Goal: Task Accomplishment & Management: Complete application form

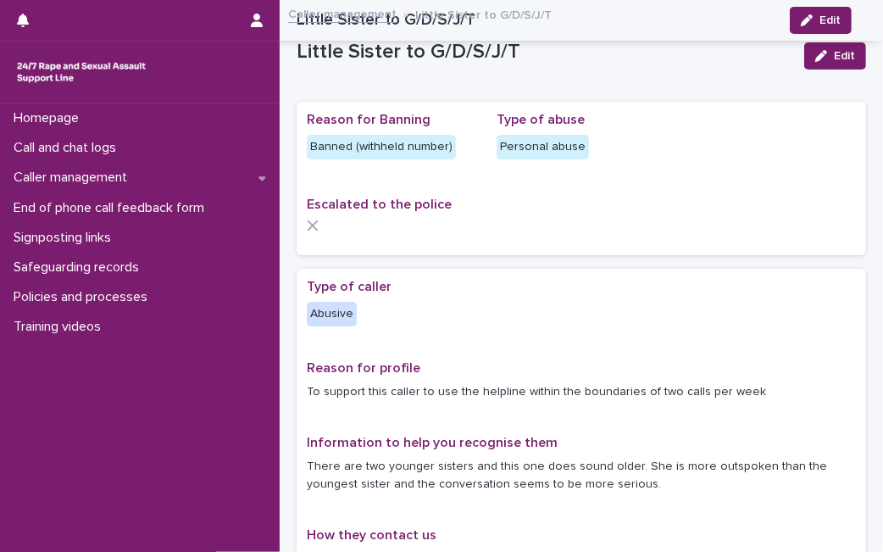
scroll to position [1318, 0]
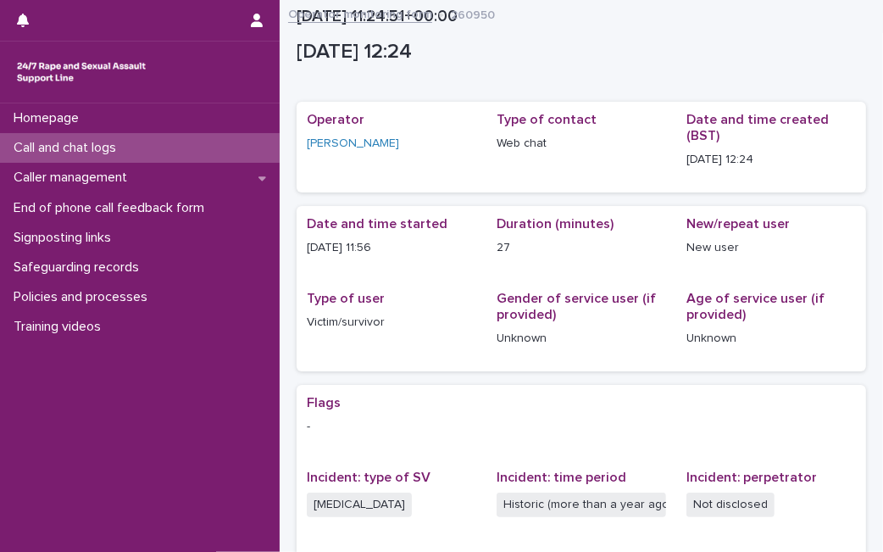
click at [208, 155] on div "Call and chat logs" at bounding box center [140, 148] width 280 height 30
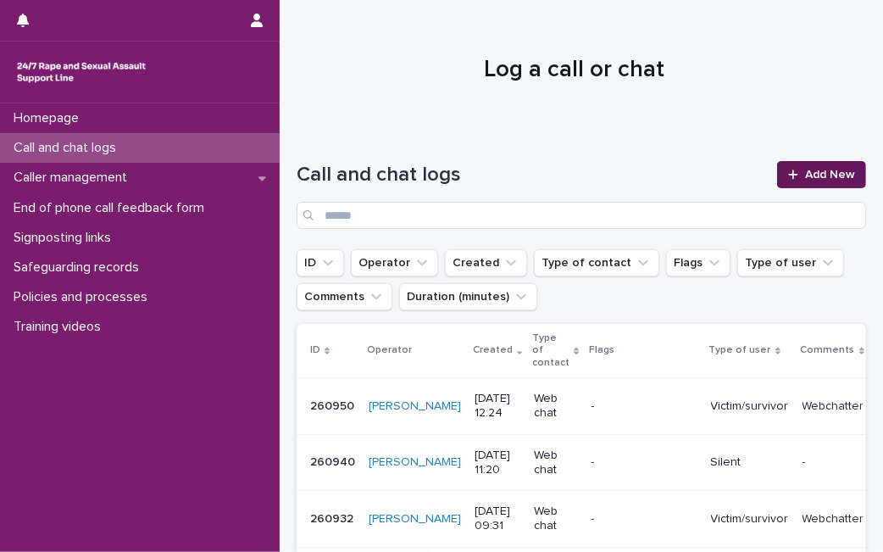
click at [835, 174] on span "Add New" at bounding box center [830, 175] width 50 height 12
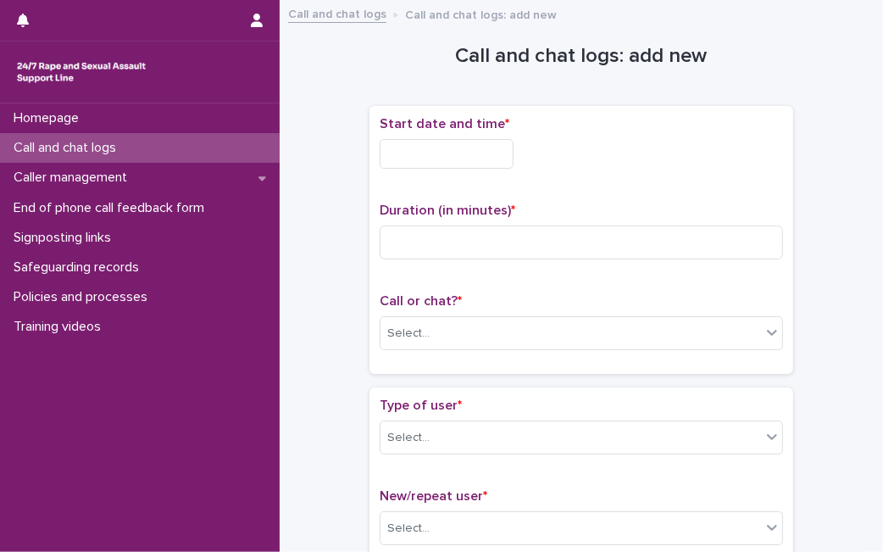
click at [508, 158] on input "text" at bounding box center [447, 154] width 134 height 30
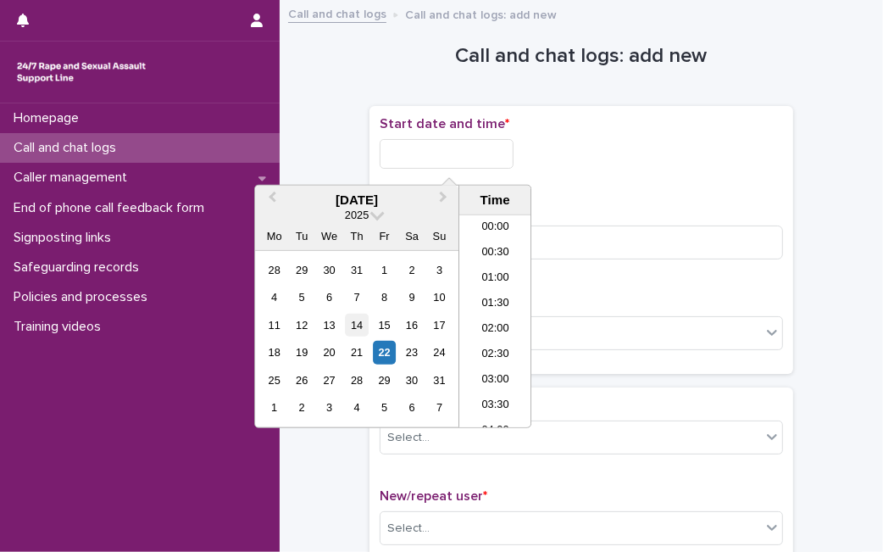
scroll to position [593, 0]
click at [380, 352] on div "22" at bounding box center [384, 352] width 23 height 23
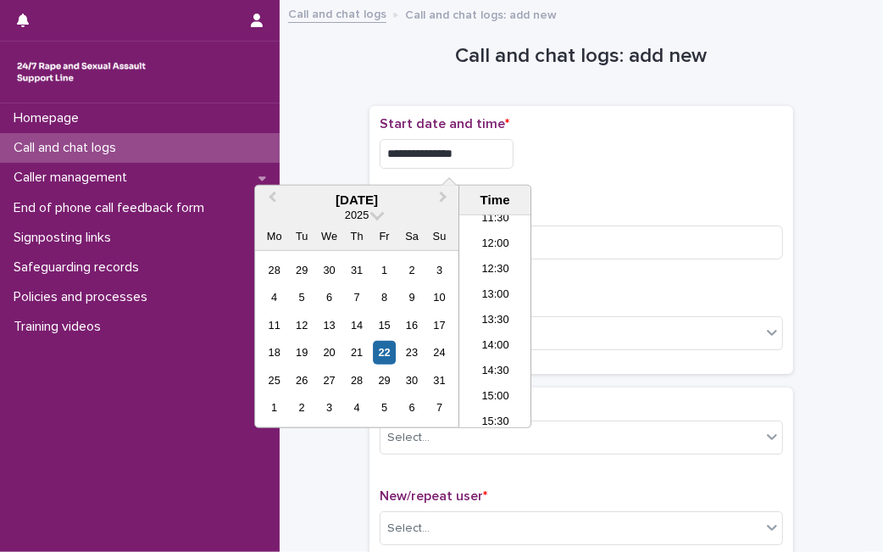
click at [508, 147] on input "**********" at bounding box center [447, 154] width 134 height 30
type input "**********"
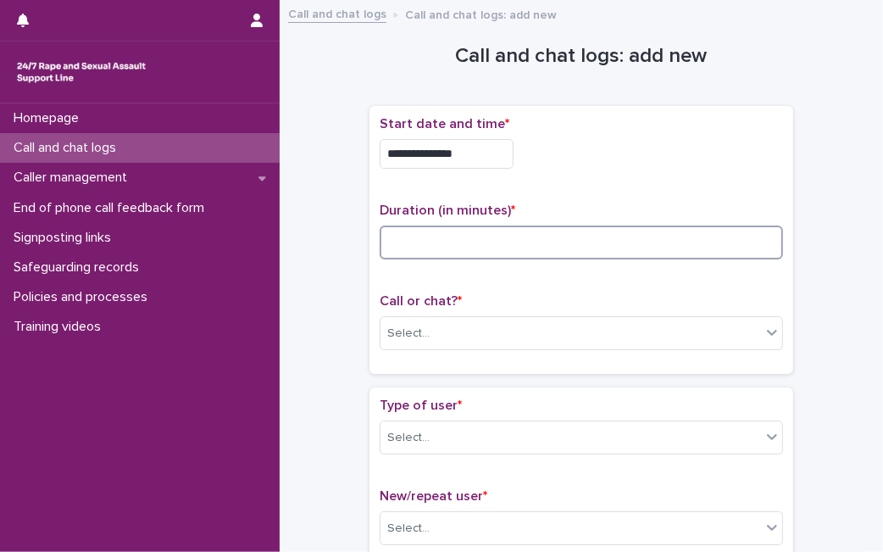
click at [565, 243] on input at bounding box center [581, 242] width 403 height 34
type input "*"
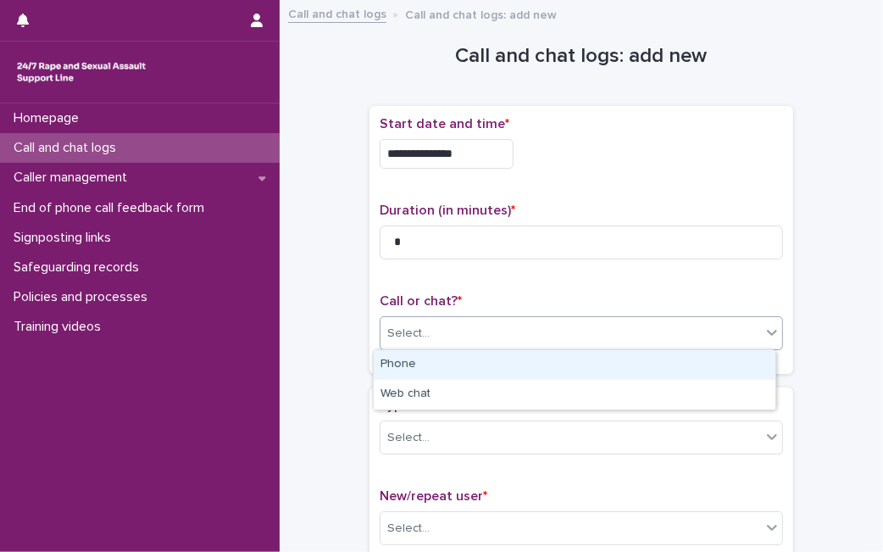
click at [541, 325] on div "Select..." at bounding box center [570, 333] width 380 height 28
click at [520, 366] on div "Phone" at bounding box center [575, 365] width 402 height 30
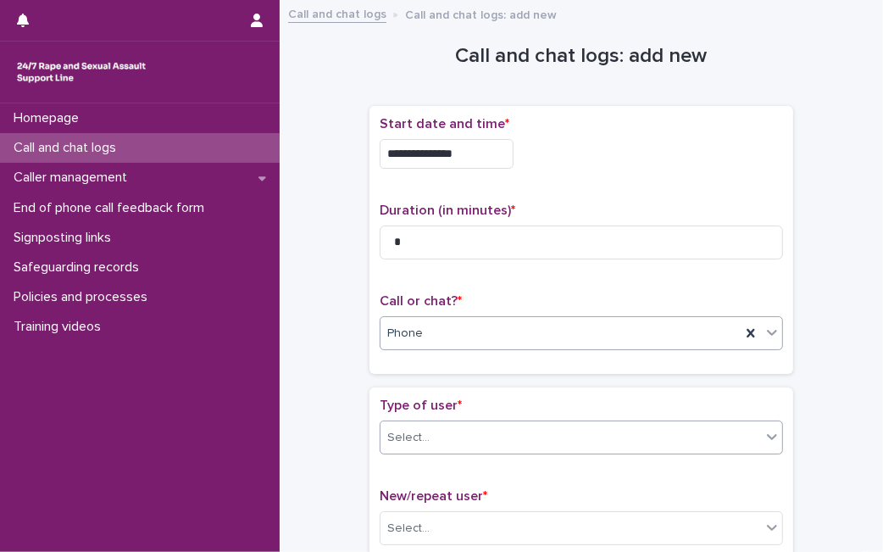
click at [487, 430] on div "Select..." at bounding box center [570, 438] width 380 height 28
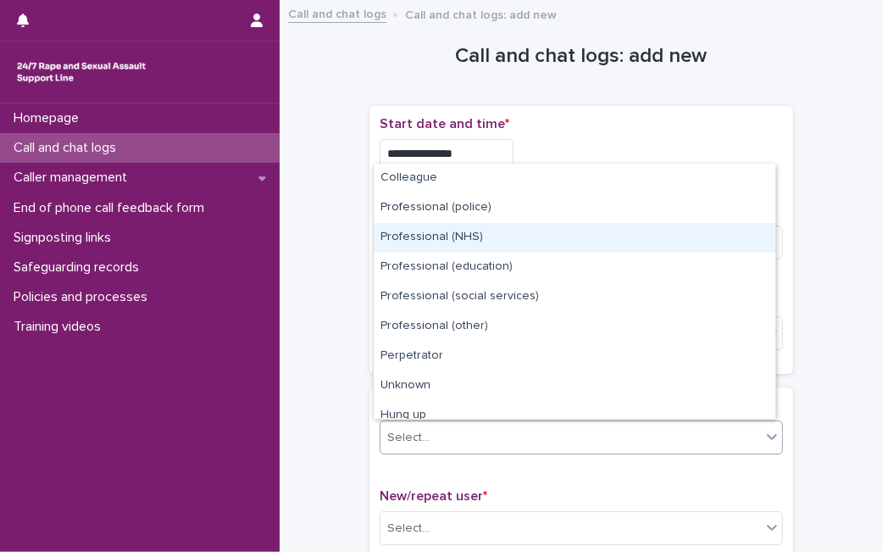
scroll to position [191, 0]
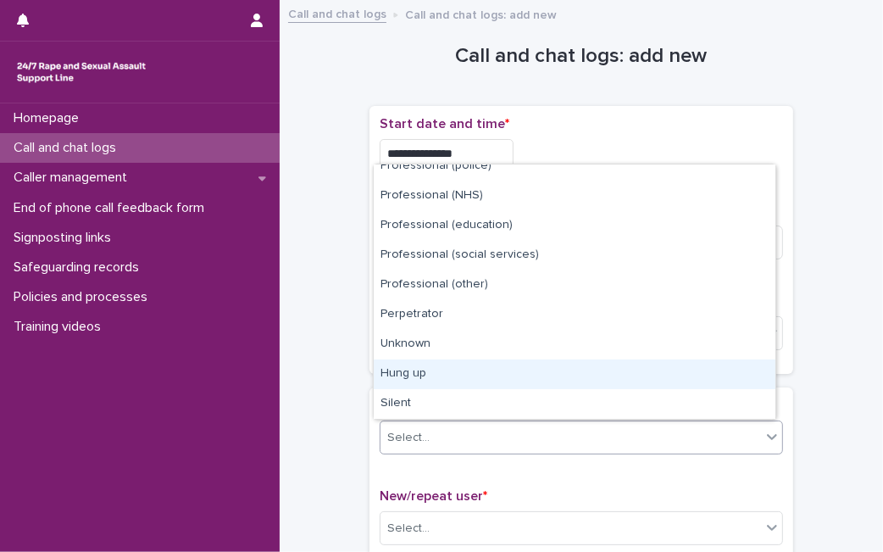
click at [707, 379] on div "Hung up" at bounding box center [575, 374] width 402 height 30
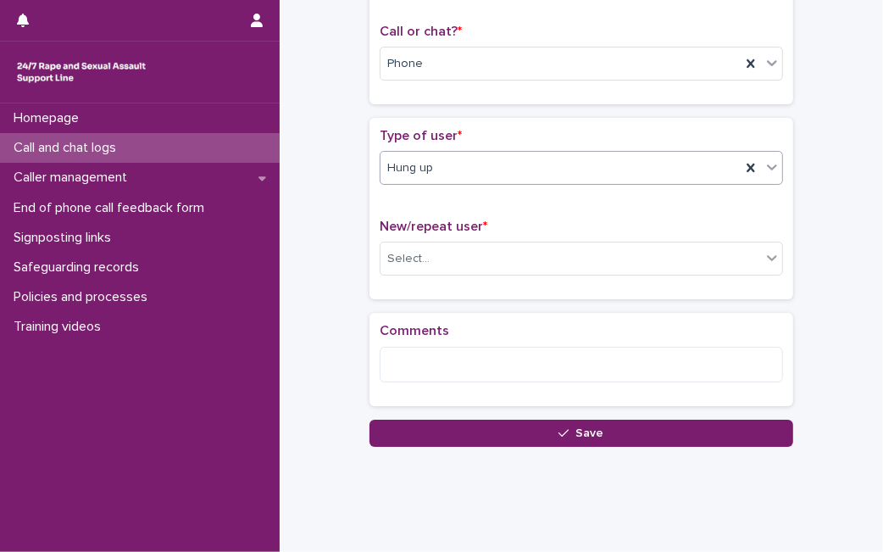
scroll to position [286, 0]
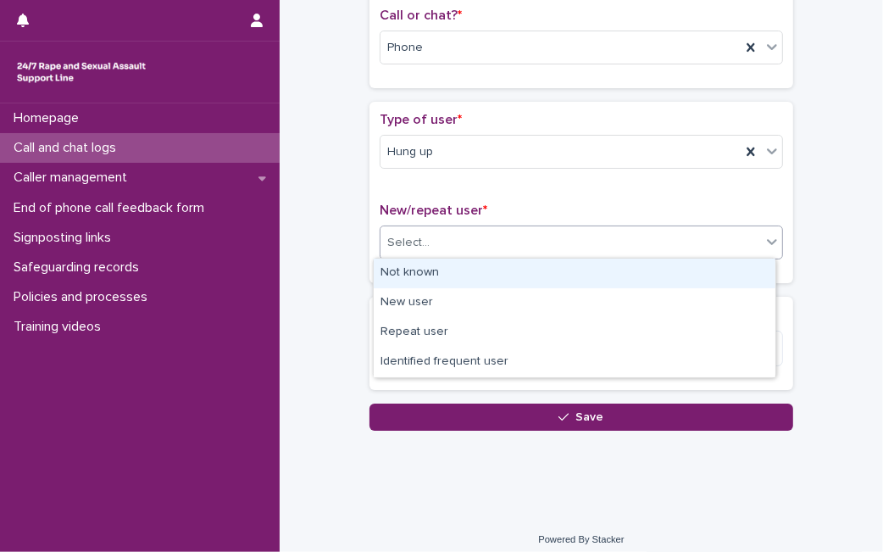
click at [733, 252] on div "Select..." at bounding box center [570, 243] width 380 height 28
click at [666, 266] on div "Not known" at bounding box center [575, 273] width 402 height 30
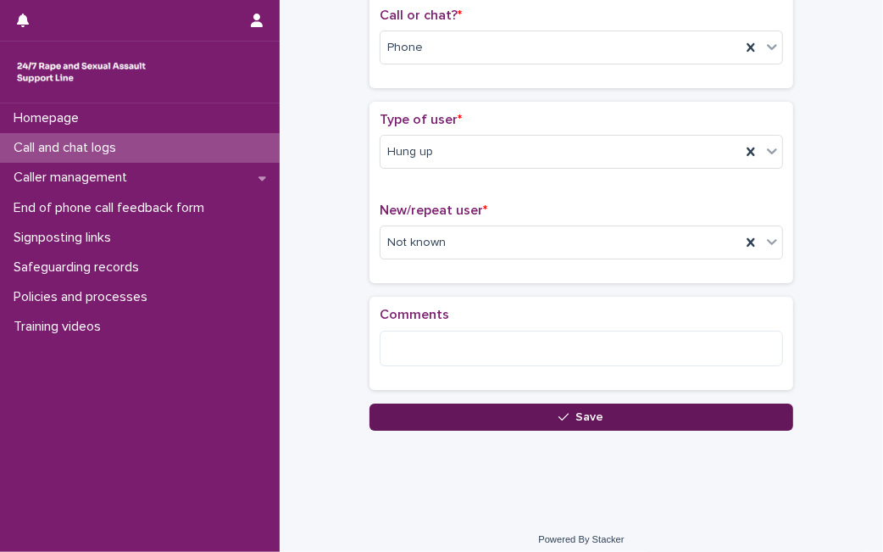
click at [466, 417] on button "Save" at bounding box center [581, 416] width 424 height 27
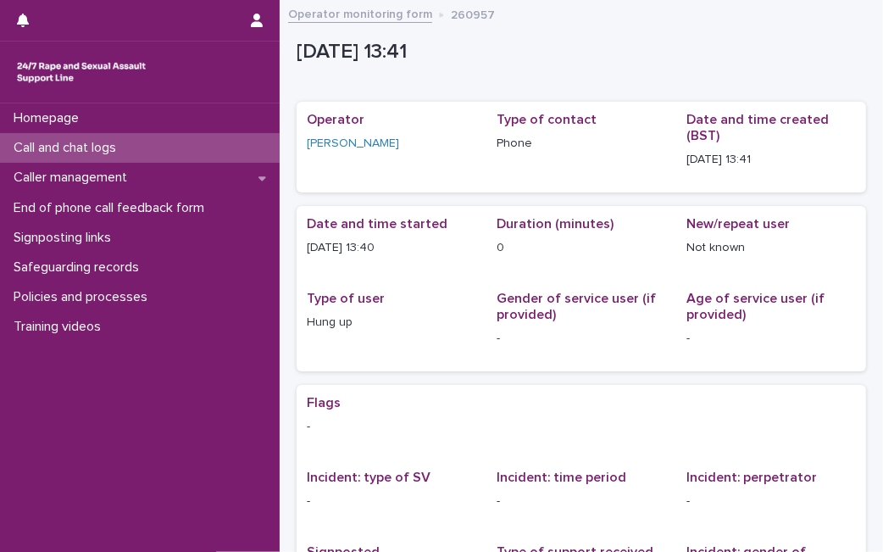
click at [128, 148] on p "Call and chat logs" at bounding box center [68, 148] width 123 height 16
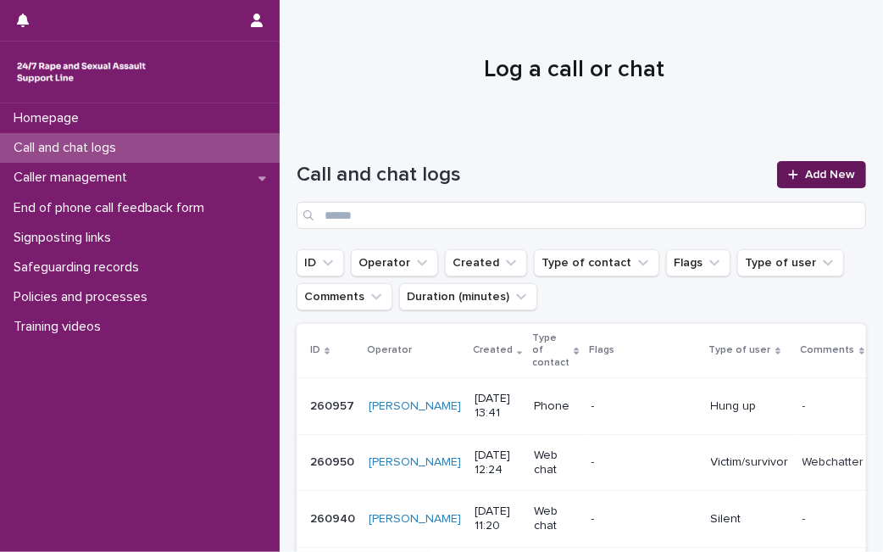
click at [802, 180] on link "Add New" at bounding box center [821, 174] width 89 height 27
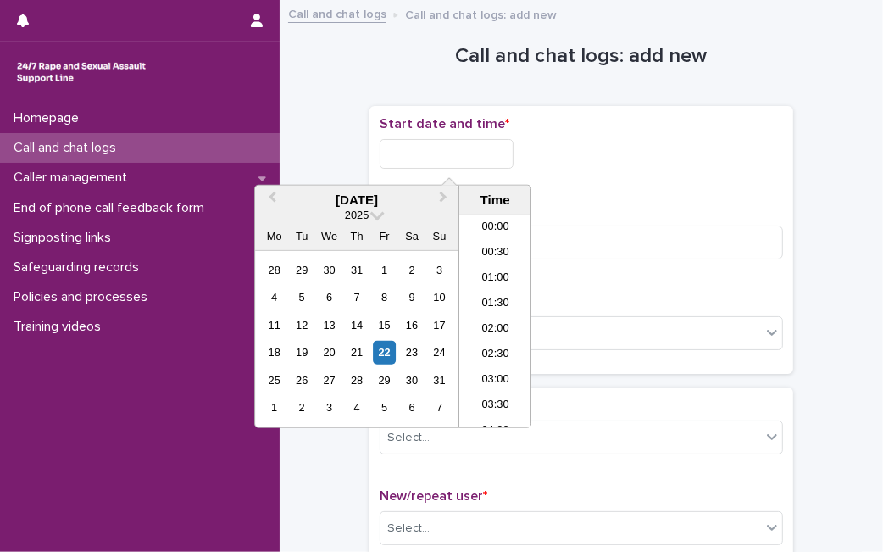
click at [440, 162] on input "text" at bounding box center [447, 154] width 134 height 30
click at [381, 352] on div "22" at bounding box center [384, 352] width 23 height 23
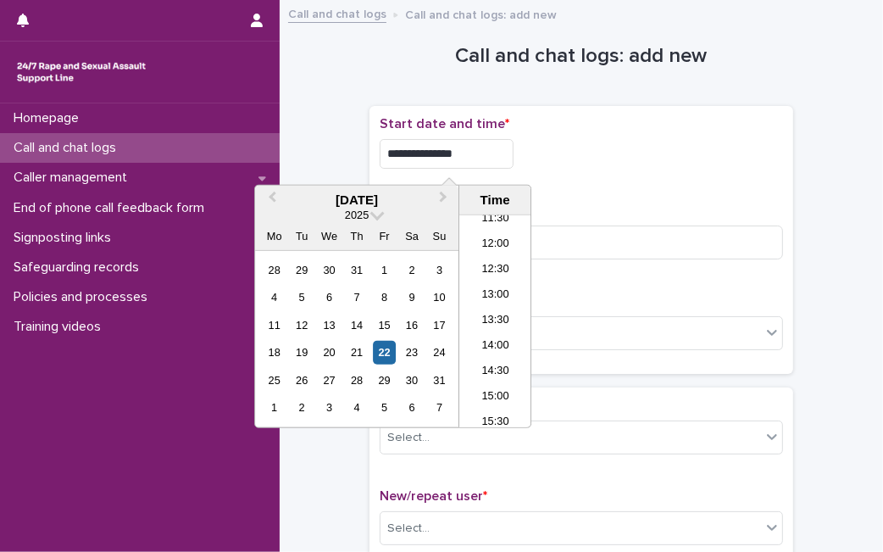
click at [474, 147] on input "**********" at bounding box center [447, 154] width 134 height 30
type input "**********"
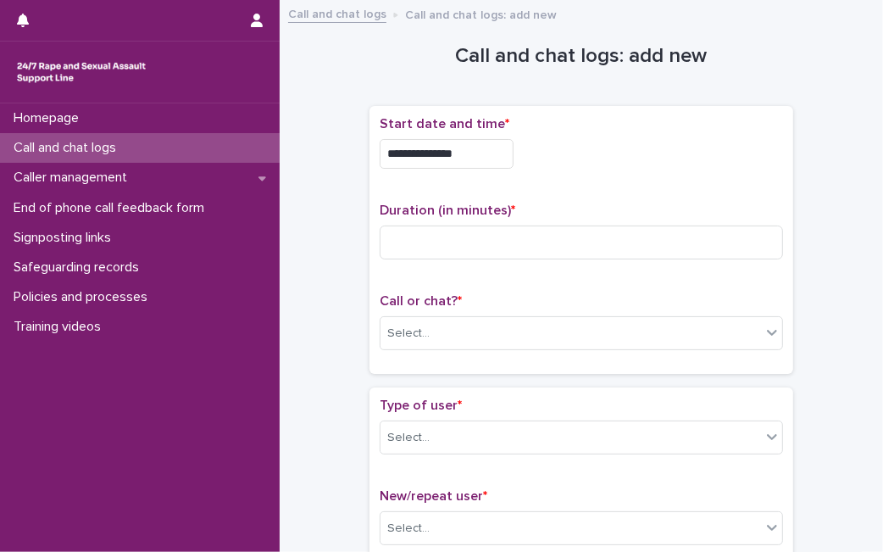
click at [585, 153] on div "**********" at bounding box center [581, 154] width 403 height 30
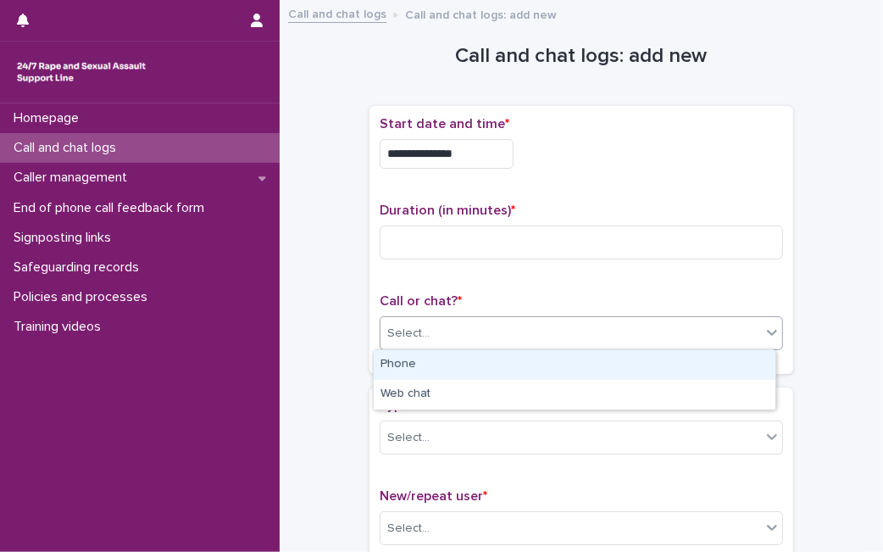
click at [484, 336] on div "Select..." at bounding box center [570, 333] width 380 height 28
click at [469, 364] on div "Phone" at bounding box center [575, 365] width 402 height 30
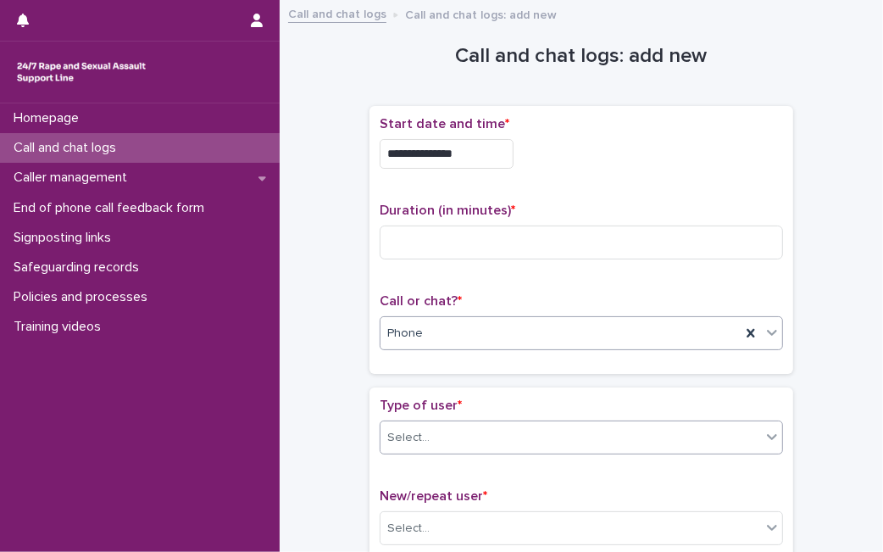
click at [450, 436] on div "Select..." at bounding box center [570, 438] width 380 height 28
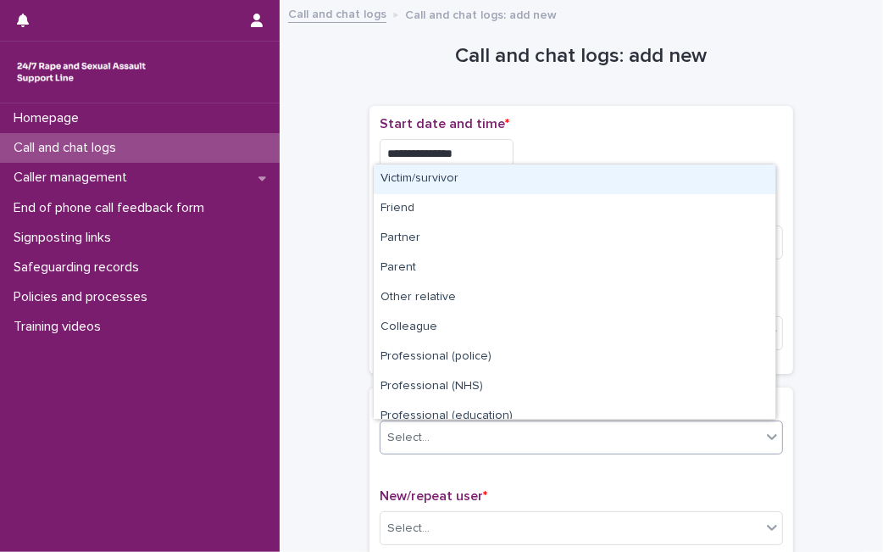
click at [527, 181] on div "Victim/survivor" at bounding box center [575, 179] width 402 height 30
click at [527, 181] on div "**********" at bounding box center [581, 239] width 403 height 247
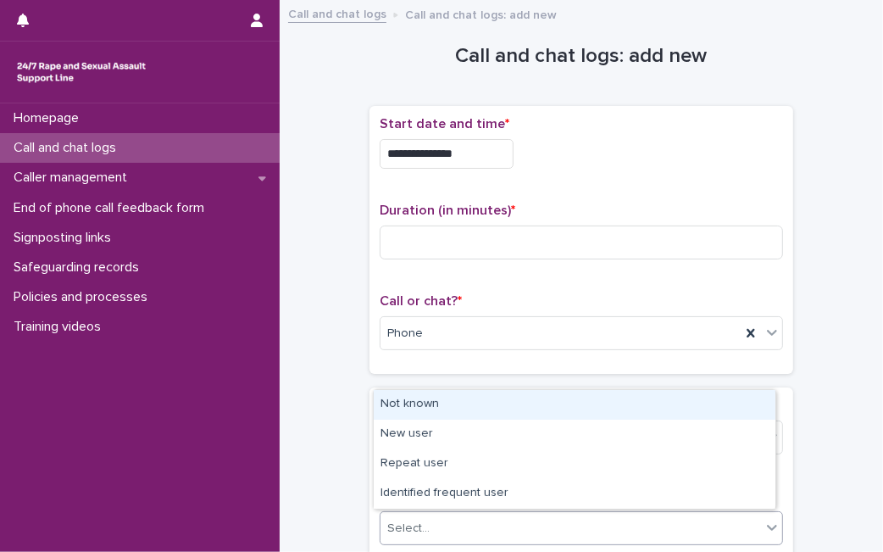
click at [504, 524] on div "Select..." at bounding box center [570, 528] width 380 height 28
click at [480, 414] on div "Not known" at bounding box center [575, 405] width 402 height 30
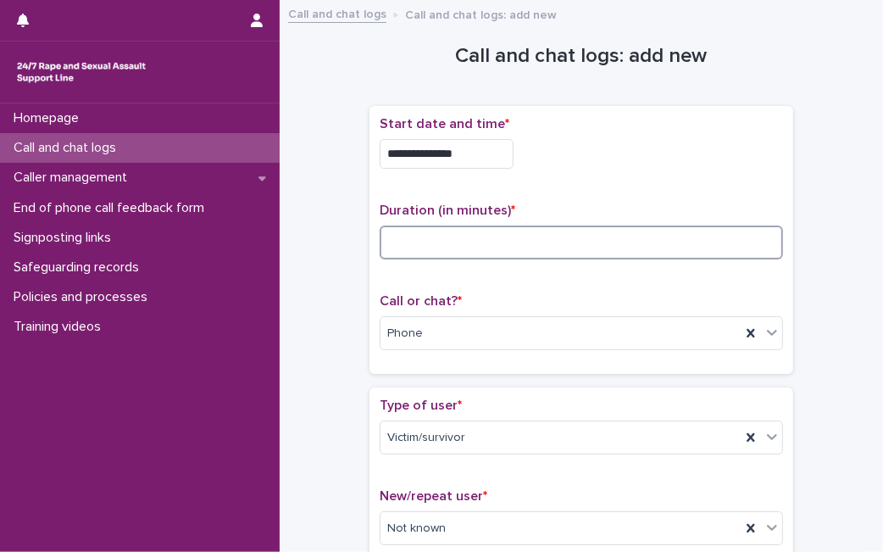
click at [393, 236] on input at bounding box center [581, 242] width 403 height 34
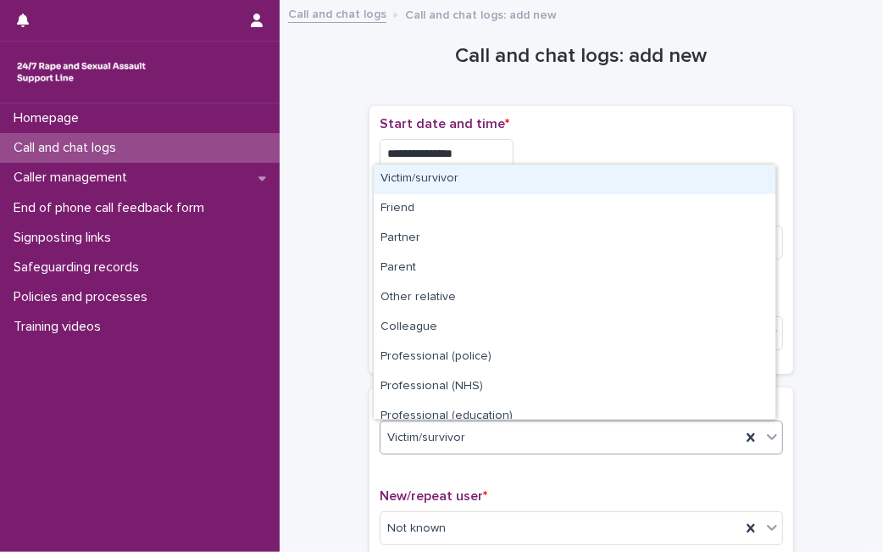
click at [461, 448] on div "Victim/survivor" at bounding box center [560, 438] width 360 height 28
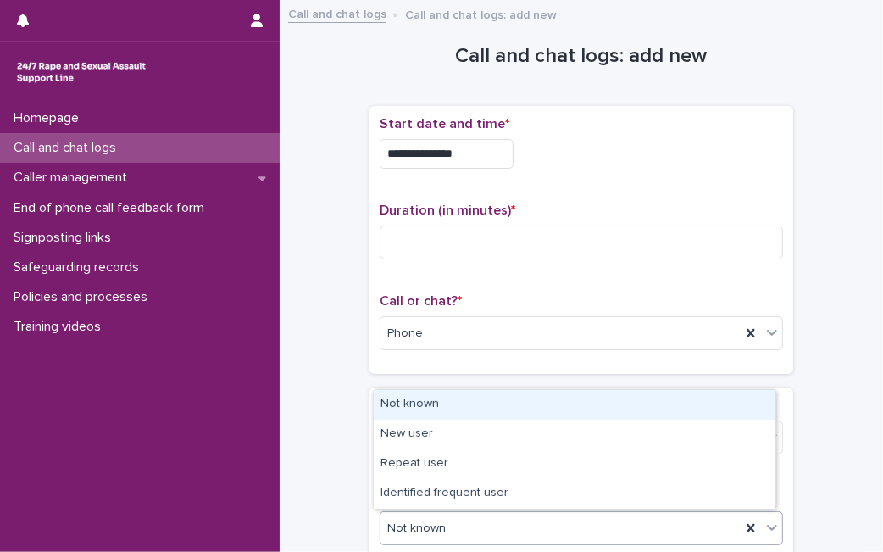
click at [493, 534] on div "Not known" at bounding box center [560, 528] width 360 height 28
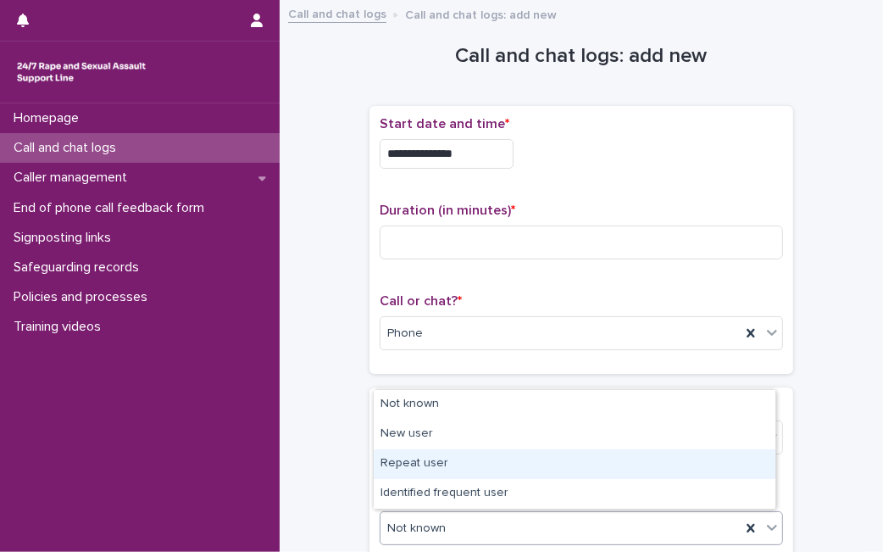
click at [486, 457] on div "Repeat user" at bounding box center [575, 464] width 402 height 30
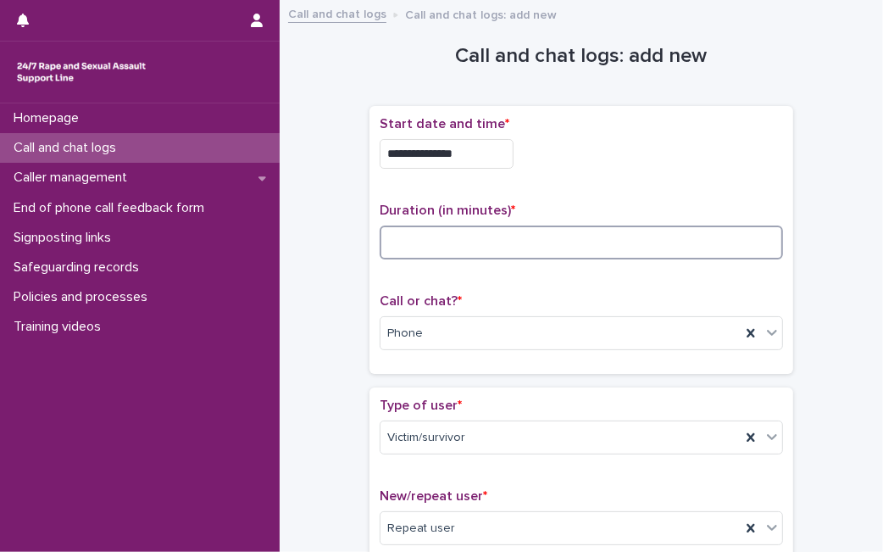
click at [520, 233] on input at bounding box center [581, 242] width 403 height 34
click at [581, 169] on div "**********" at bounding box center [581, 149] width 403 height 66
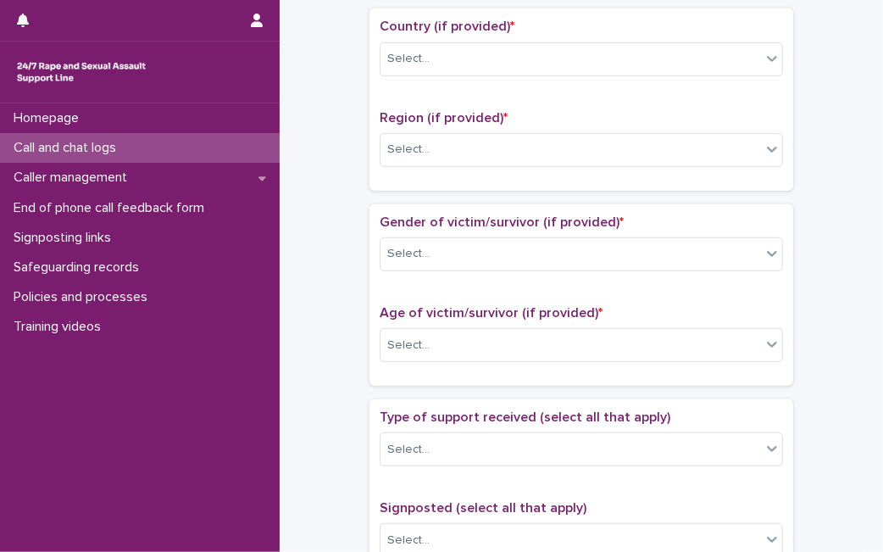
scroll to position [602, 0]
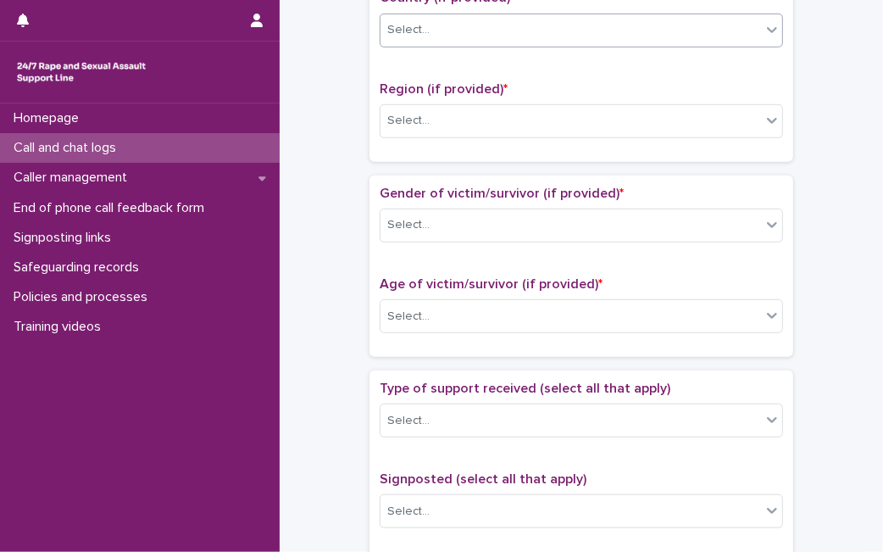
click at [652, 37] on div "Select..." at bounding box center [570, 30] width 380 height 28
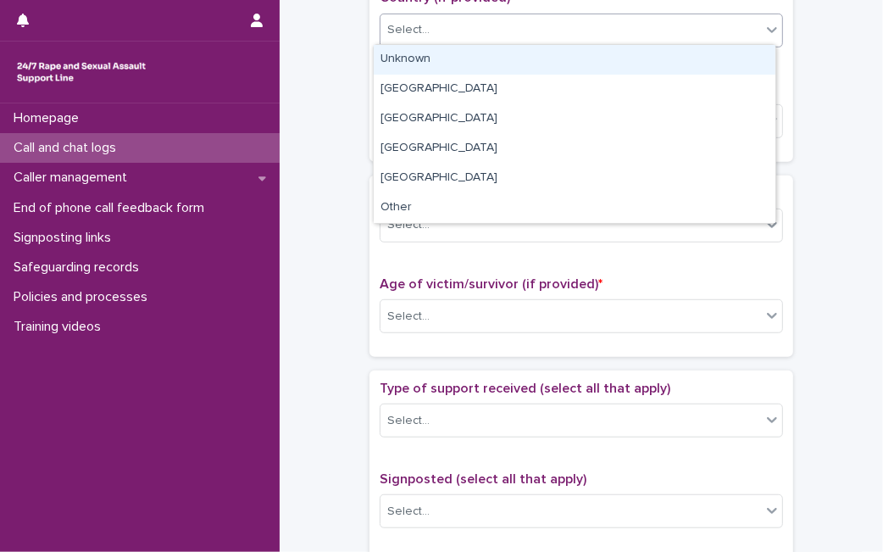
click at [630, 57] on div "Unknown" at bounding box center [575, 60] width 402 height 30
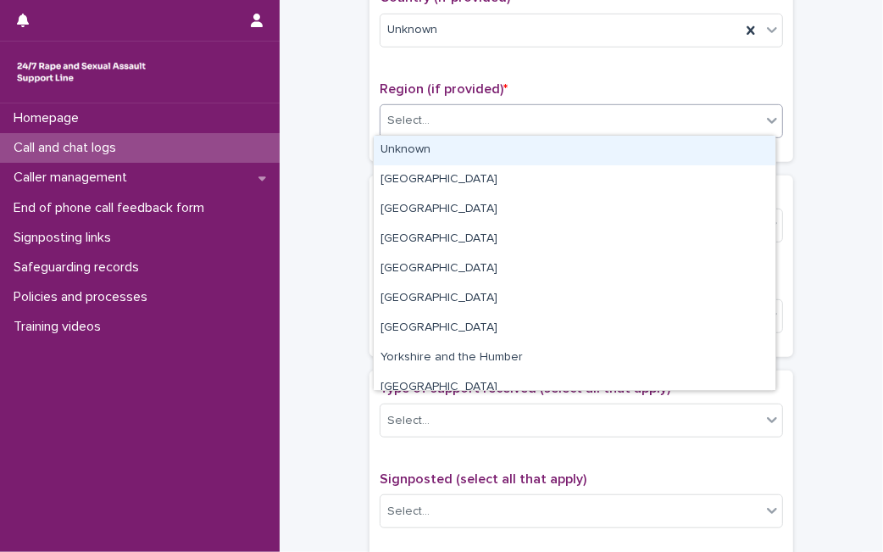
drag, startPoint x: 569, startPoint y: 111, endPoint x: 542, endPoint y: 151, distance: 47.7
click at [542, 151] on body "**********" at bounding box center [441, 276] width 883 height 552
click at [542, 151] on div "Unknown" at bounding box center [575, 151] width 402 height 30
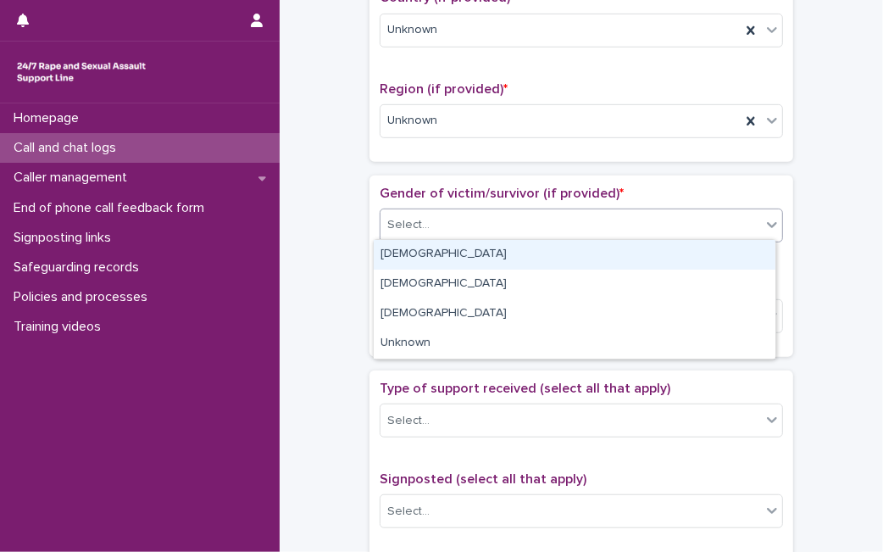
click at [498, 219] on div "Select..." at bounding box center [570, 225] width 380 height 28
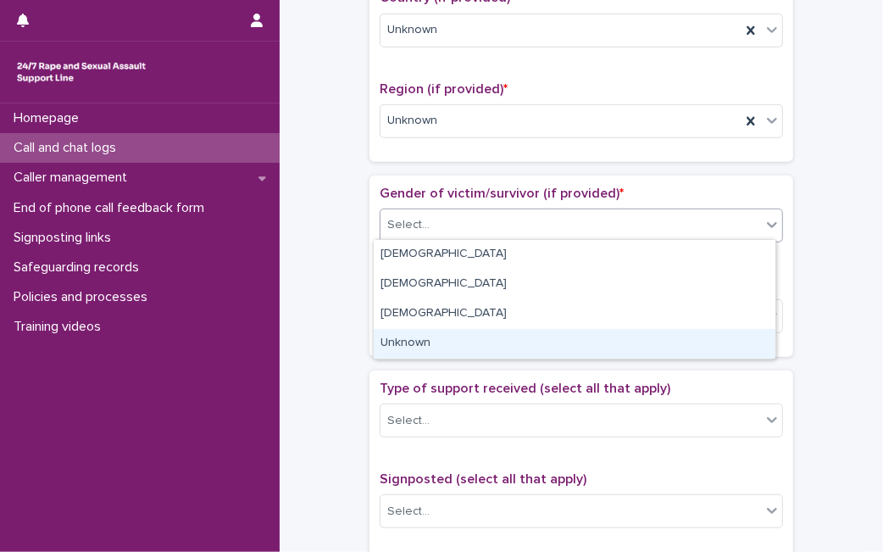
click at [452, 347] on div "Unknown" at bounding box center [575, 344] width 402 height 30
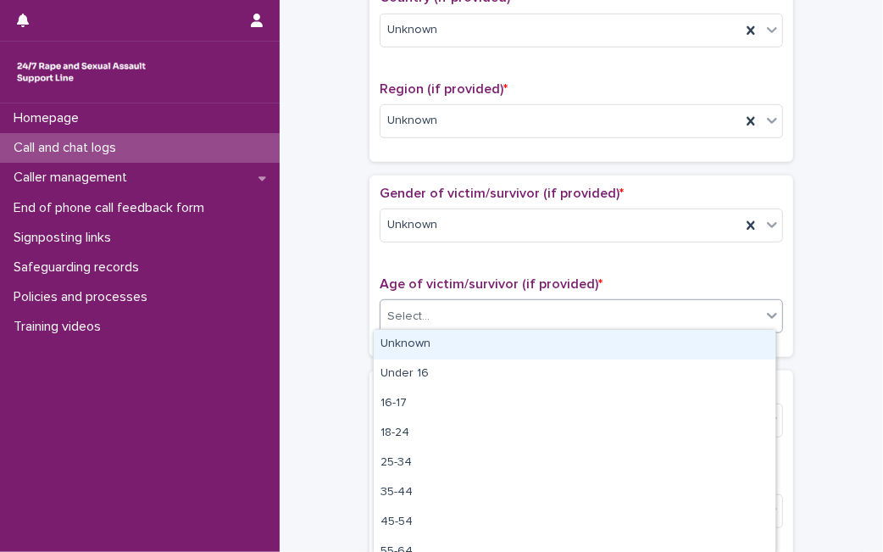
click at [474, 310] on div "Select..." at bounding box center [570, 316] width 380 height 28
click at [466, 336] on div "Unknown" at bounding box center [575, 345] width 402 height 30
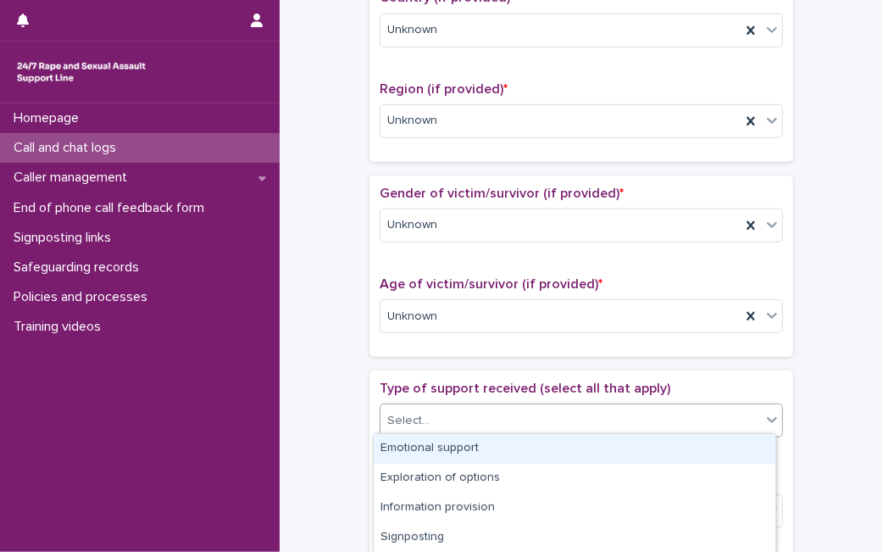
click at [464, 414] on div "Select..." at bounding box center [570, 421] width 380 height 28
click at [468, 446] on div "Emotional support" at bounding box center [575, 449] width 402 height 30
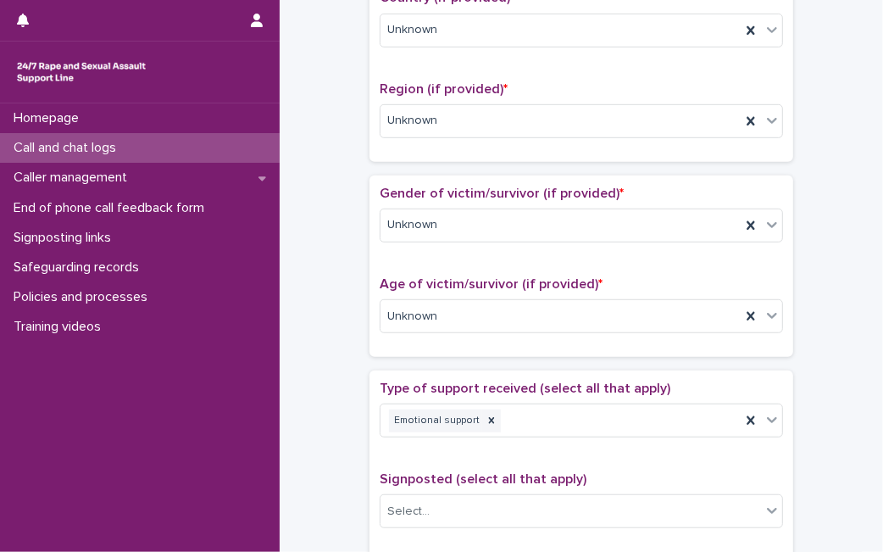
click at [844, 322] on div "**********" at bounding box center [581, 274] width 569 height 1732
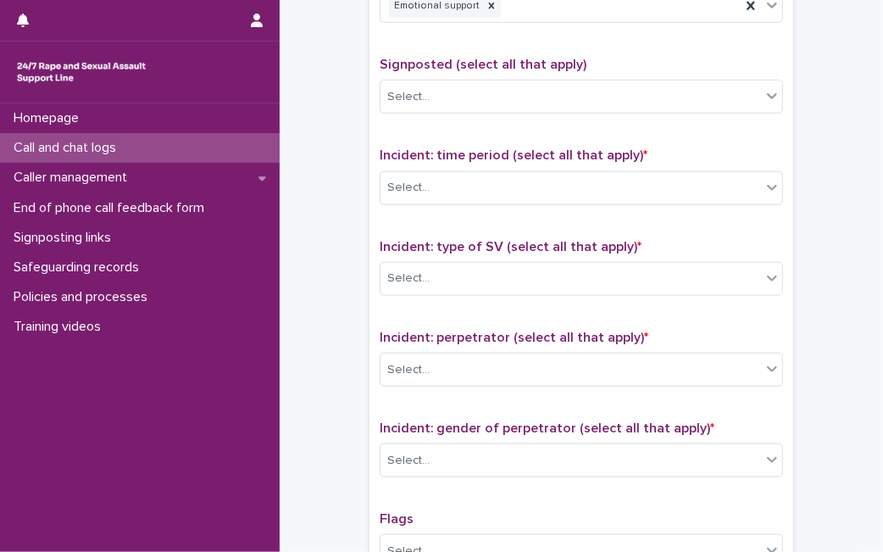
scroll to position [1091, 0]
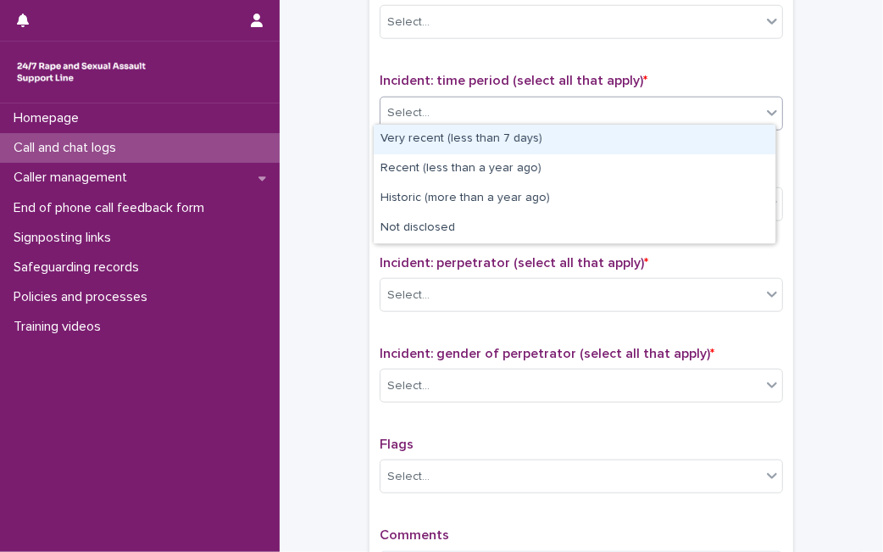
click at [674, 99] on div "Select..." at bounding box center [570, 113] width 380 height 28
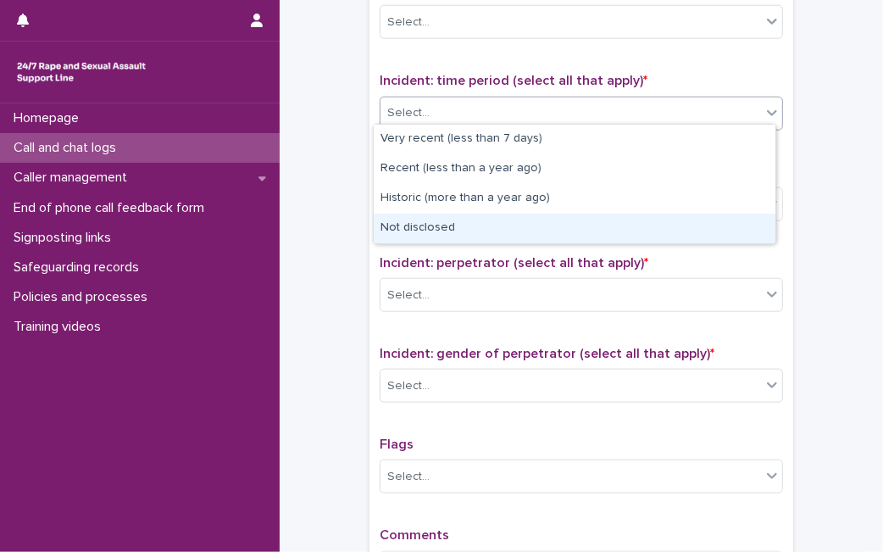
click at [595, 223] on div "Not disclosed" at bounding box center [575, 229] width 402 height 30
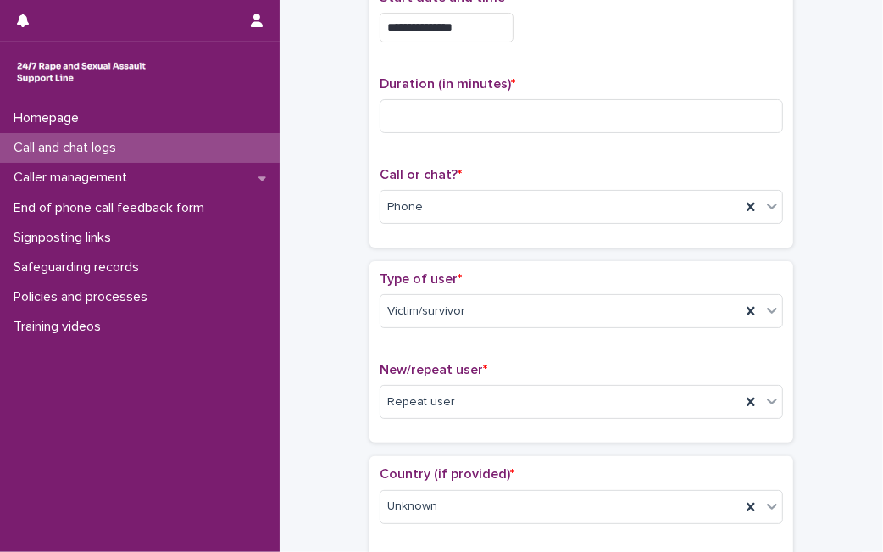
scroll to position [0, 0]
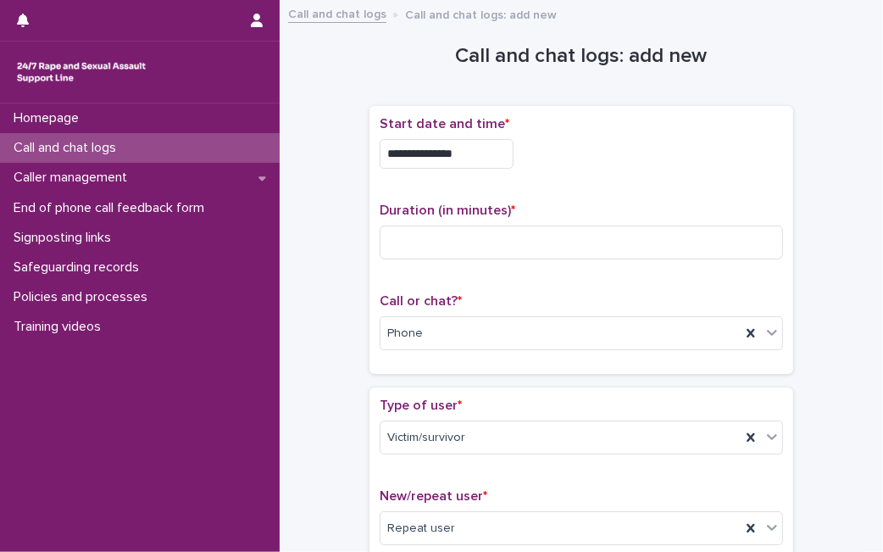
click at [784, 161] on div "**********" at bounding box center [581, 240] width 424 height 268
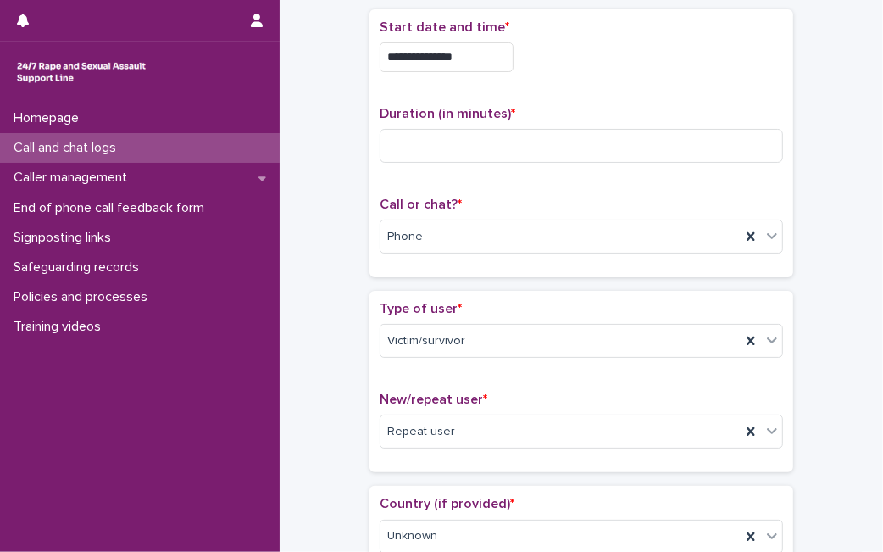
scroll to position [188, 0]
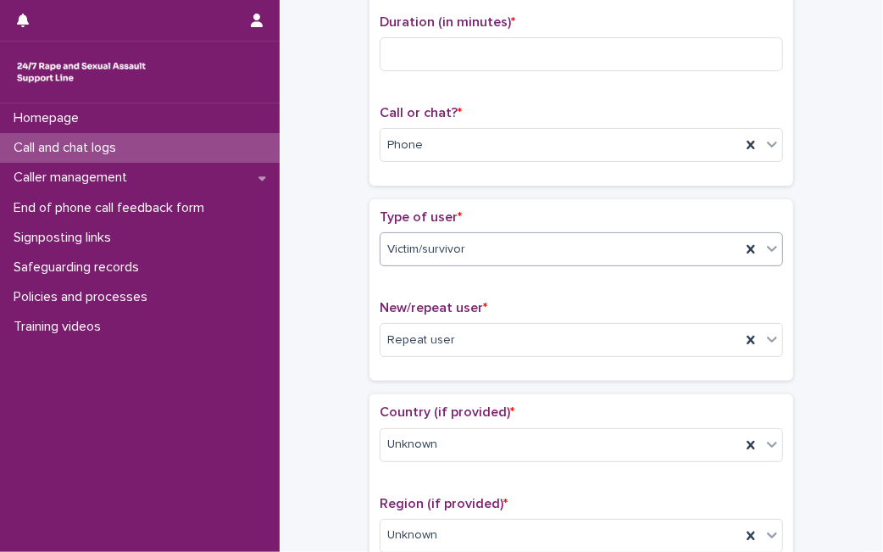
click at [481, 189] on div "**********" at bounding box center [581, 58] width 424 height 281
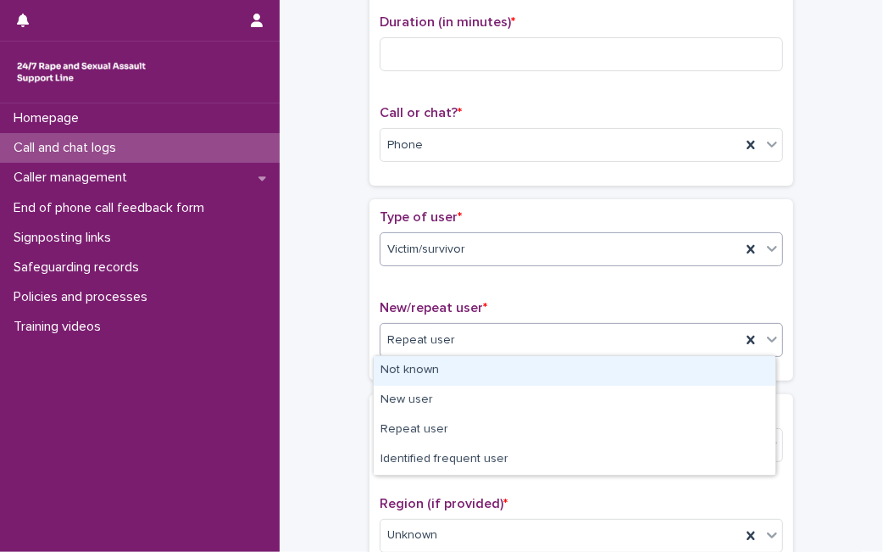
click at [432, 323] on div "Repeat user" at bounding box center [581, 340] width 403 height 34
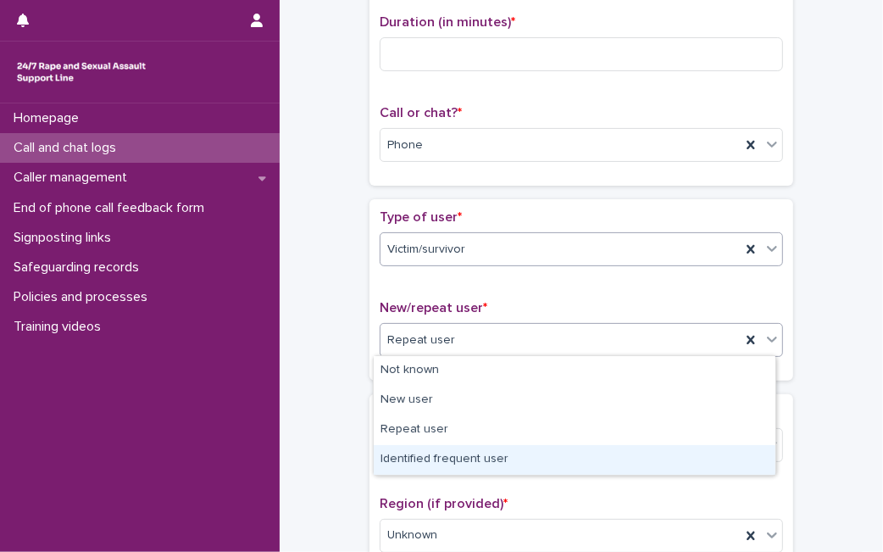
click at [434, 461] on div "Identified frequent user" at bounding box center [575, 460] width 402 height 30
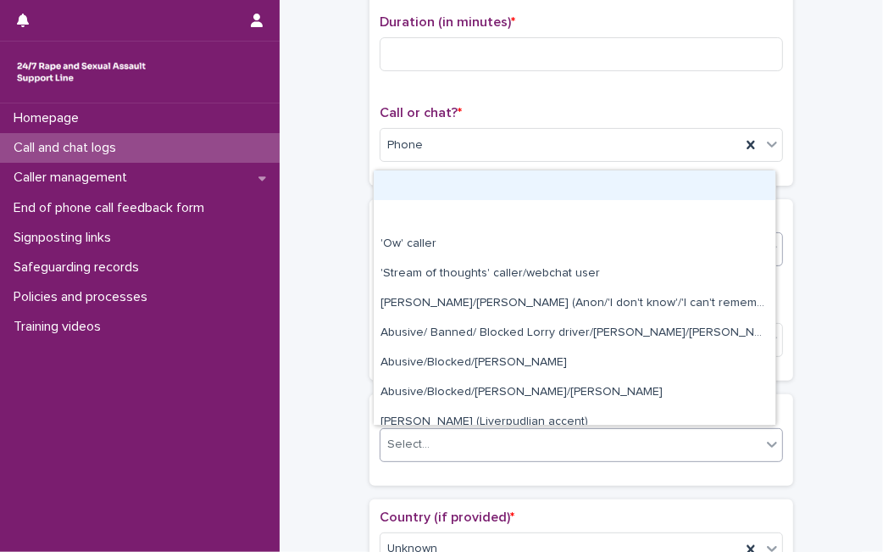
click at [468, 447] on div "Select..." at bounding box center [570, 444] width 380 height 28
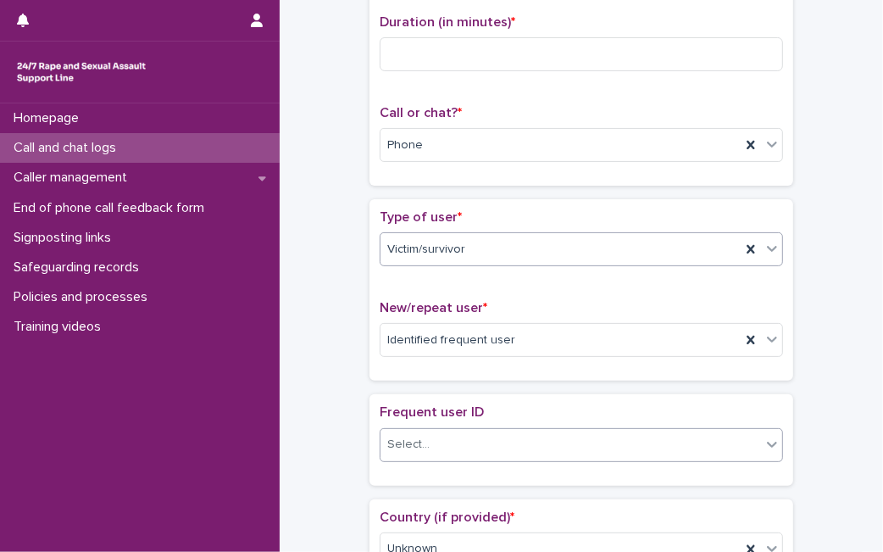
click at [387, 441] on div "Select..." at bounding box center [408, 444] width 42 height 18
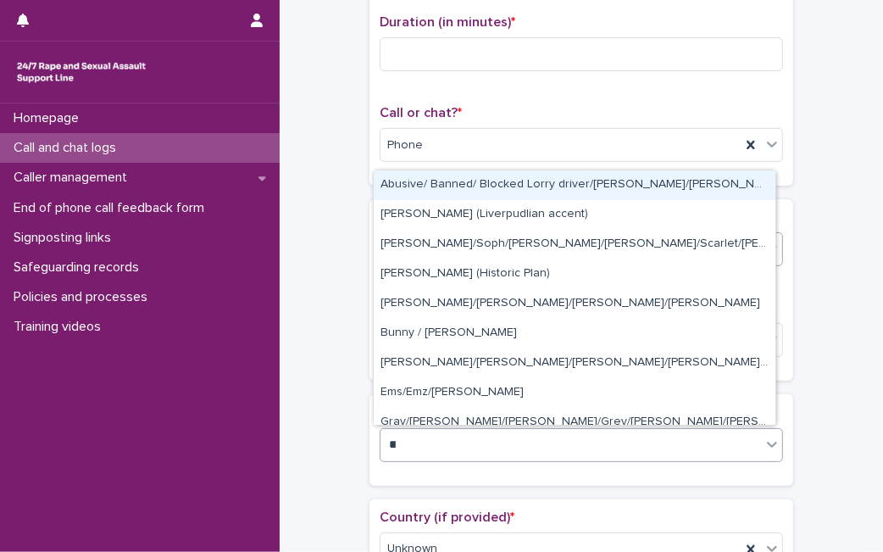
type input "***"
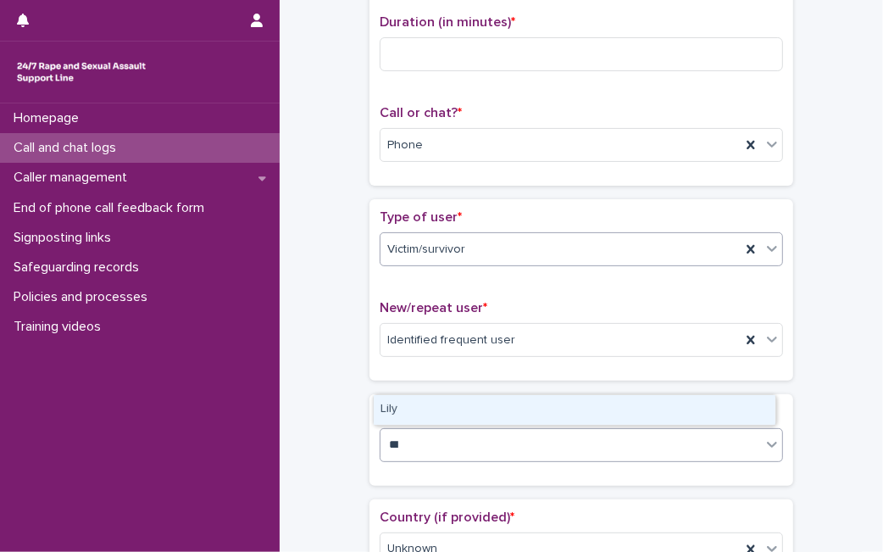
click at [445, 409] on div "Lily" at bounding box center [575, 410] width 402 height 30
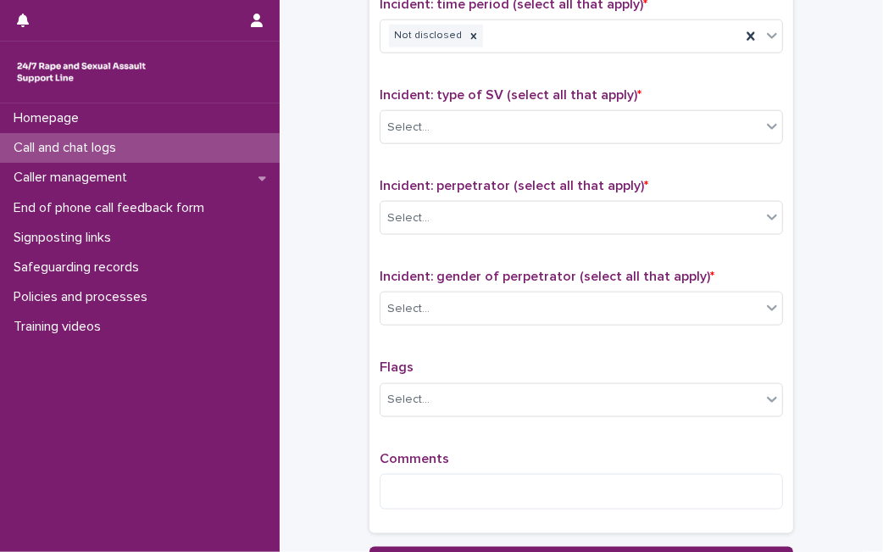
scroll to position [1280, 0]
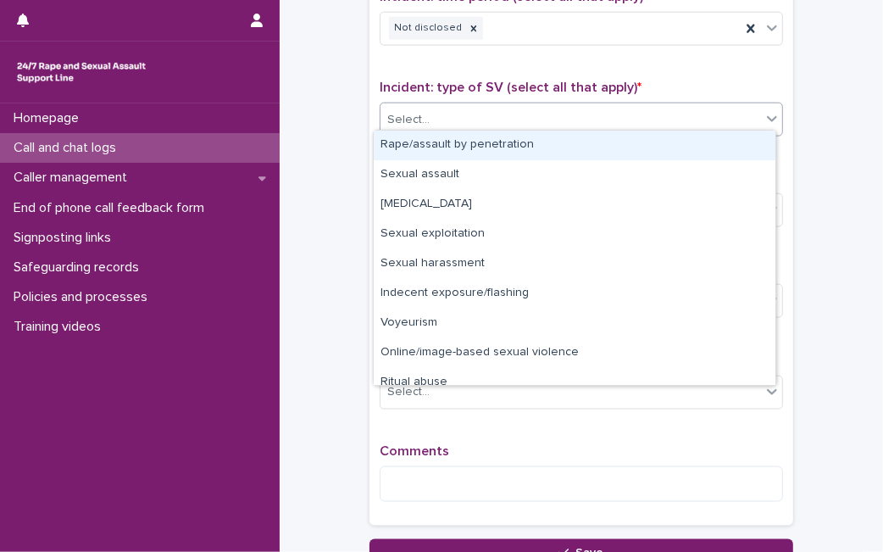
click at [696, 122] on div "Select..." at bounding box center [570, 120] width 380 height 28
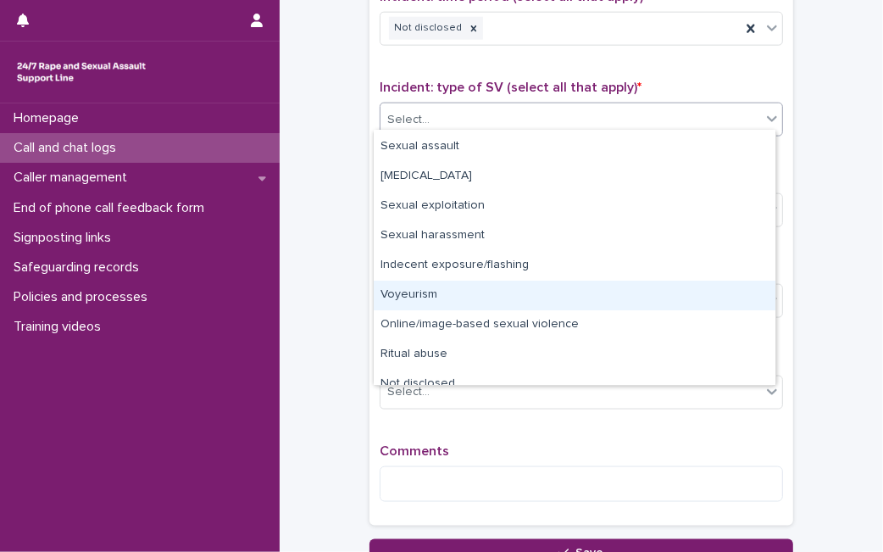
scroll to position [42, 0]
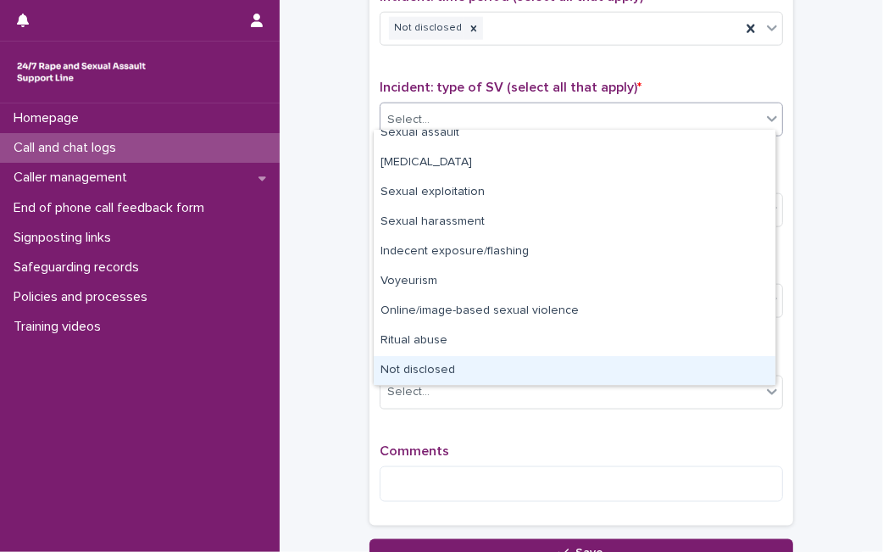
click at [713, 360] on div "Not disclosed" at bounding box center [575, 371] width 402 height 30
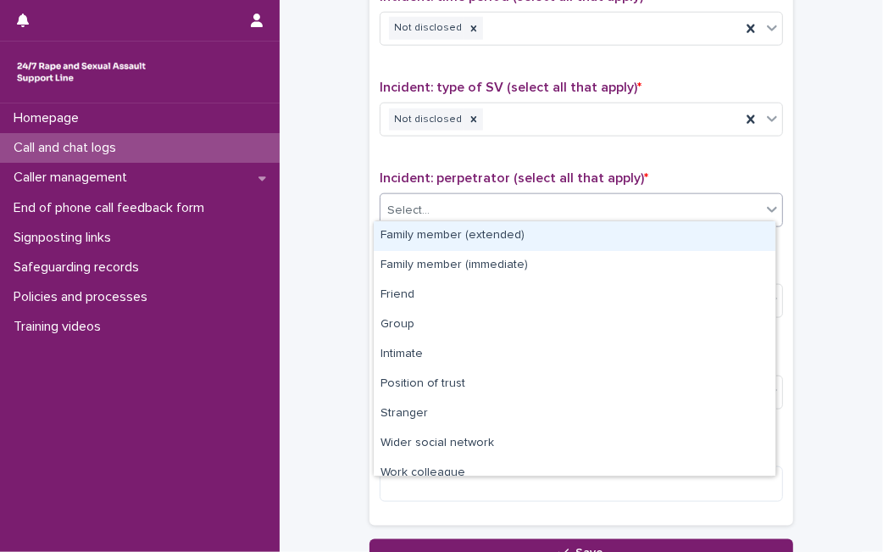
click at [711, 213] on div "Select..." at bounding box center [570, 211] width 380 height 28
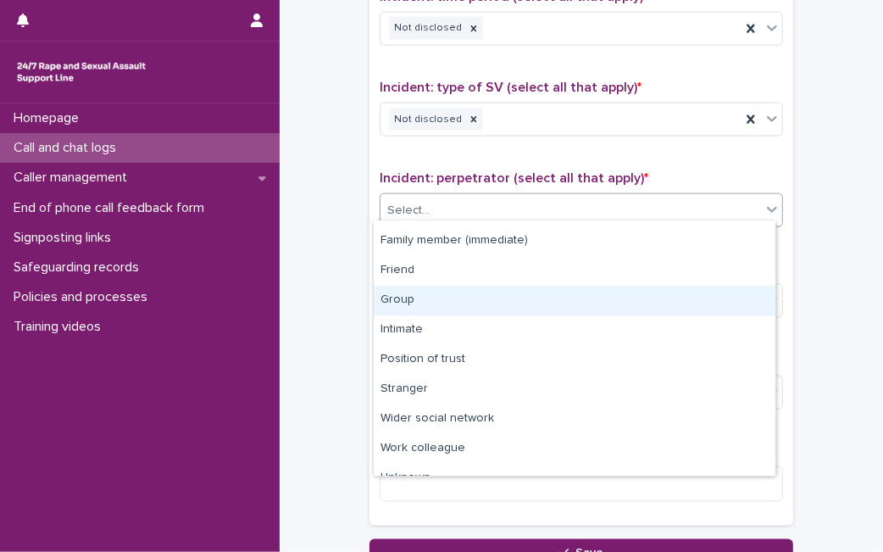
scroll to position [0, 0]
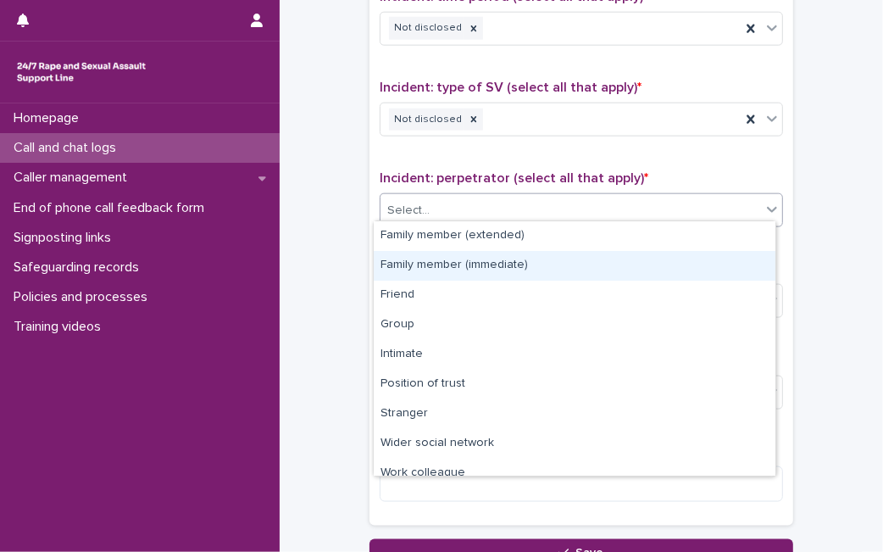
click at [603, 259] on div "Family member (immediate)" at bounding box center [575, 266] width 402 height 30
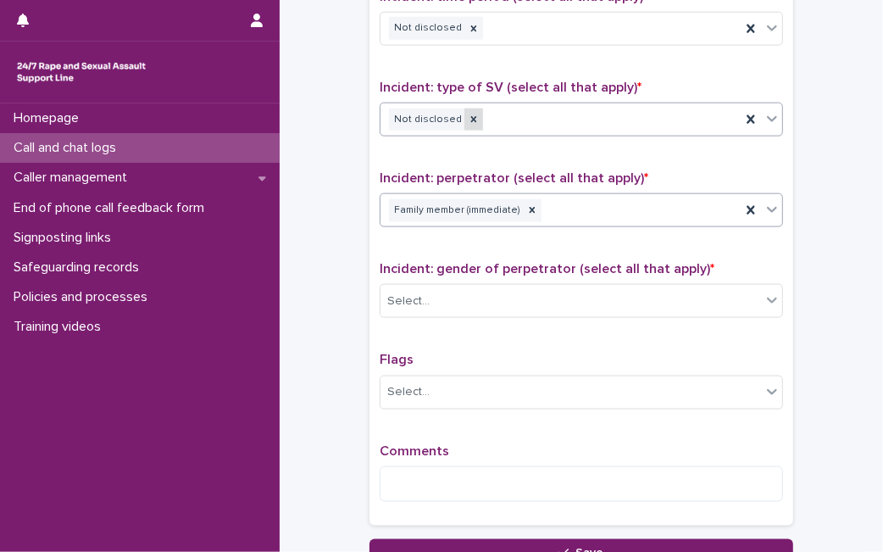
click at [471, 116] on icon at bounding box center [474, 119] width 6 height 6
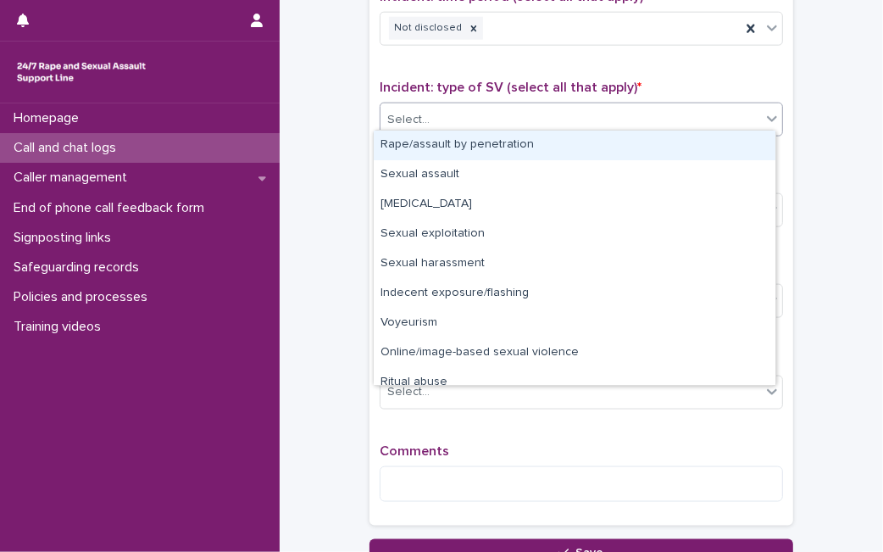
click at [461, 111] on div "Select..." at bounding box center [570, 120] width 380 height 28
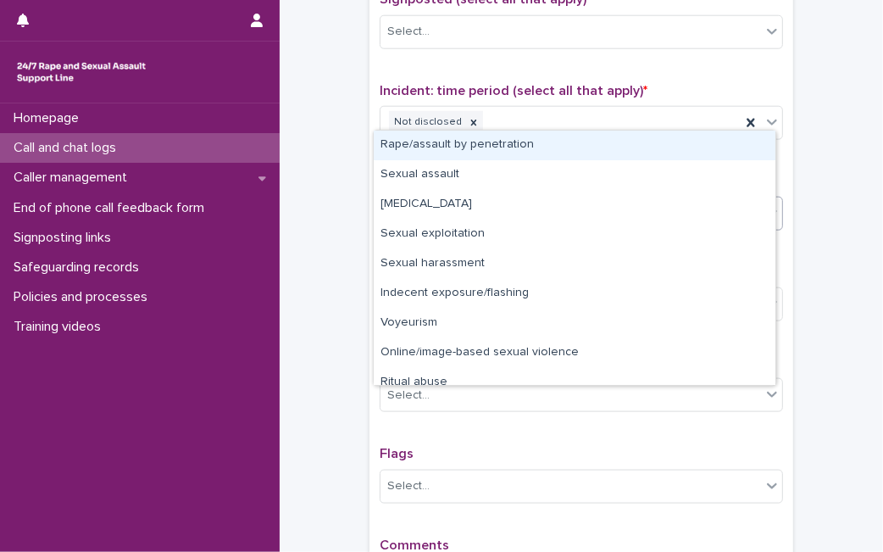
scroll to position [1167, 0]
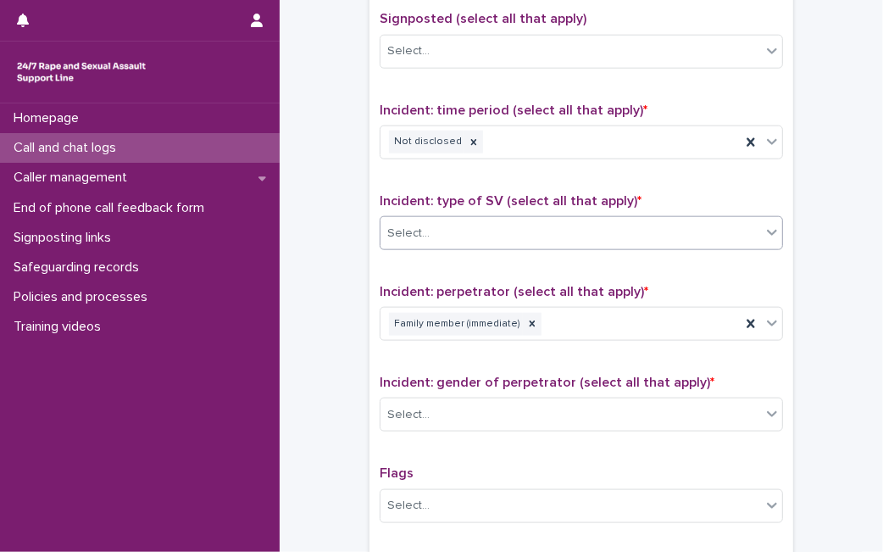
click at [778, 142] on div "Type of support received (select all that apply) Emotional support Signposted (…" at bounding box center [581, 274] width 424 height 729
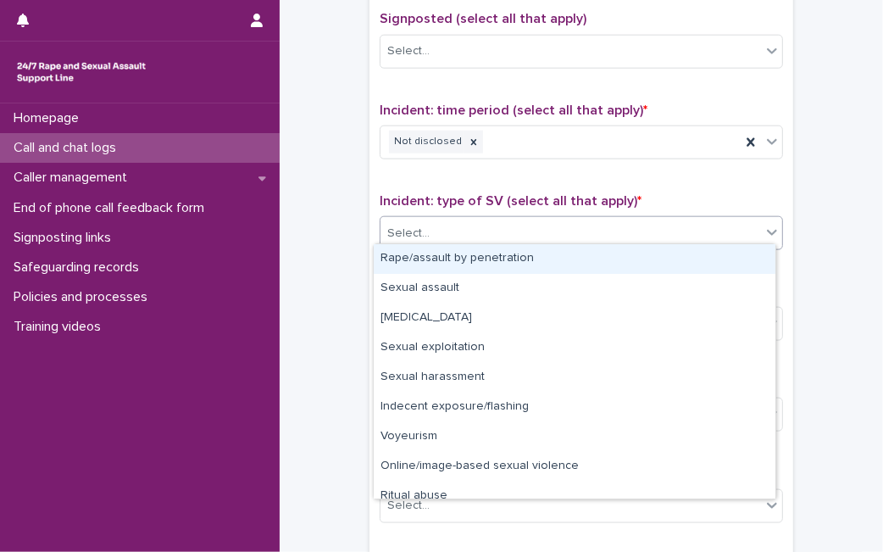
click at [692, 223] on div "Select..." at bounding box center [570, 233] width 380 height 28
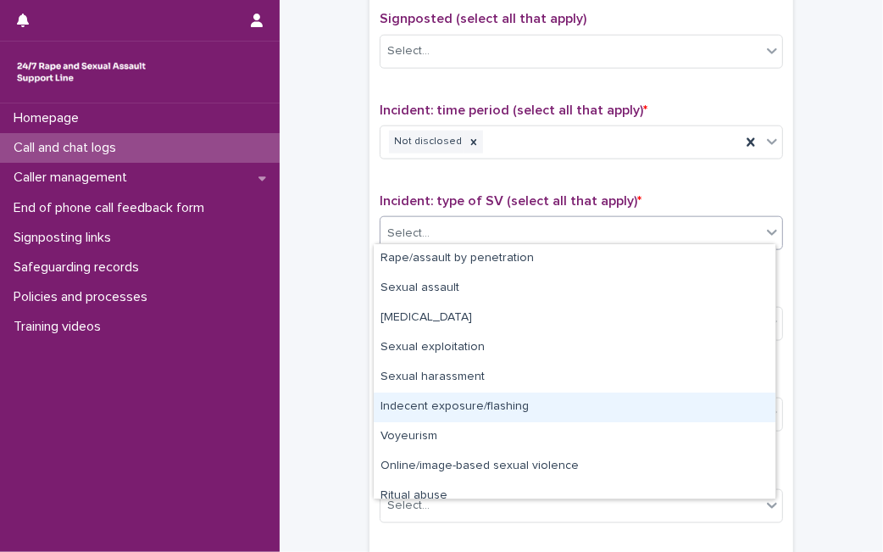
scroll to position [42, 0]
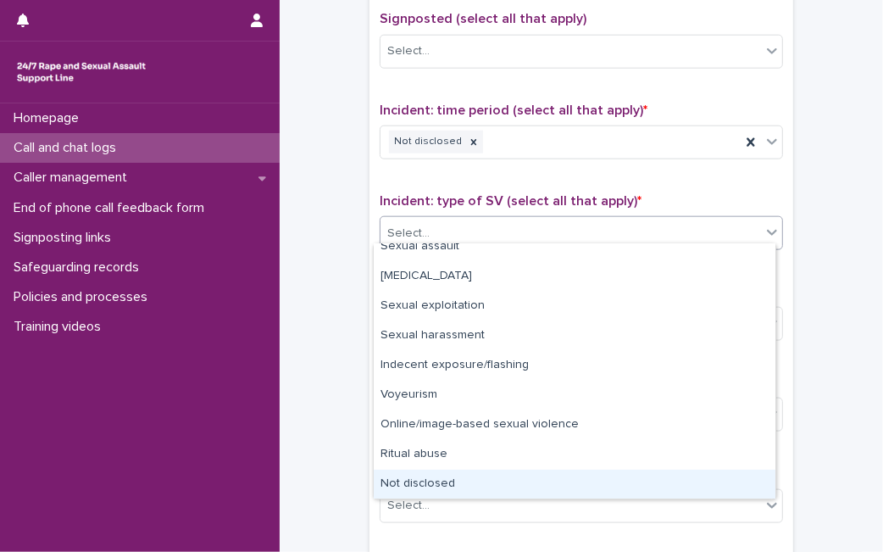
click at [558, 485] on div "Not disclosed" at bounding box center [575, 484] width 402 height 30
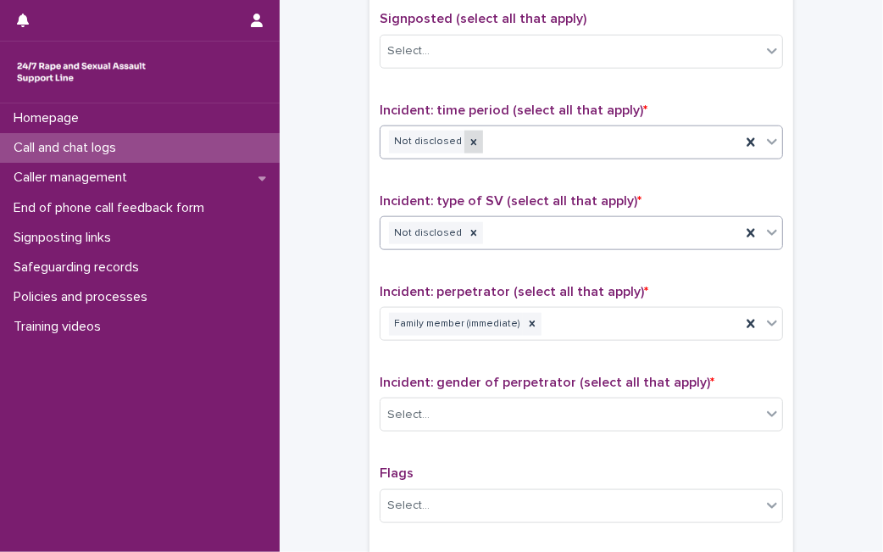
click at [471, 139] on icon at bounding box center [474, 142] width 6 height 6
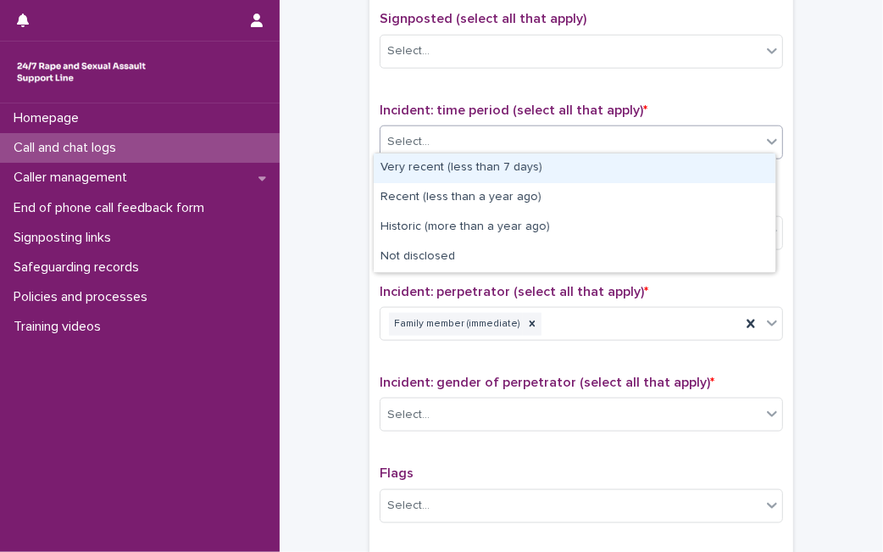
click at [458, 137] on div "Select..." at bounding box center [570, 142] width 380 height 28
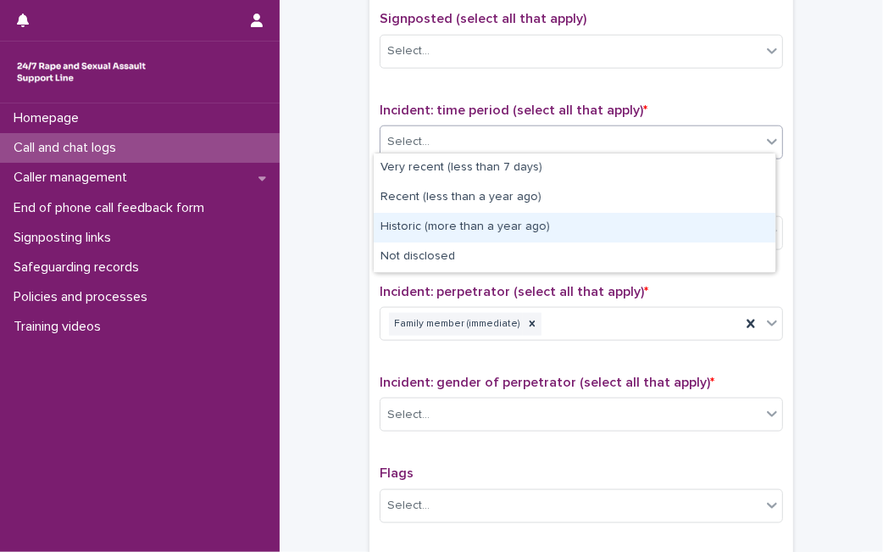
click at [421, 232] on div "Historic (more than a year ago)" at bounding box center [575, 228] width 402 height 30
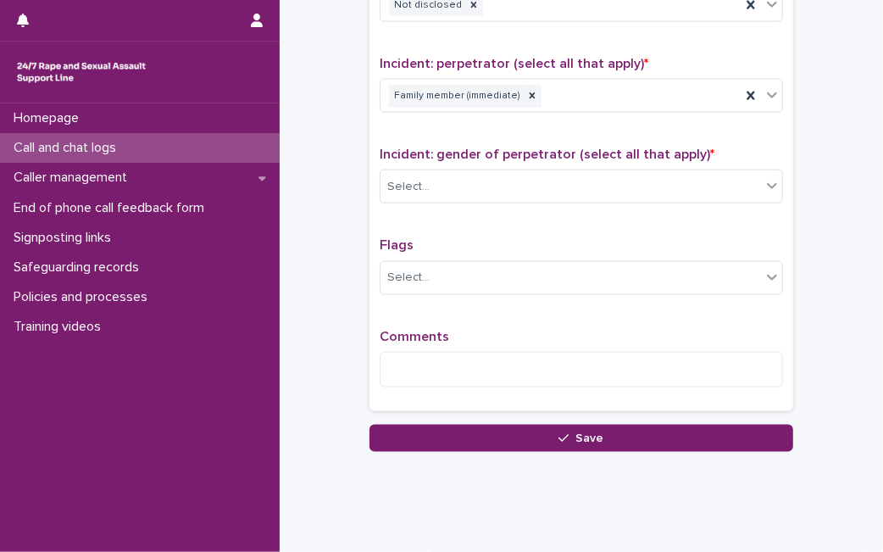
scroll to position [1419, 0]
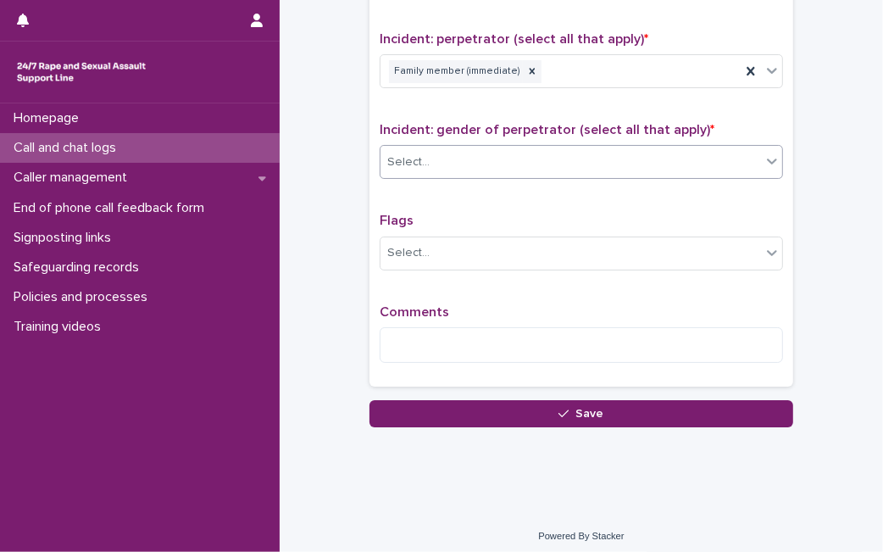
click at [721, 165] on div "Select..." at bounding box center [570, 162] width 380 height 28
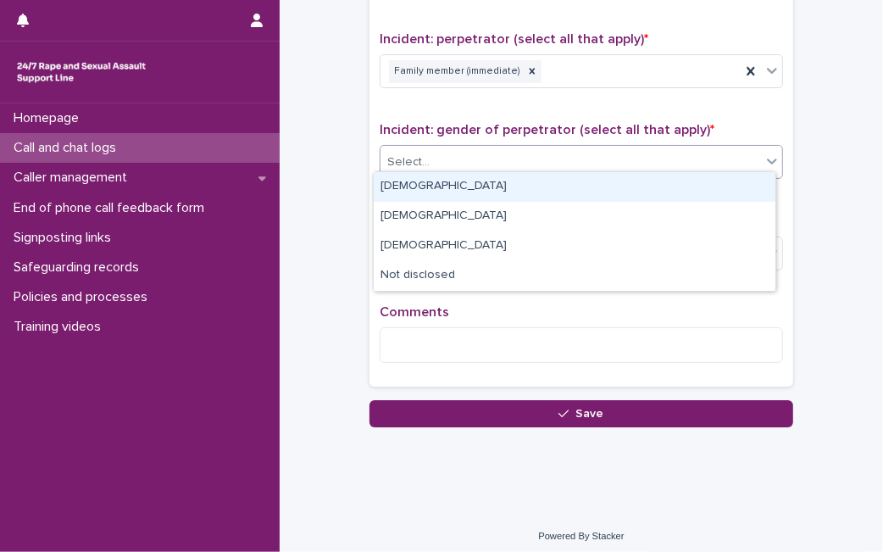
click at [591, 182] on div "[DEMOGRAPHIC_DATA]" at bounding box center [575, 187] width 402 height 30
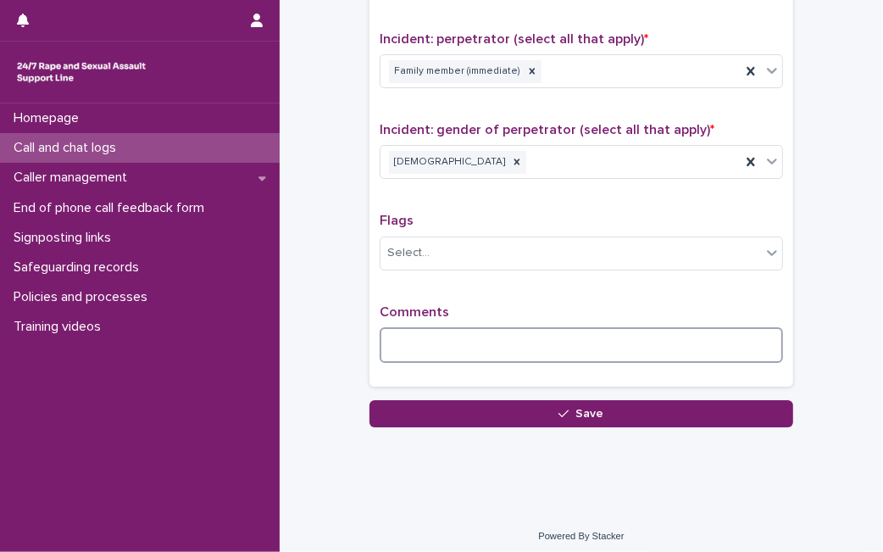
click at [495, 345] on textarea at bounding box center [581, 345] width 403 height 36
click at [442, 335] on textarea at bounding box center [581, 345] width 403 height 36
click at [766, 341] on textarea at bounding box center [581, 345] width 403 height 36
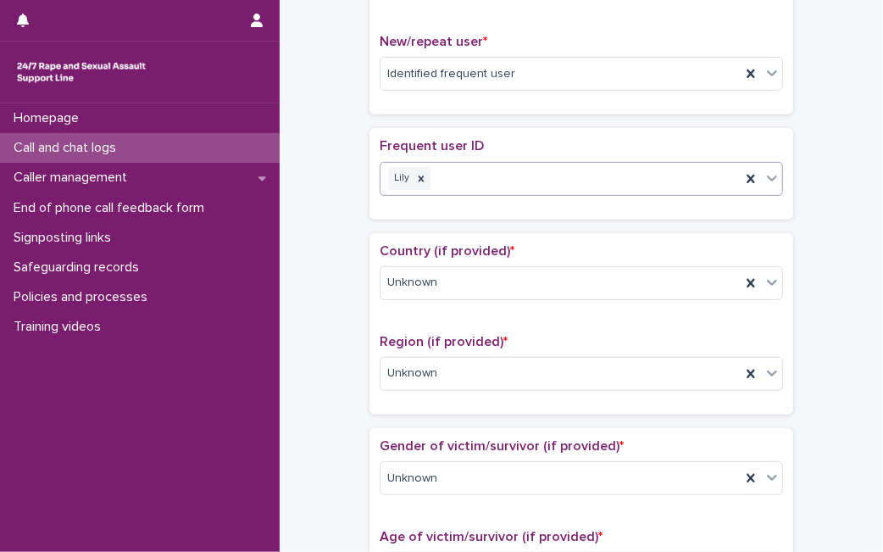
scroll to position [0, 0]
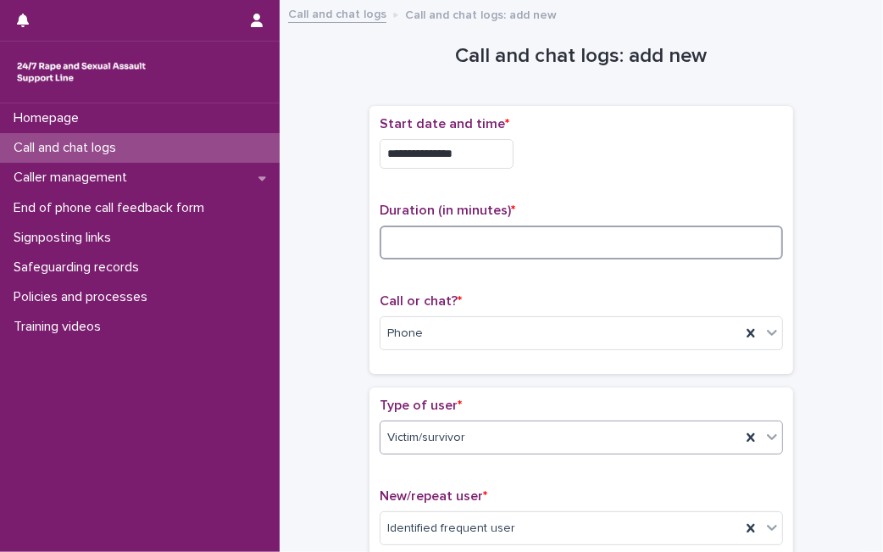
click at [703, 238] on input at bounding box center [581, 242] width 403 height 34
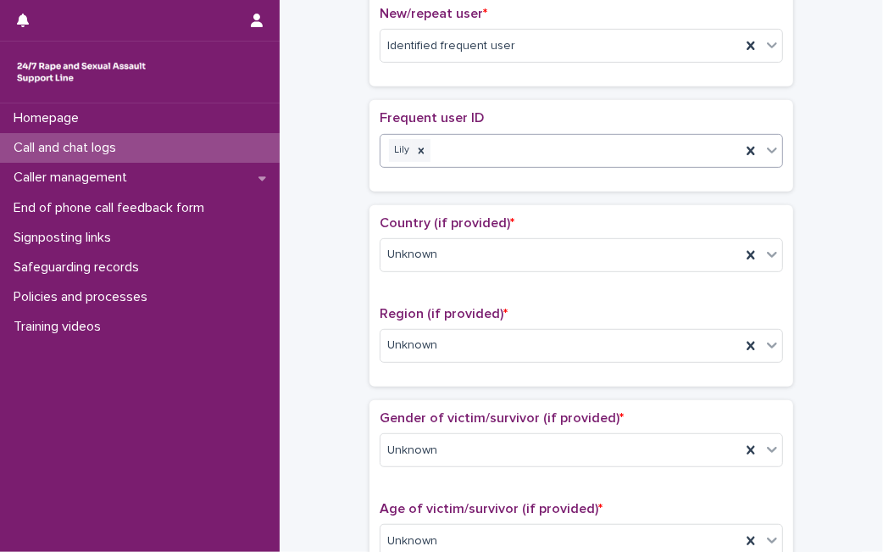
click at [867, 388] on div "**********" at bounding box center [581, 488] width 603 height 1921
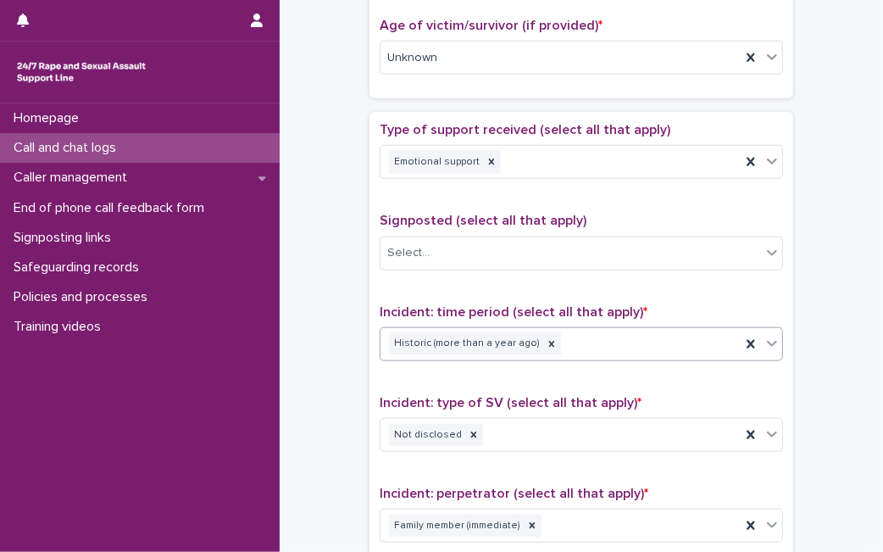
scroll to position [1419, 0]
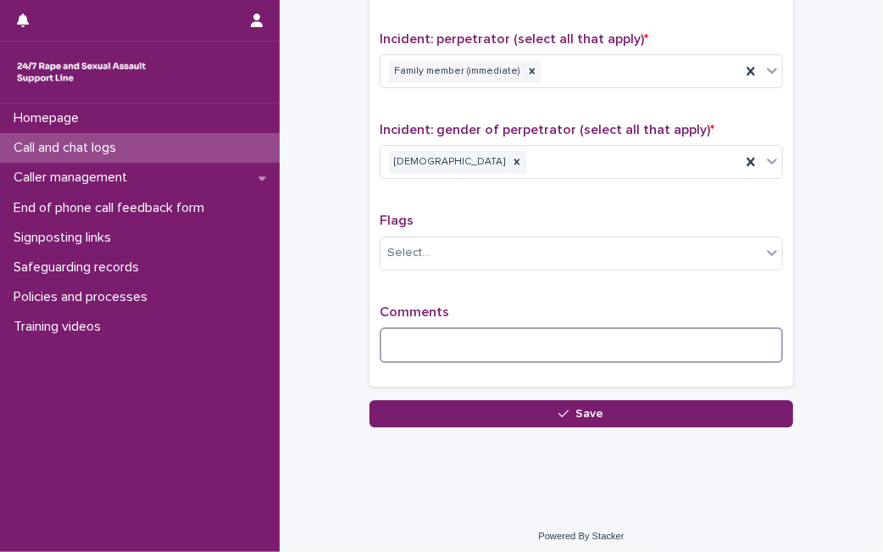
click at [644, 332] on textarea at bounding box center [581, 345] width 403 height 36
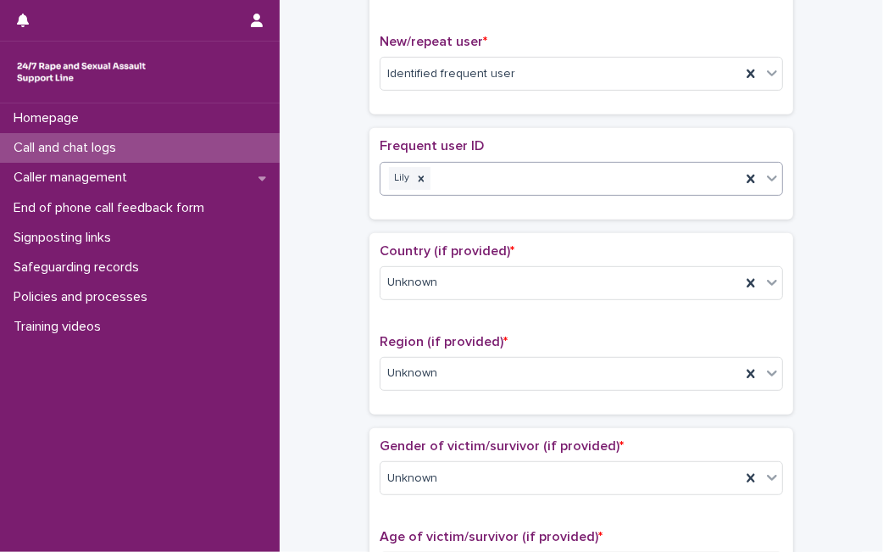
scroll to position [0, 0]
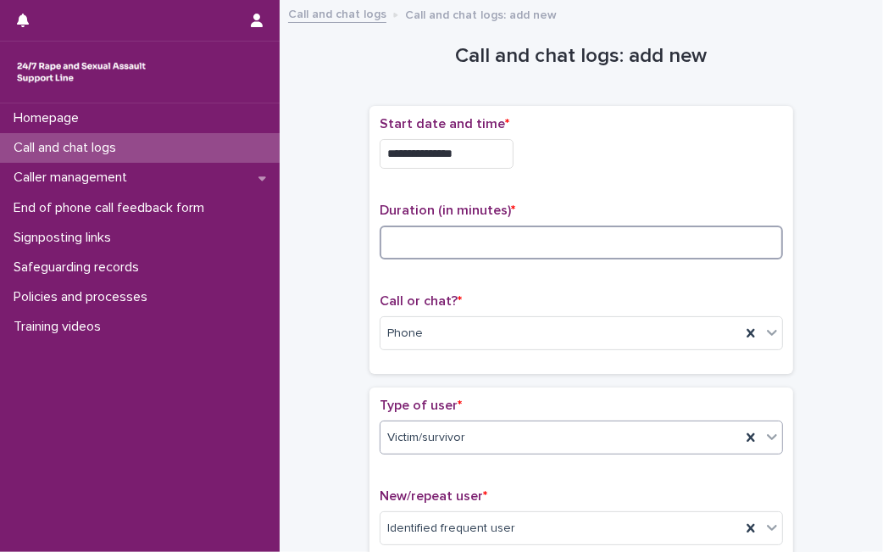
click at [608, 251] on input at bounding box center [581, 242] width 403 height 34
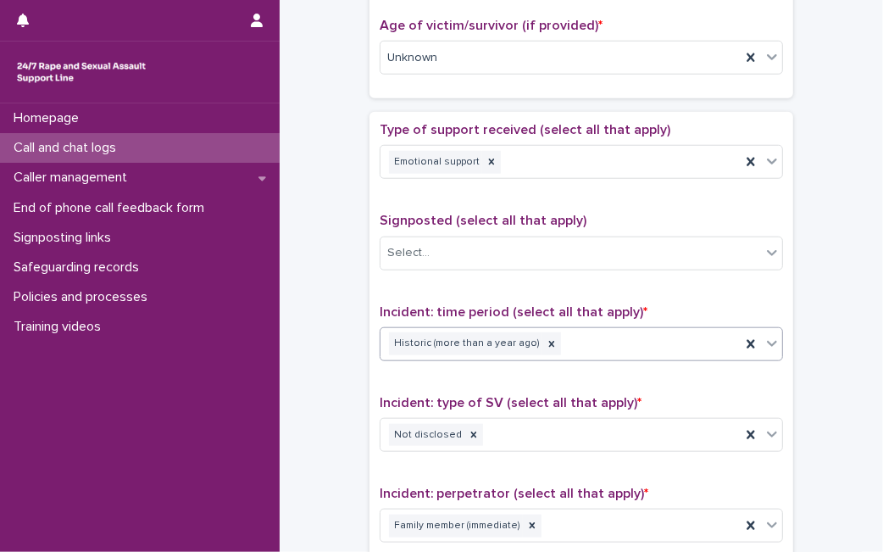
scroll to position [1419, 0]
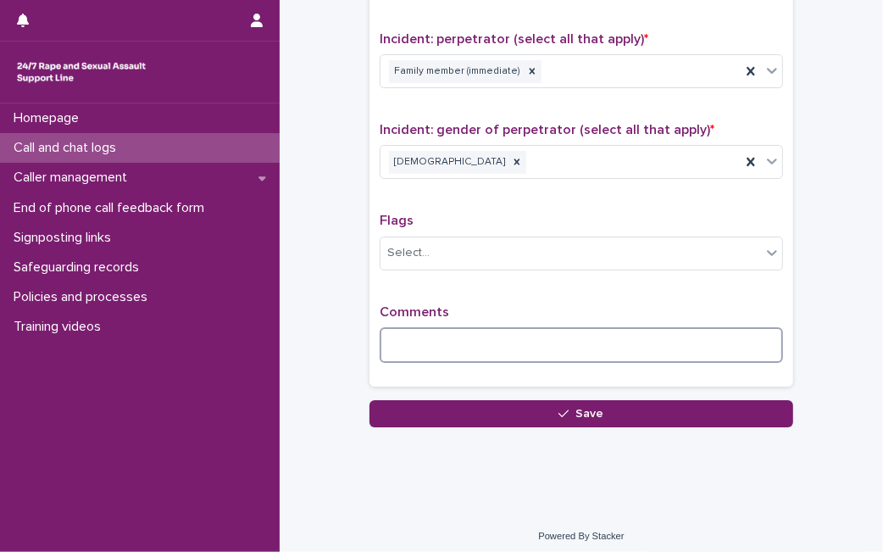
click at [668, 334] on textarea at bounding box center [581, 345] width 403 height 36
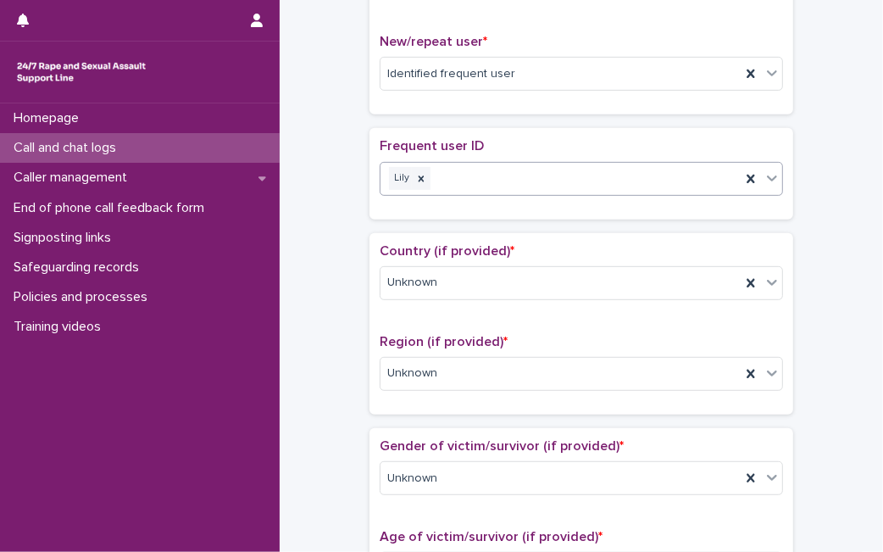
scroll to position [0, 0]
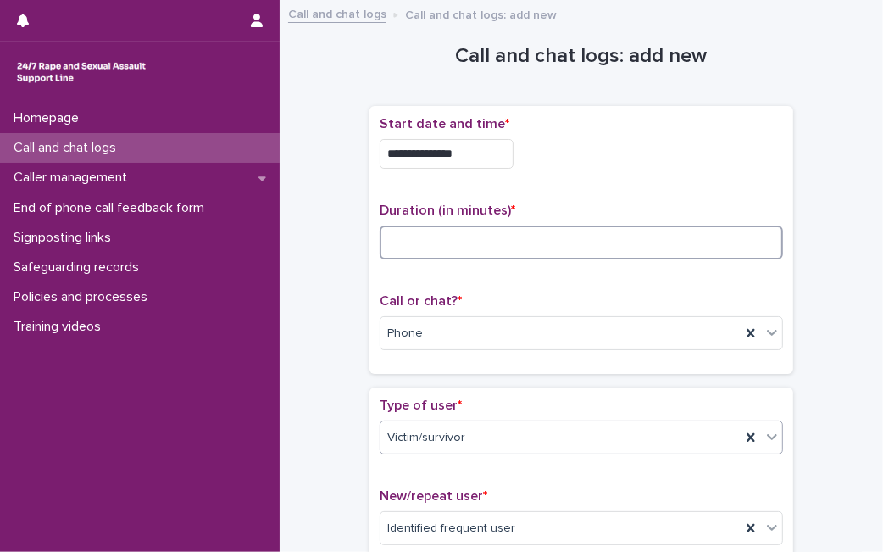
click at [639, 245] on input at bounding box center [581, 242] width 403 height 34
click at [702, 154] on div "**********" at bounding box center [581, 154] width 403 height 30
click at [537, 243] on input at bounding box center [581, 242] width 403 height 34
click at [459, 233] on input at bounding box center [581, 242] width 403 height 34
click at [587, 247] on input at bounding box center [581, 242] width 403 height 34
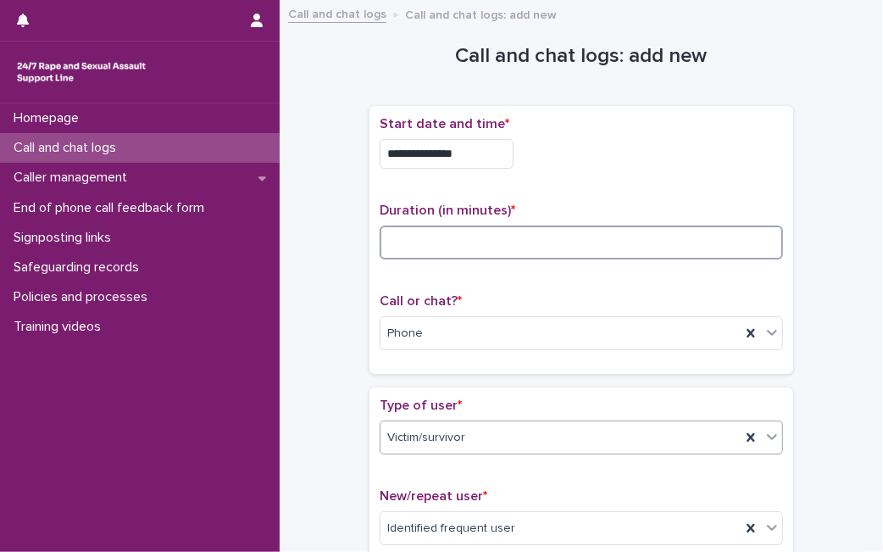
click at [406, 243] on input at bounding box center [581, 242] width 403 height 34
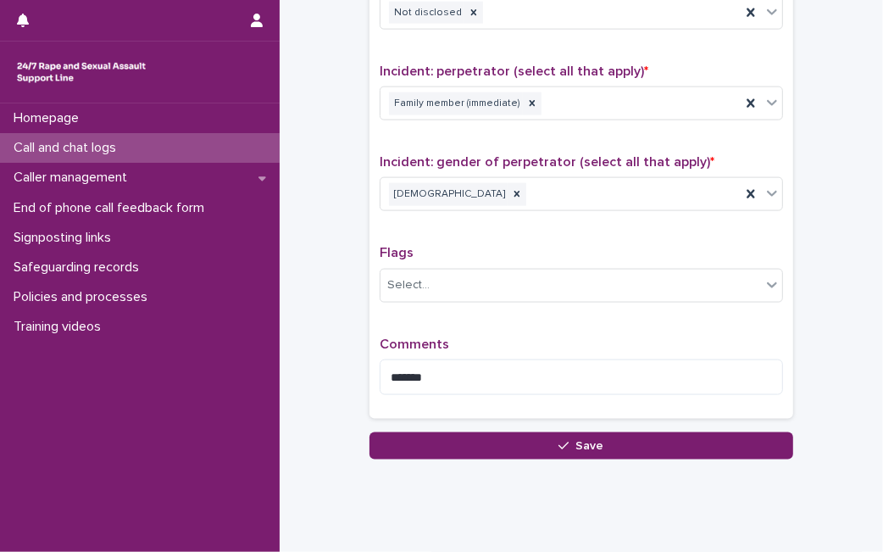
scroll to position [1419, 0]
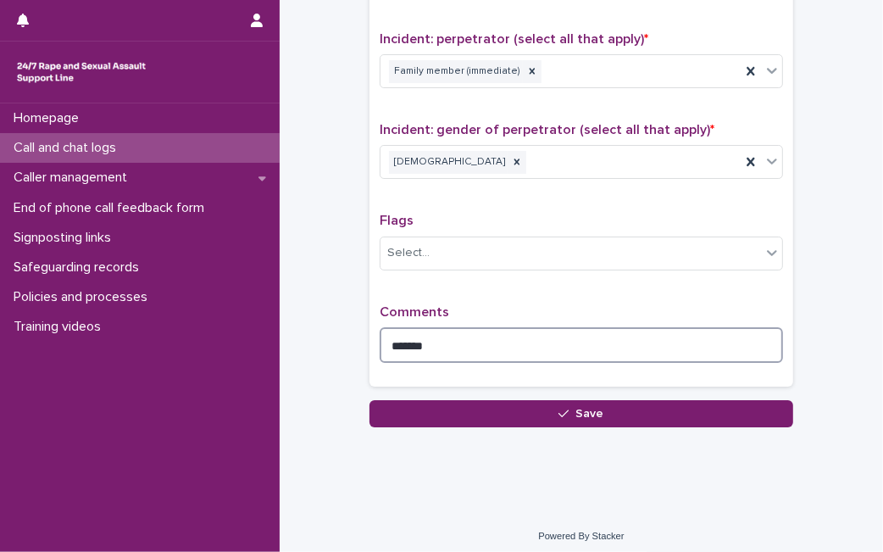
click at [699, 352] on textarea "******" at bounding box center [581, 345] width 403 height 36
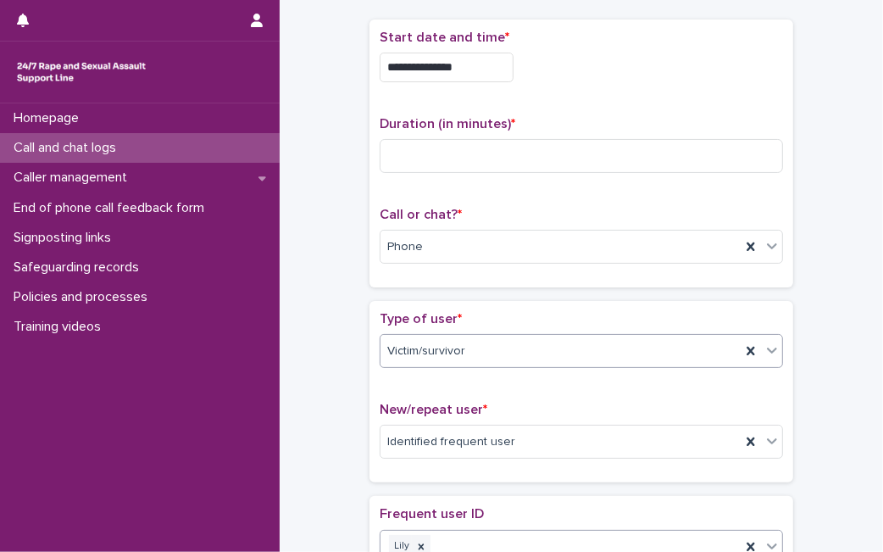
scroll to position [3, 0]
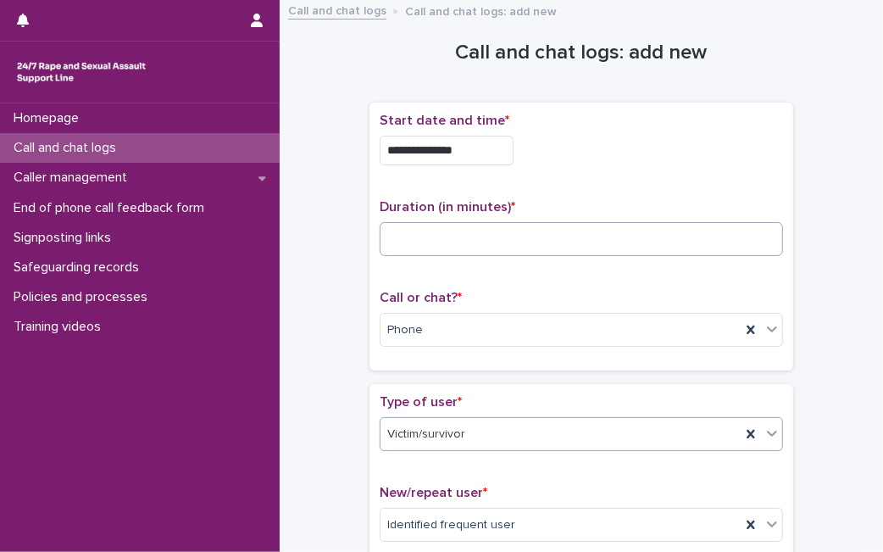
type textarea "**********"
click at [677, 232] on input at bounding box center [581, 239] width 403 height 34
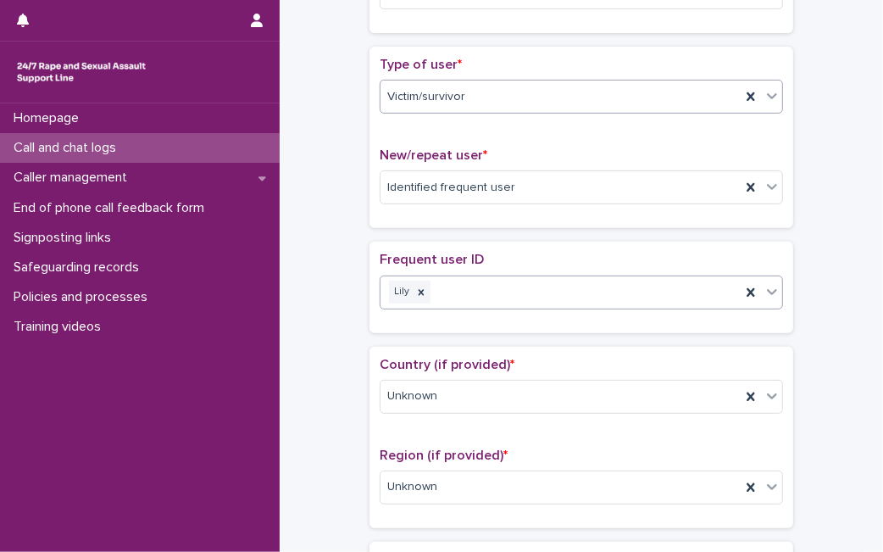
scroll to position [651, 0]
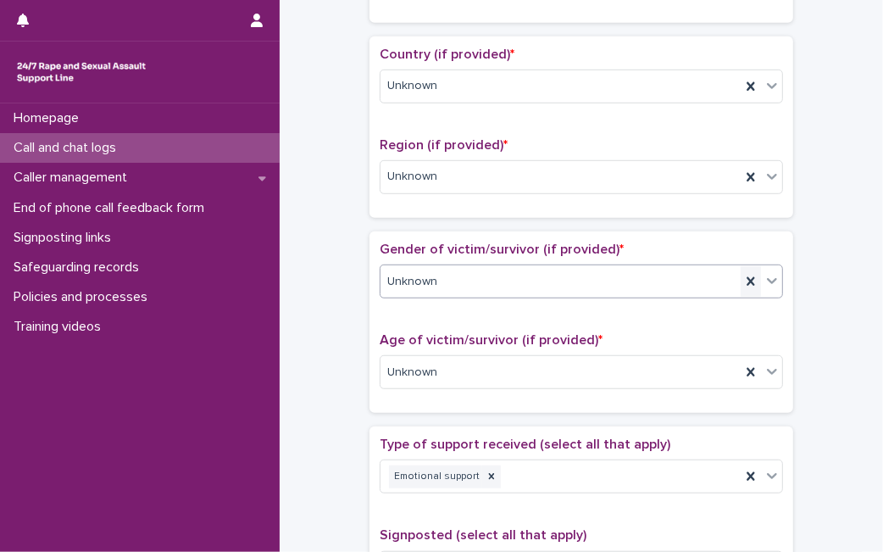
type input "**"
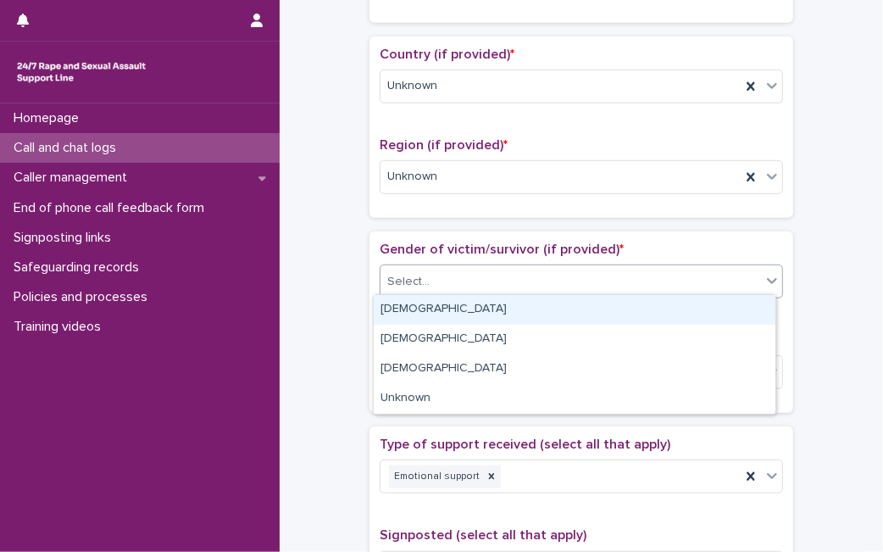
click at [687, 268] on div "Select..." at bounding box center [570, 282] width 380 height 28
click at [636, 308] on div "[DEMOGRAPHIC_DATA]" at bounding box center [575, 310] width 402 height 30
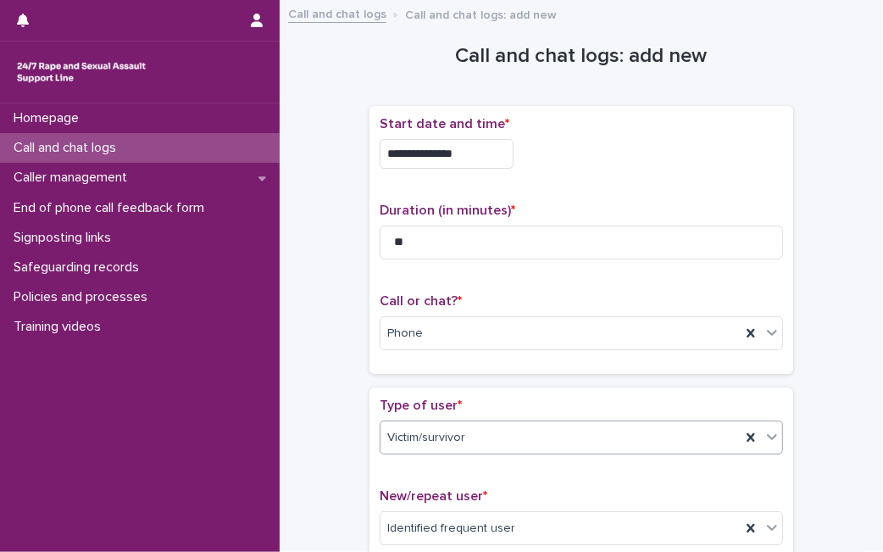
scroll to position [1434, 0]
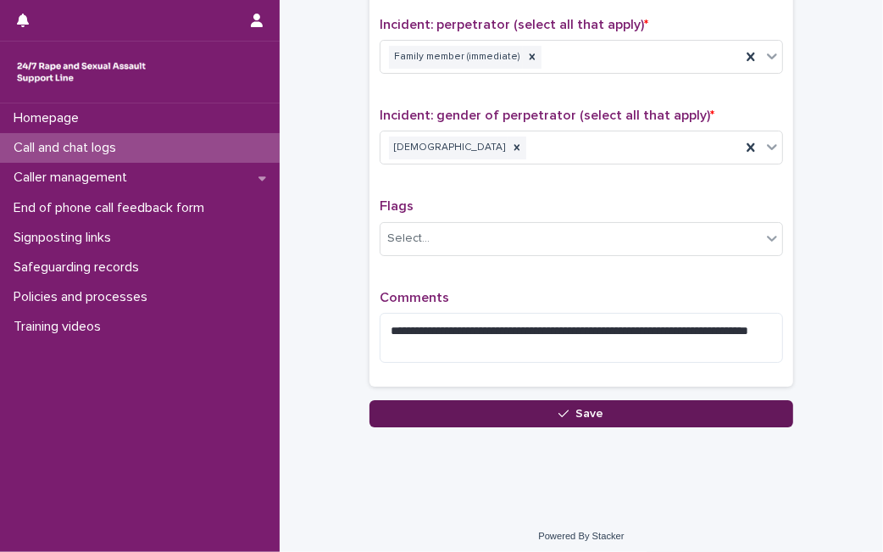
click at [541, 400] on button "Save" at bounding box center [581, 413] width 424 height 27
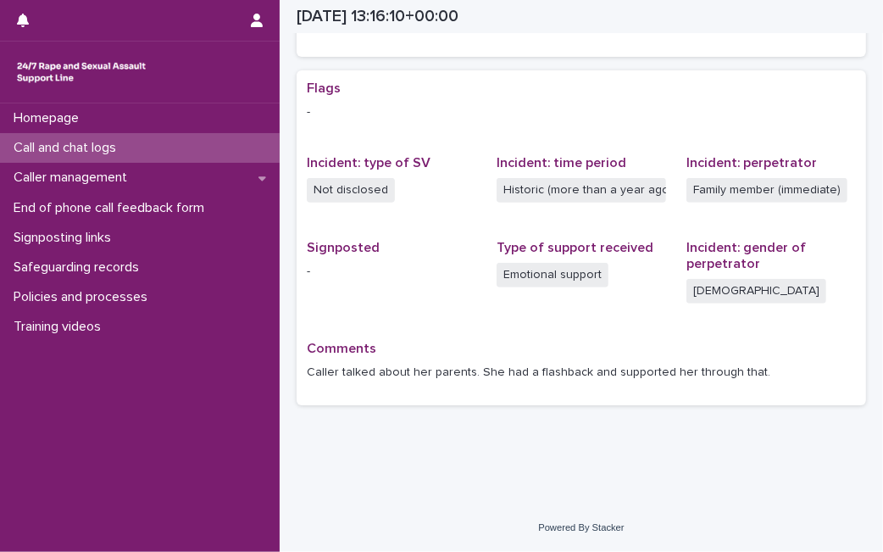
scroll to position [412, 0]
click at [194, 150] on div "Call and chat logs" at bounding box center [140, 148] width 280 height 30
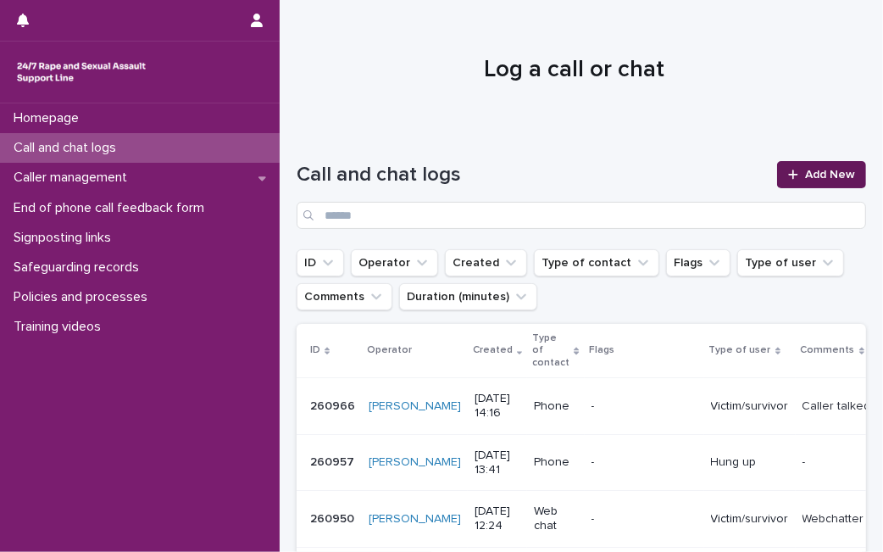
click at [817, 175] on span "Add New" at bounding box center [830, 175] width 50 height 12
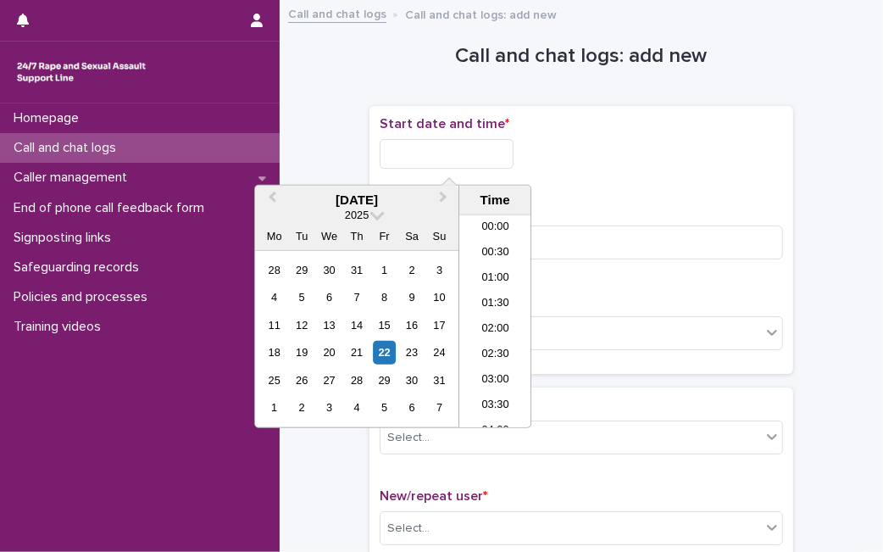
click at [456, 155] on input "text" at bounding box center [447, 154] width 134 height 30
click at [385, 347] on div "22" at bounding box center [384, 352] width 23 height 23
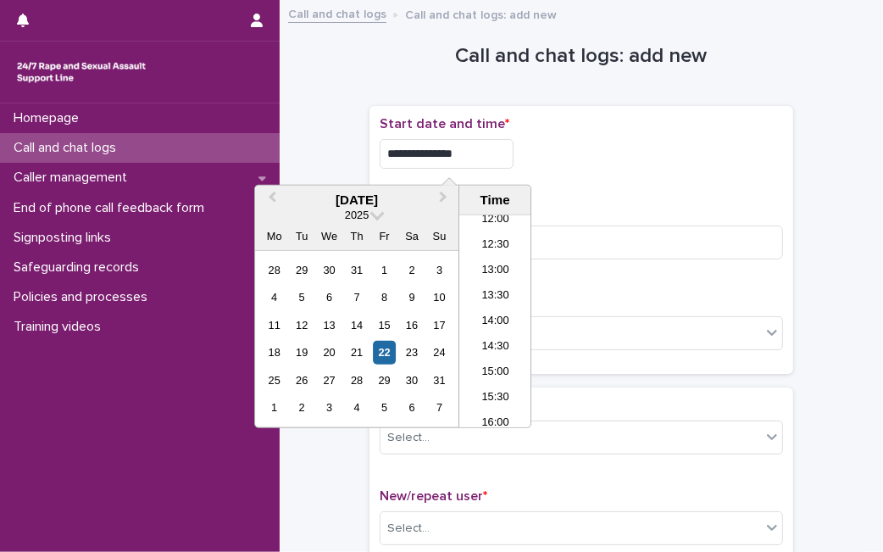
click at [491, 156] on input "**********" at bounding box center [447, 154] width 134 height 30
type input "**********"
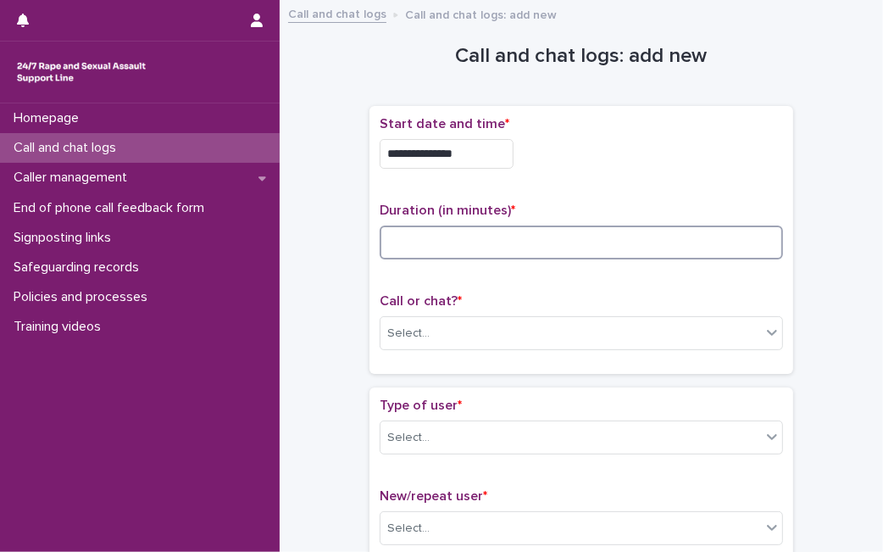
click at [569, 256] on input at bounding box center [581, 242] width 403 height 34
type input "*"
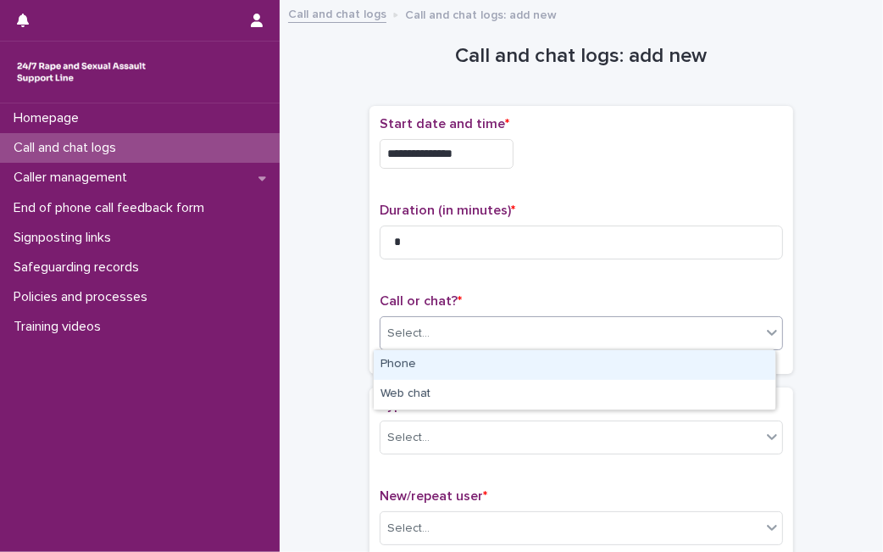
click at [546, 319] on div "Select..." at bounding box center [570, 333] width 380 height 28
click at [519, 358] on div "Phone" at bounding box center [575, 365] width 402 height 30
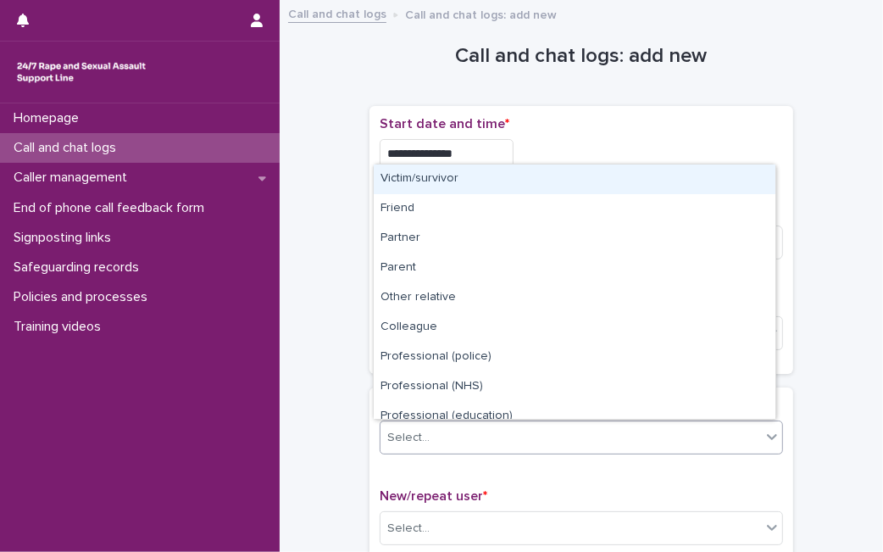
click at [467, 424] on div "Select..." at bounding box center [570, 438] width 380 height 28
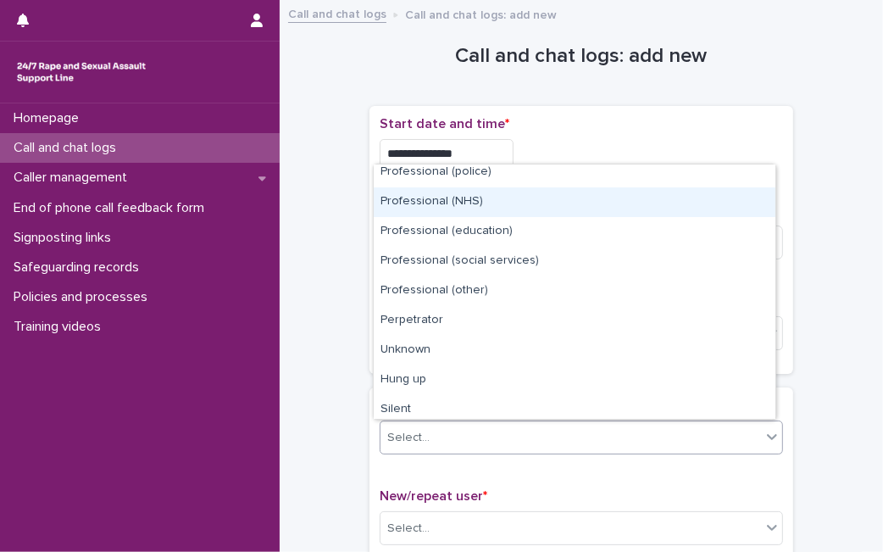
scroll to position [191, 0]
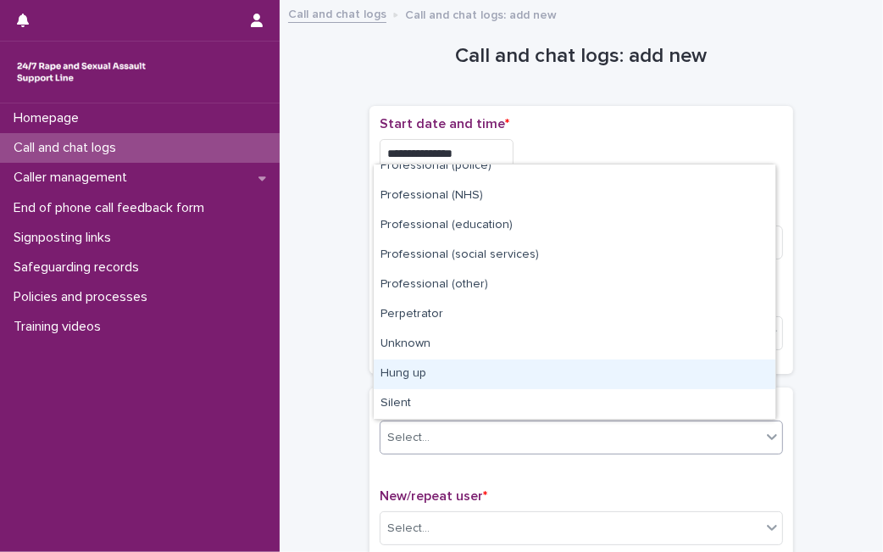
click at [717, 383] on div "Hung up" at bounding box center [575, 374] width 402 height 30
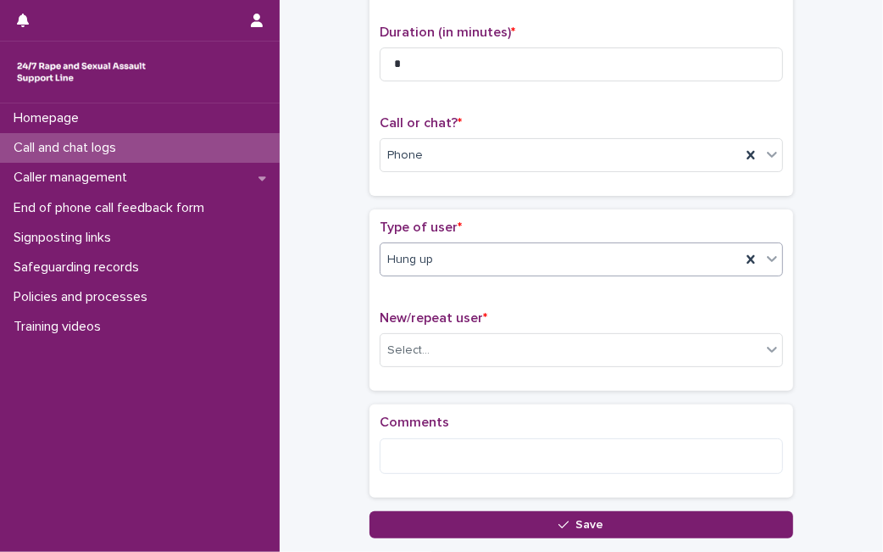
scroll to position [181, 0]
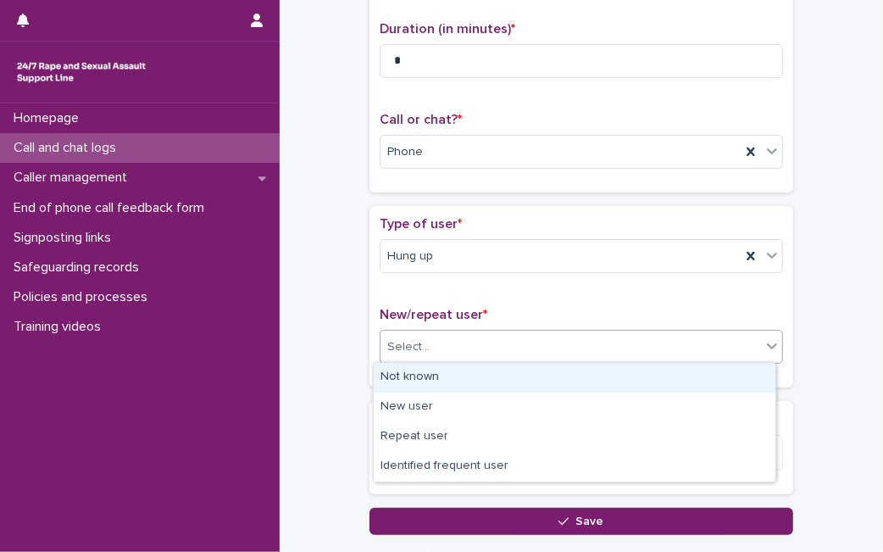
click at [685, 343] on div "Select..." at bounding box center [570, 347] width 380 height 28
click at [610, 374] on div "Not known" at bounding box center [575, 378] width 402 height 30
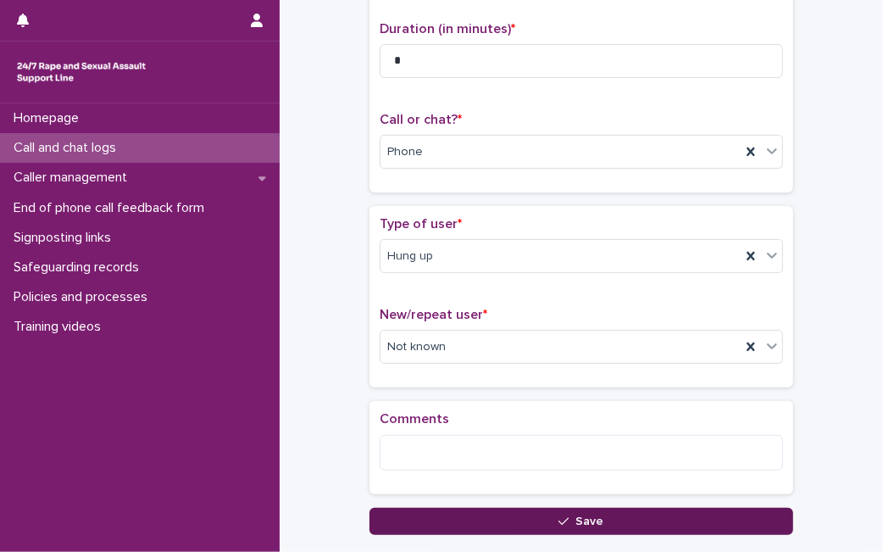
click at [558, 522] on icon "button" at bounding box center [563, 521] width 10 height 12
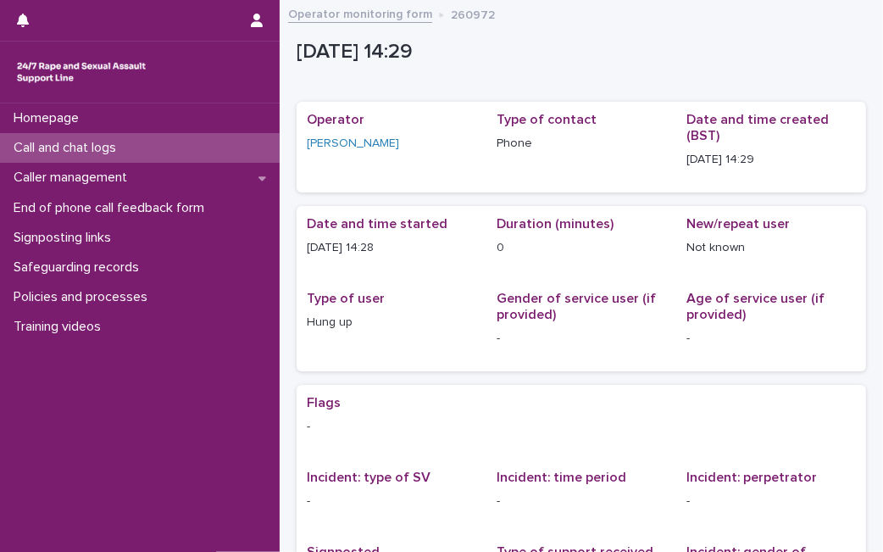
click at [215, 140] on div "Call and chat logs" at bounding box center [140, 148] width 280 height 30
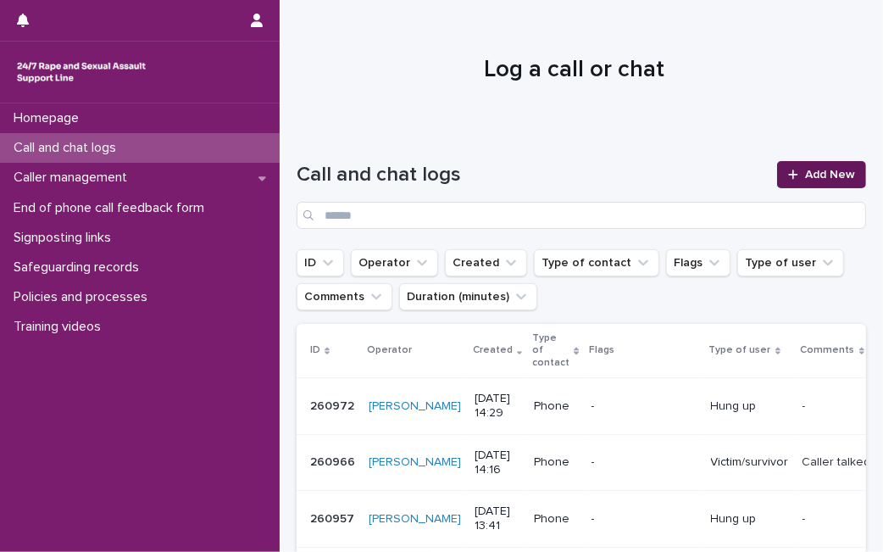
click at [806, 165] on link "Add New" at bounding box center [821, 174] width 89 height 27
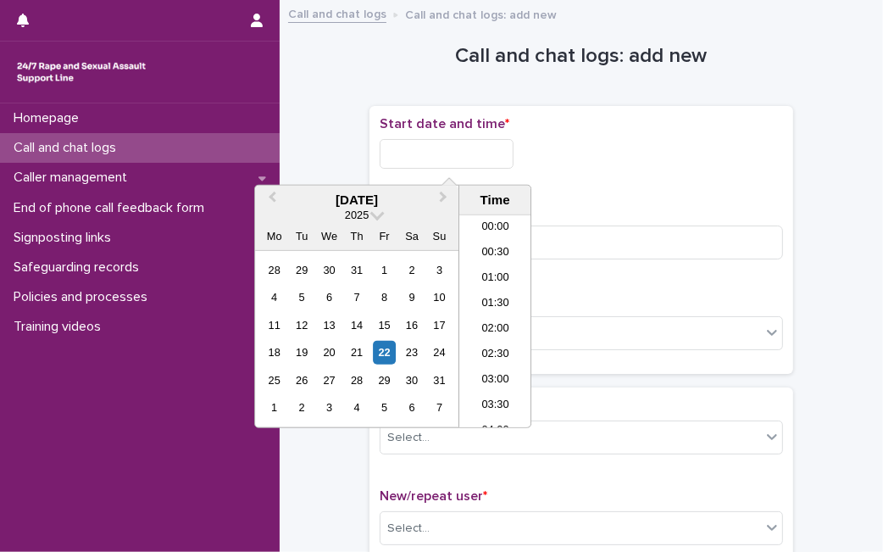
click at [493, 149] on input "text" at bounding box center [447, 154] width 134 height 30
click at [386, 349] on div "22" at bounding box center [384, 352] width 23 height 23
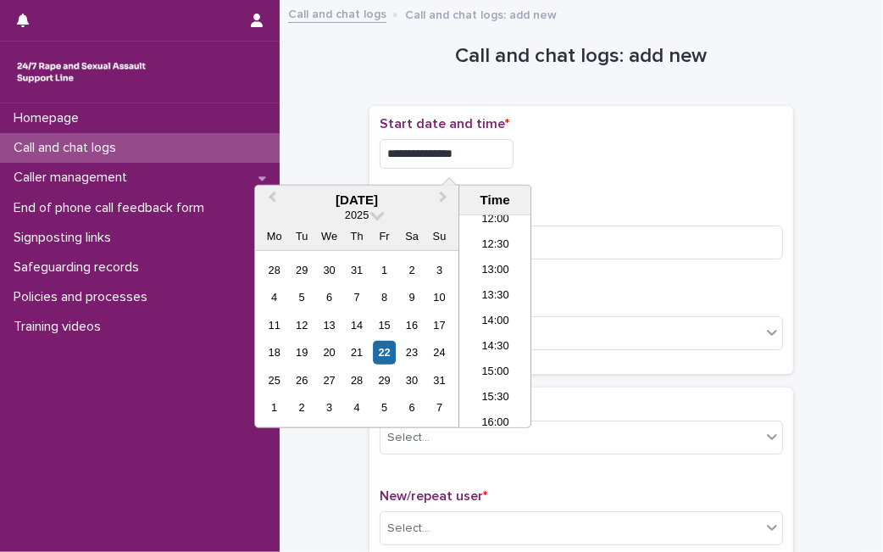
click at [490, 157] on input "**********" at bounding box center [447, 154] width 134 height 30
type input "**********"
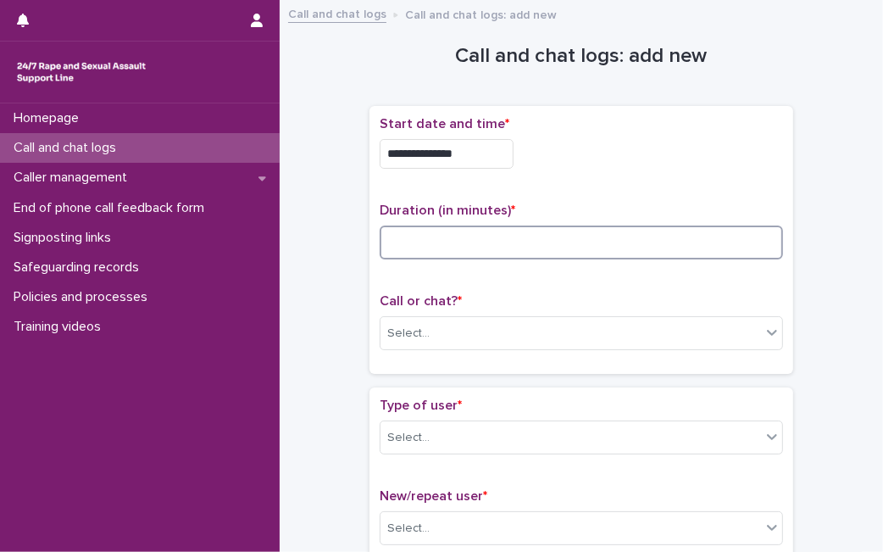
click at [588, 248] on input at bounding box center [581, 242] width 403 height 34
type input "*"
click at [525, 327] on div "Select..." at bounding box center [570, 333] width 380 height 28
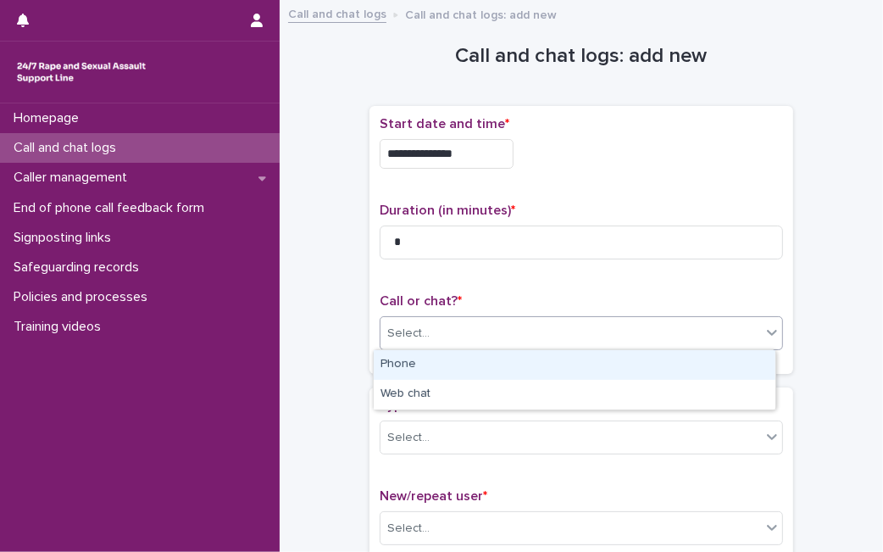
click at [498, 365] on div "Phone" at bounding box center [575, 365] width 402 height 30
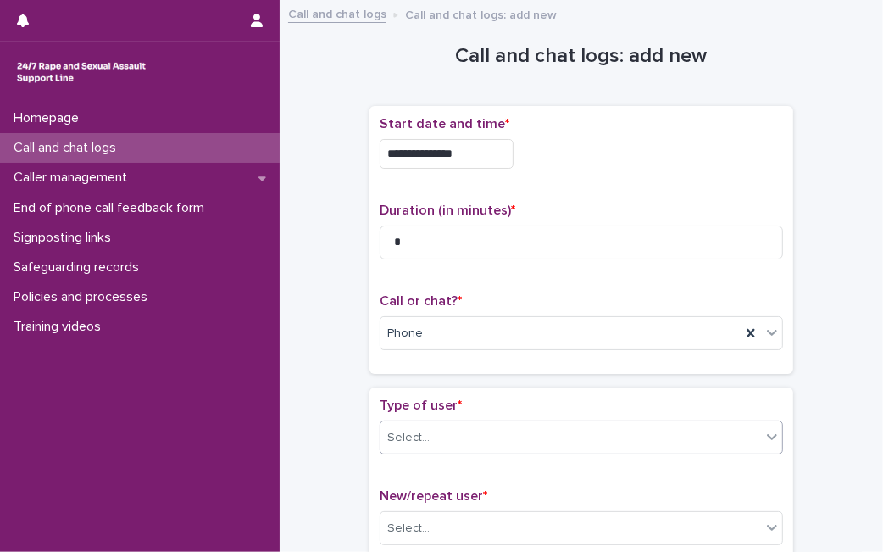
drag, startPoint x: 452, startPoint y: 452, endPoint x: 467, endPoint y: 441, distance: 18.1
click at [467, 441] on div "Type of user * Select..." at bounding box center [581, 432] width 403 height 70
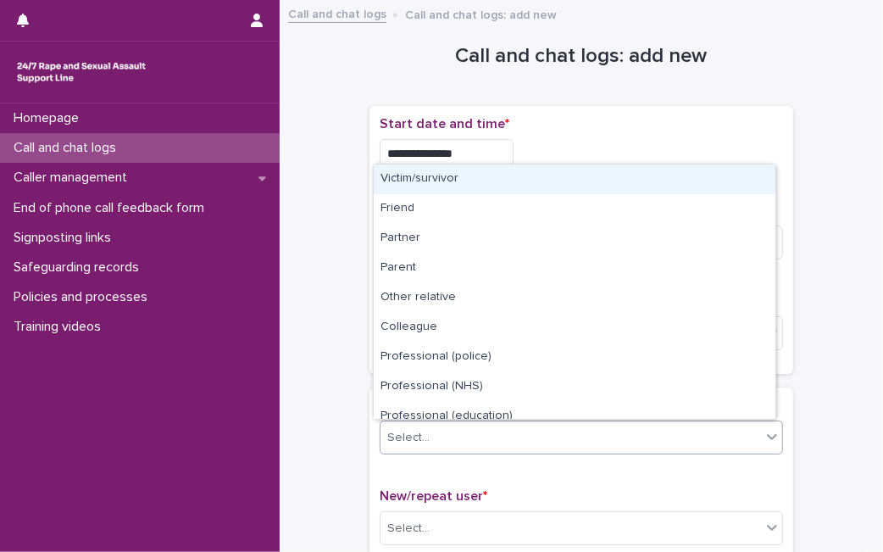
click at [467, 441] on div "Select..." at bounding box center [570, 438] width 380 height 28
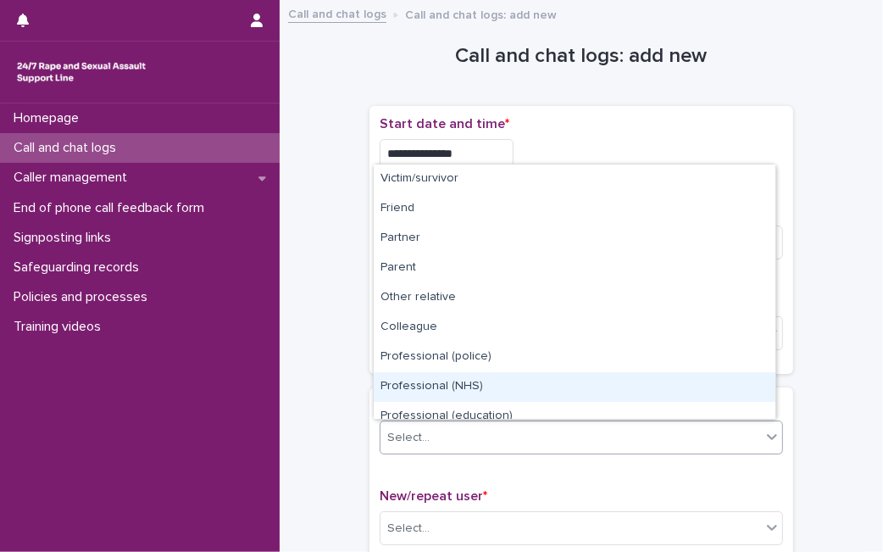
click at [757, 386] on div "Professional (NHS)" at bounding box center [575, 387] width 402 height 30
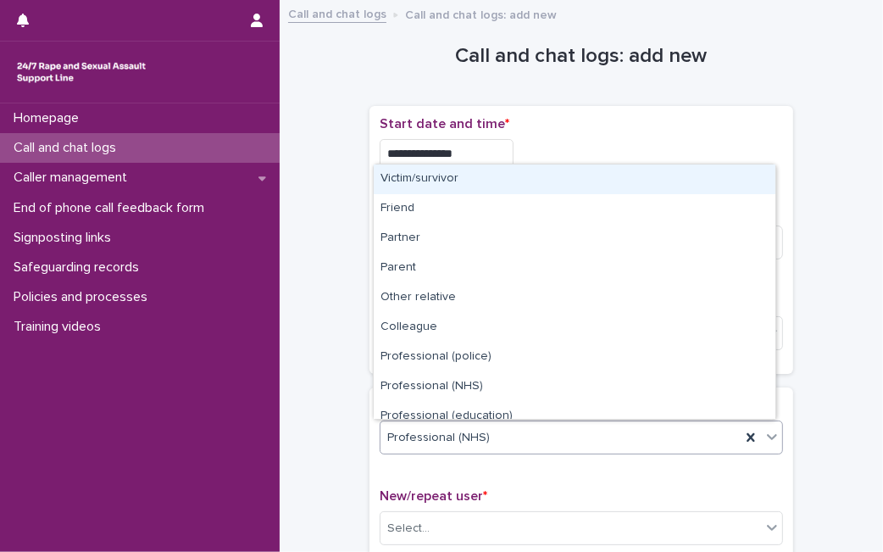
click at [767, 435] on icon at bounding box center [772, 437] width 10 height 6
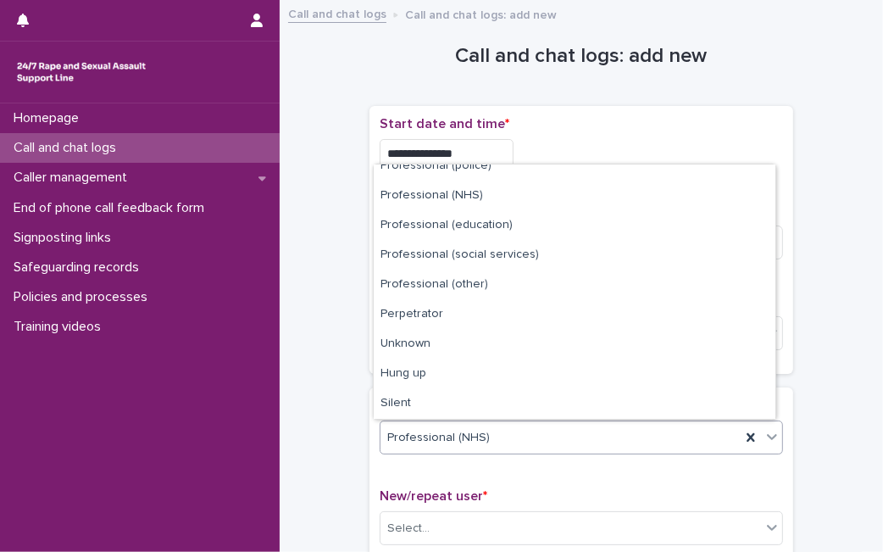
scroll to position [169, 0]
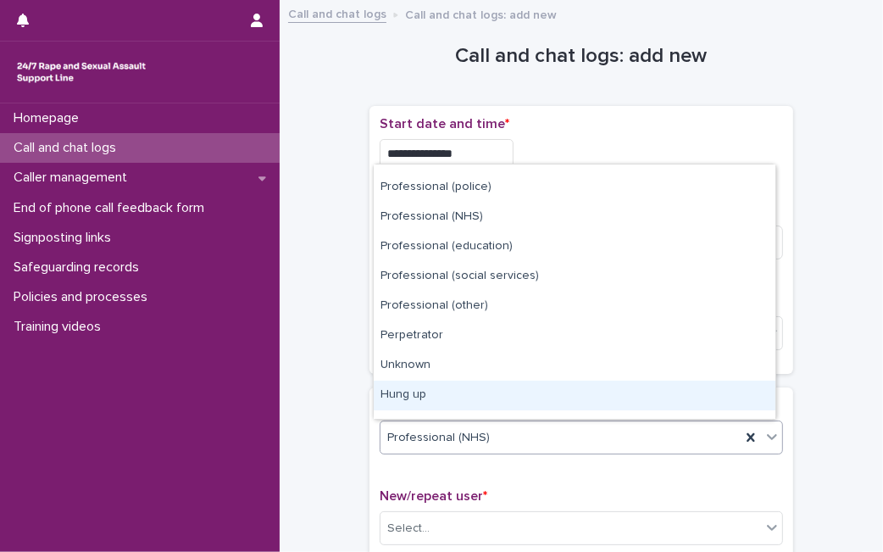
click at [667, 386] on div "Hung up" at bounding box center [575, 395] width 402 height 30
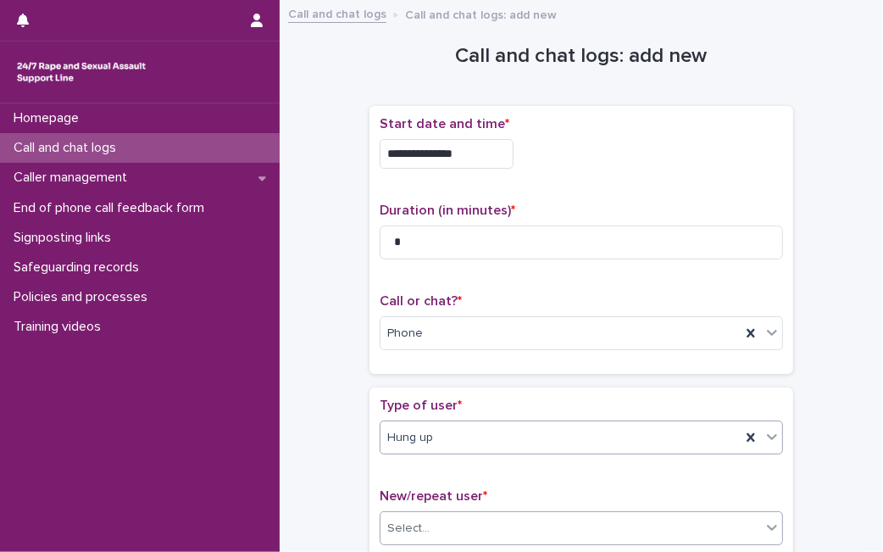
click at [672, 534] on div "Select..." at bounding box center [570, 528] width 380 height 28
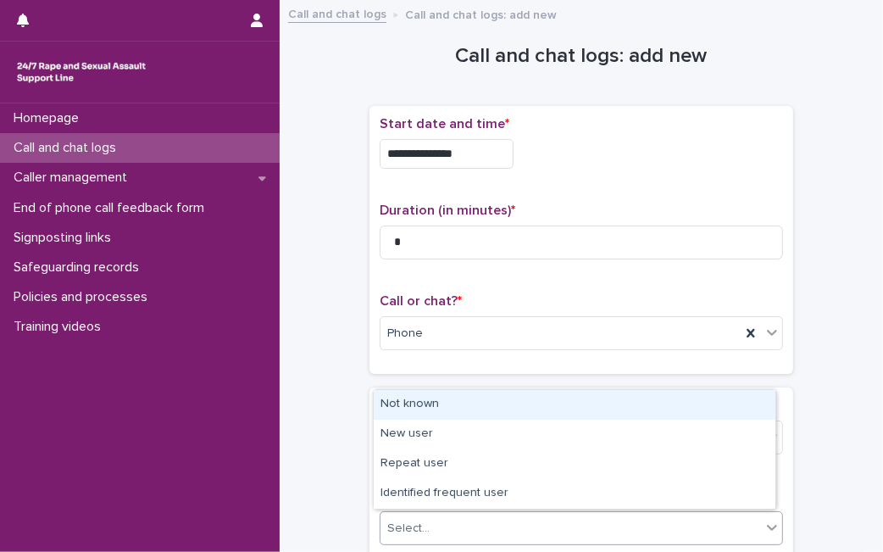
click at [689, 413] on div "Not known" at bounding box center [575, 405] width 402 height 30
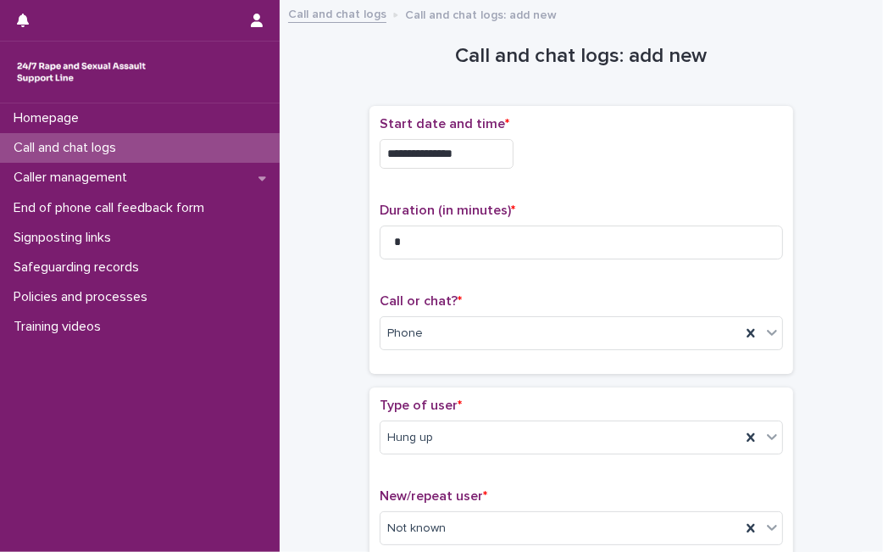
scroll to position [295, 0]
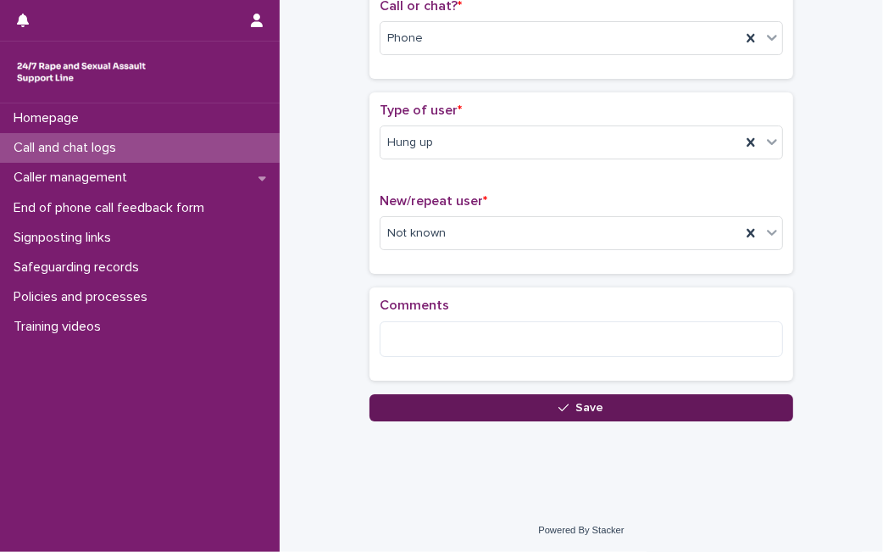
click at [416, 401] on button "Save" at bounding box center [581, 407] width 424 height 27
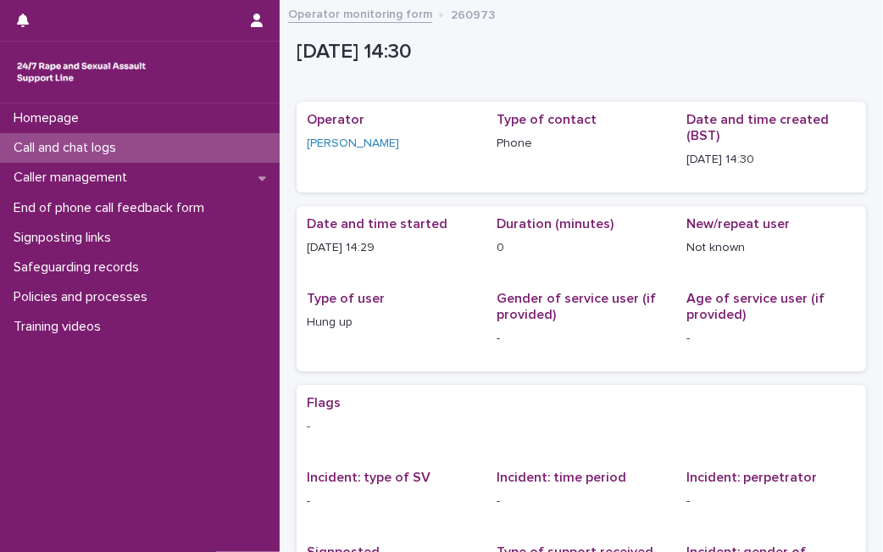
click at [180, 153] on div "Call and chat logs" at bounding box center [140, 148] width 280 height 30
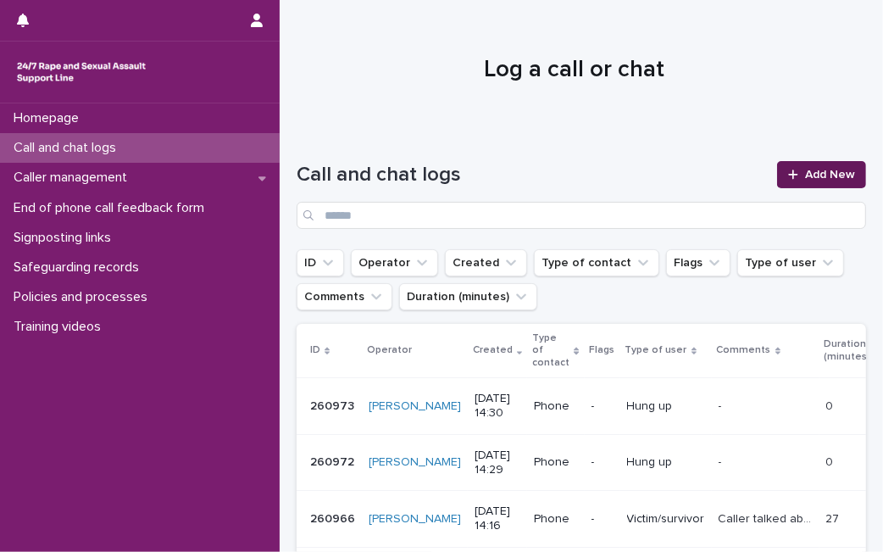
click at [805, 175] on span "Add New" at bounding box center [830, 175] width 50 height 12
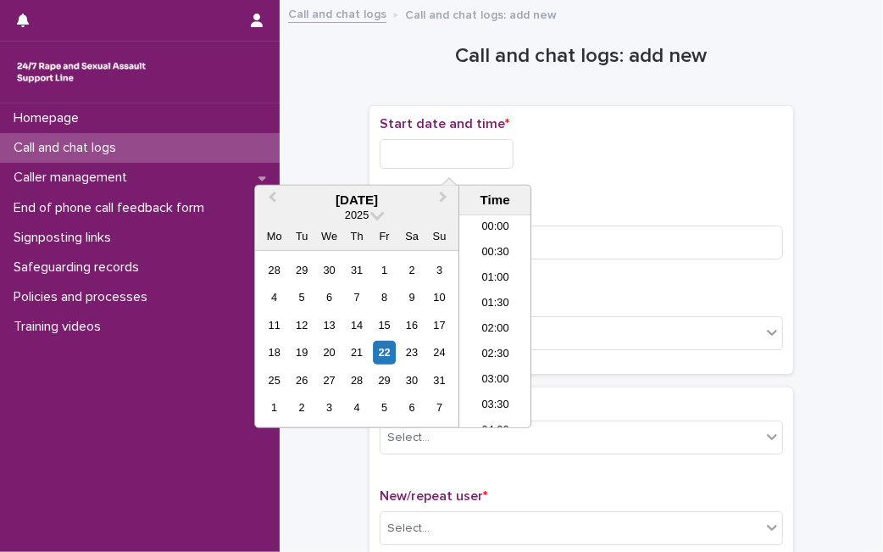
click at [463, 156] on input "text" at bounding box center [447, 154] width 134 height 30
click at [384, 354] on div "22" at bounding box center [384, 352] width 23 height 23
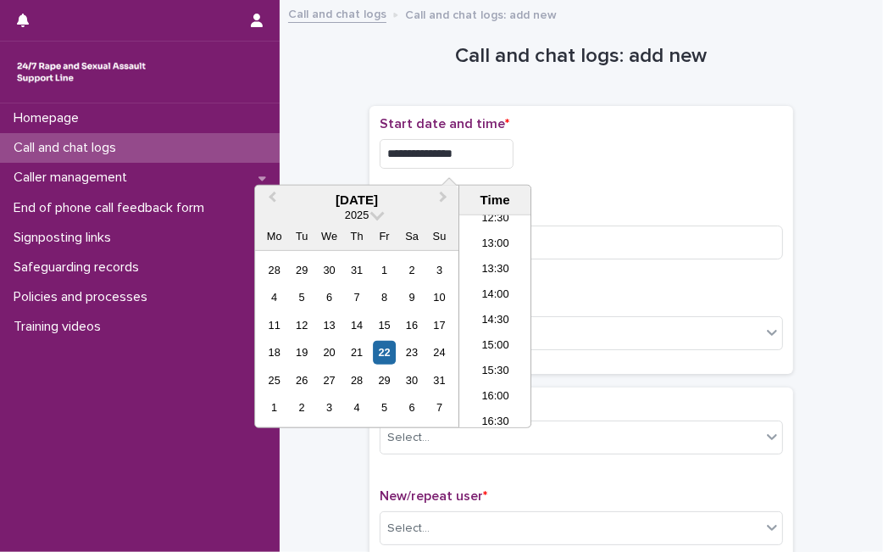
click at [501, 159] on input "**********" at bounding box center [447, 154] width 134 height 30
type input "**********"
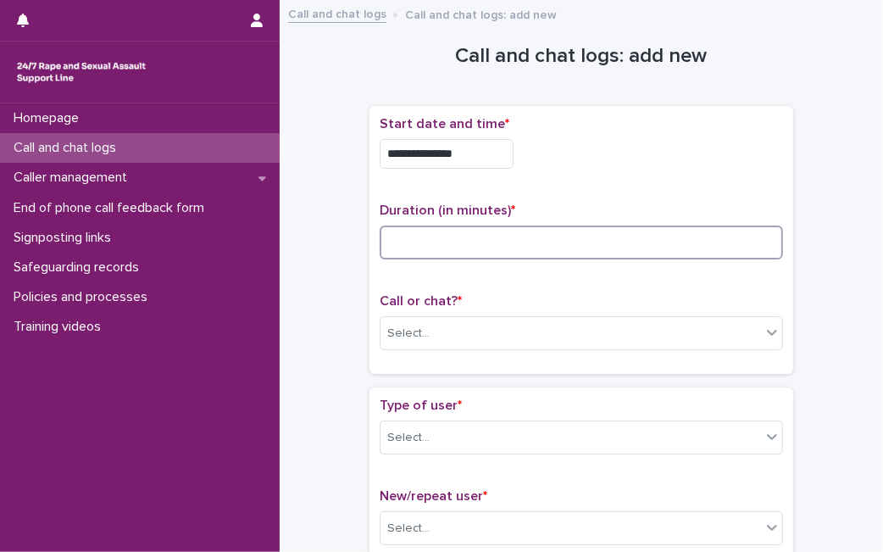
click at [570, 233] on input at bounding box center [581, 242] width 403 height 34
type input "*"
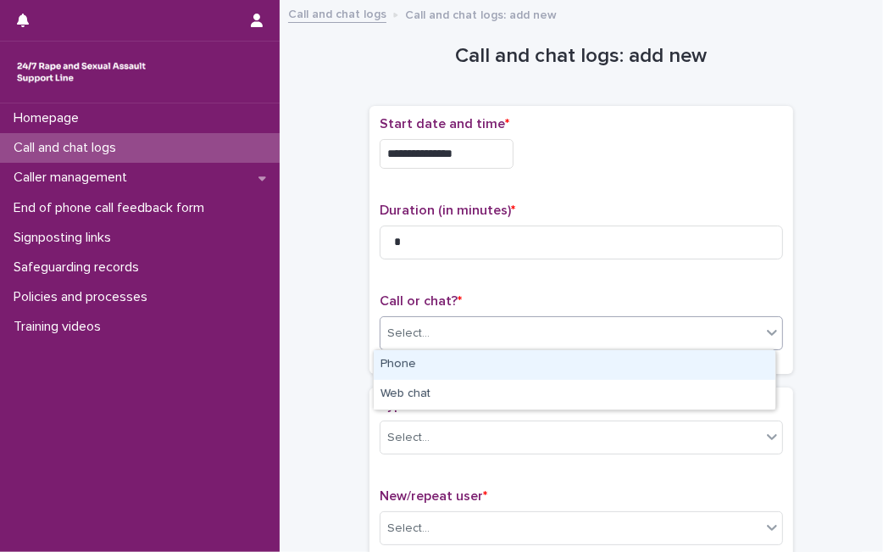
click at [501, 336] on div "Select..." at bounding box center [570, 333] width 380 height 28
click at [478, 373] on div "Phone" at bounding box center [575, 365] width 402 height 30
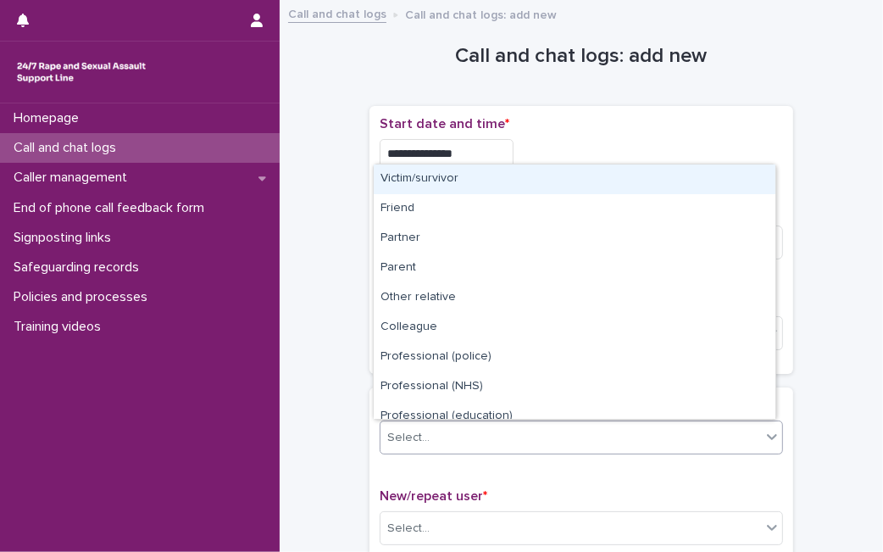
click at [458, 440] on div "Select..." at bounding box center [570, 438] width 380 height 28
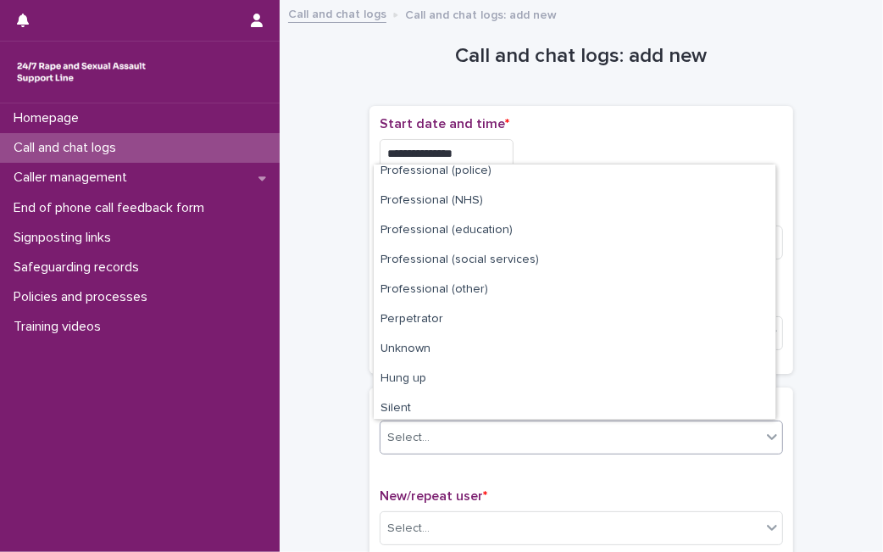
scroll to position [191, 0]
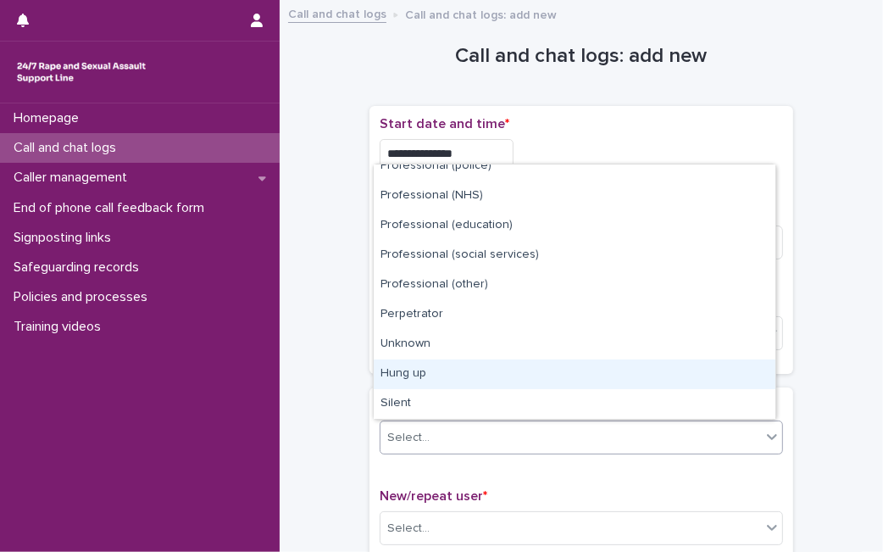
click at [682, 380] on div "Hung up" at bounding box center [575, 374] width 402 height 30
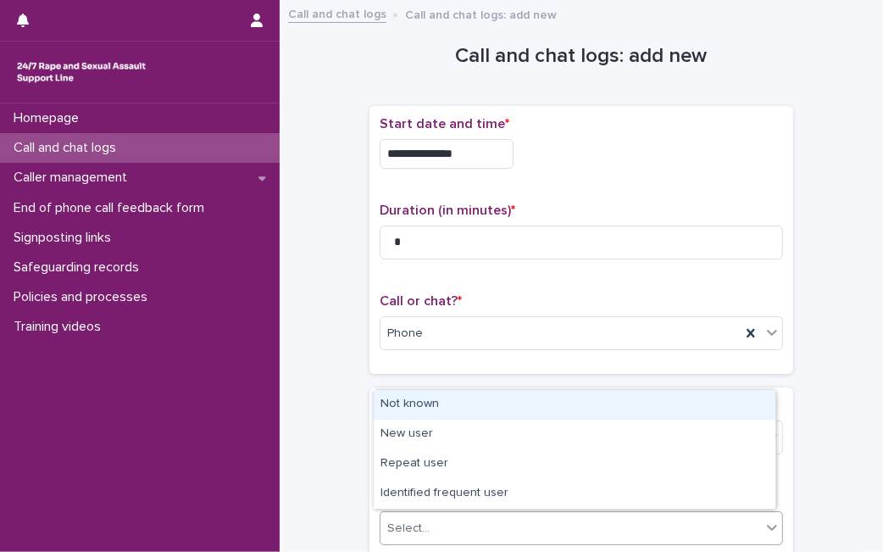
click at [524, 539] on div "Select..." at bounding box center [570, 528] width 380 height 28
click at [485, 402] on div "Not known" at bounding box center [575, 405] width 402 height 30
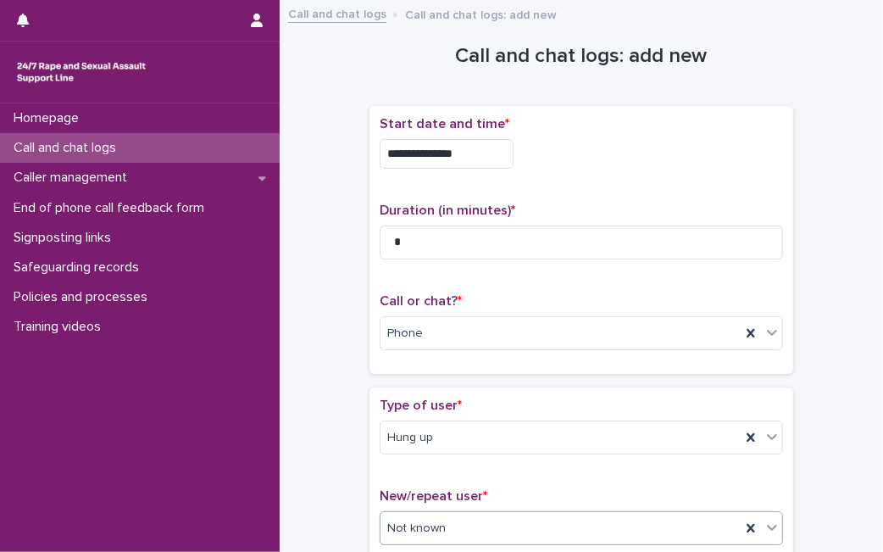
scroll to position [295, 0]
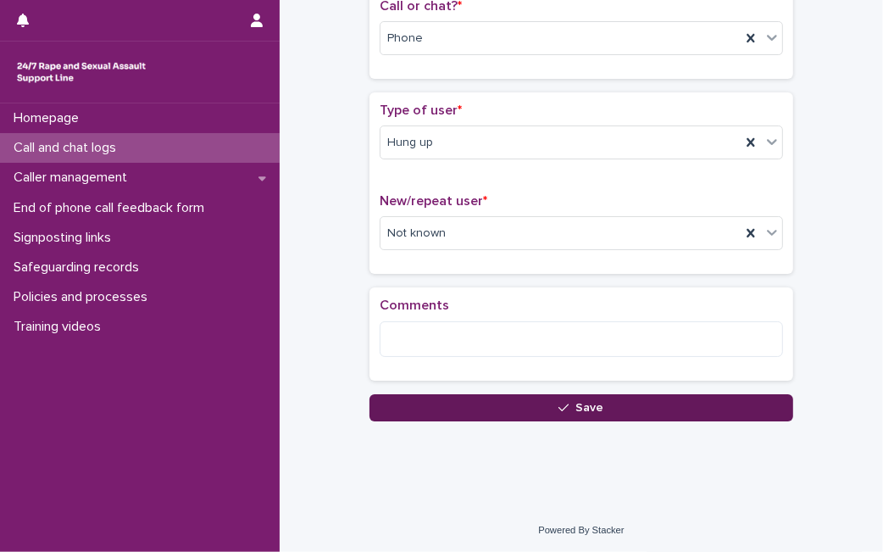
click at [648, 394] on button "Save" at bounding box center [581, 407] width 424 height 27
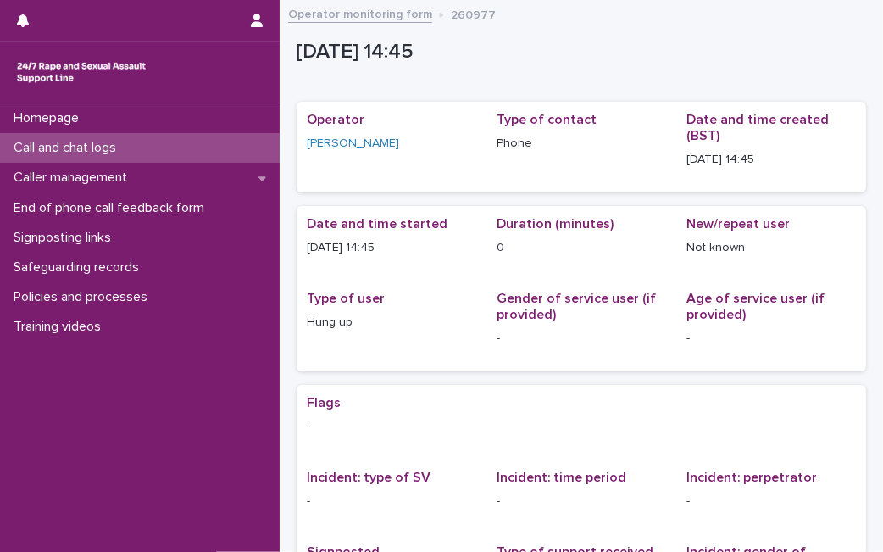
click at [170, 136] on div "Call and chat logs" at bounding box center [140, 148] width 280 height 30
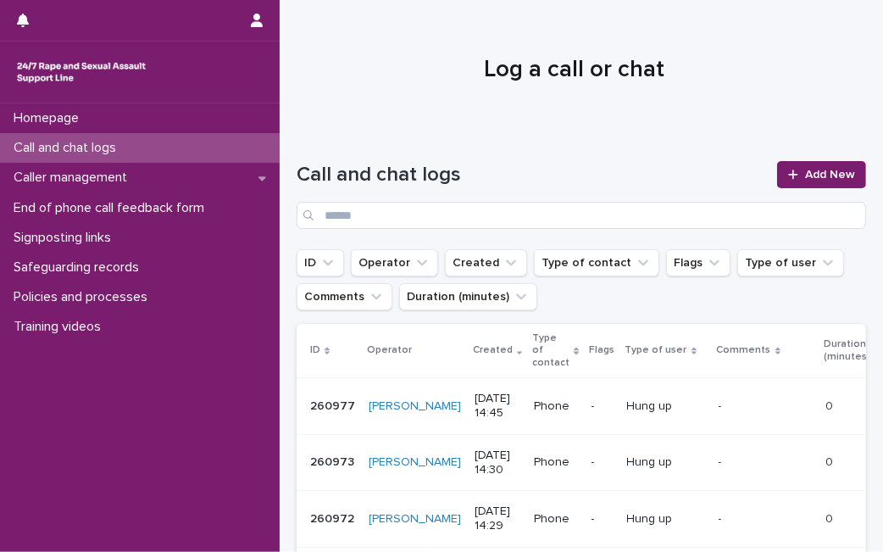
click at [413, 80] on h1 "Log a call or chat" at bounding box center [574, 70] width 555 height 29
click at [799, 165] on link "Add New" at bounding box center [821, 174] width 89 height 27
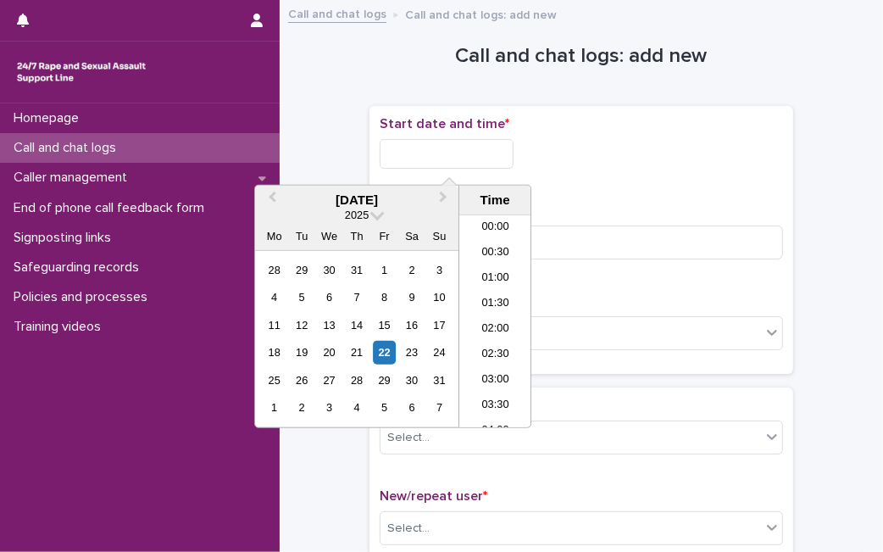
click at [464, 159] on input "text" at bounding box center [447, 154] width 134 height 30
click at [391, 344] on div "22" at bounding box center [384, 352] width 23 height 23
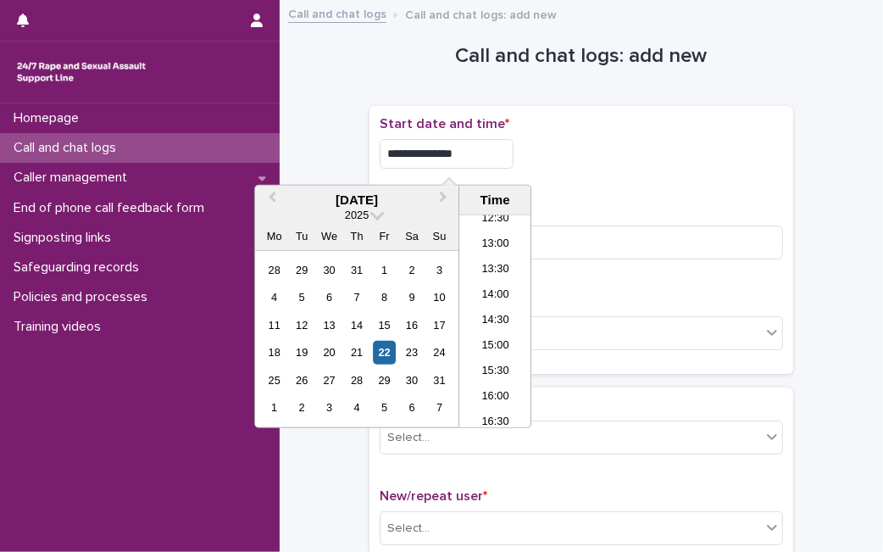
click at [487, 157] on input "**********" at bounding box center [447, 154] width 134 height 30
type input "**********"
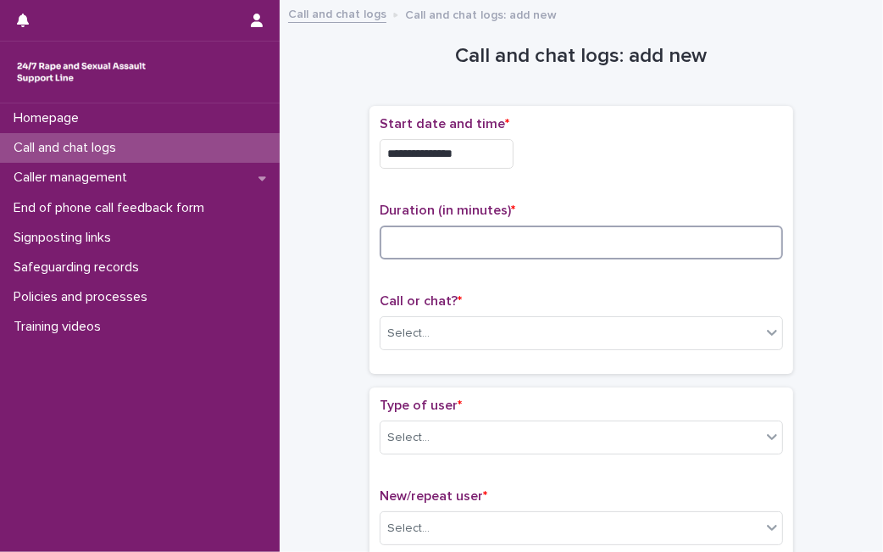
click at [566, 241] on input at bounding box center [581, 242] width 403 height 34
type input "*"
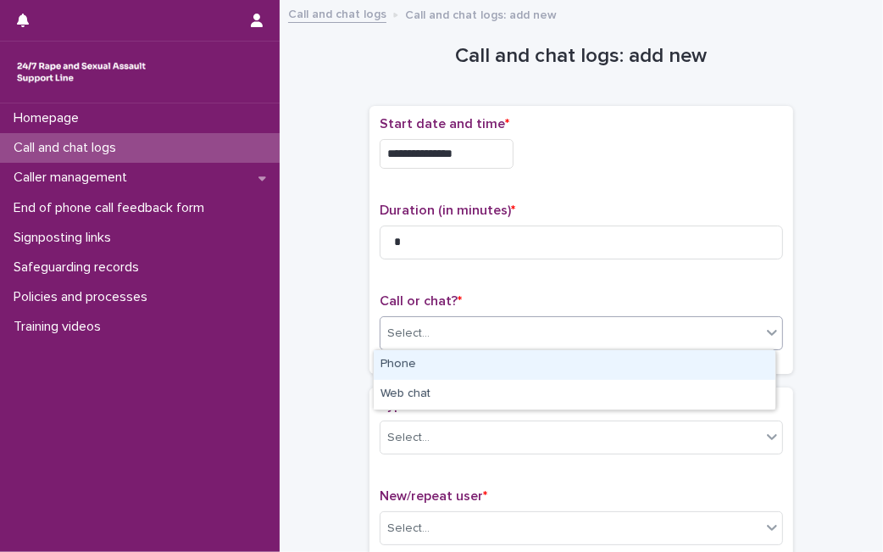
click at [503, 322] on div "Select..." at bounding box center [570, 333] width 380 height 28
click at [474, 359] on div "Phone" at bounding box center [575, 365] width 402 height 30
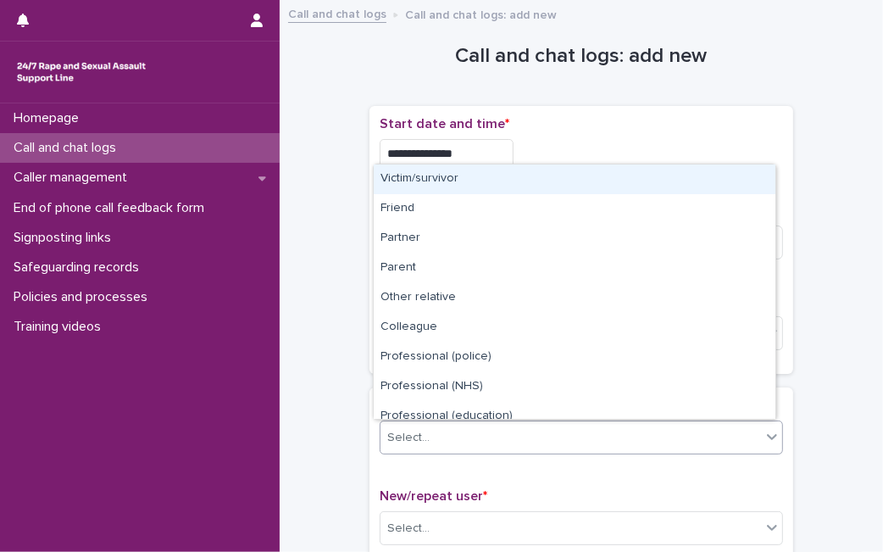
click at [424, 448] on div "Select..." at bounding box center [570, 438] width 380 height 28
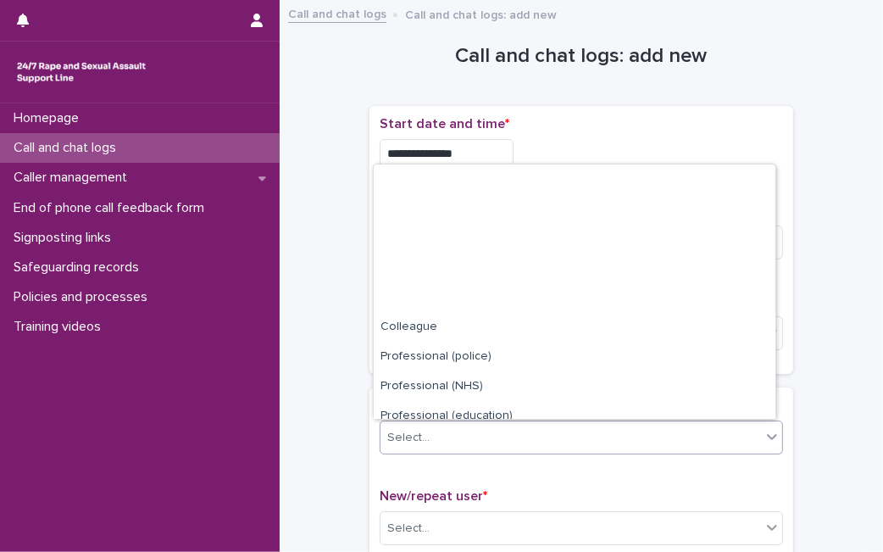
scroll to position [191, 0]
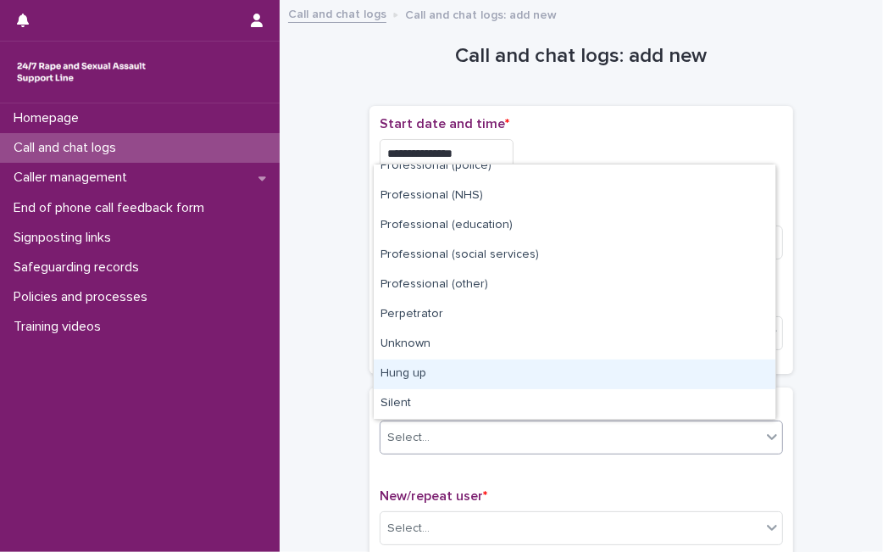
click at [638, 366] on div "Hung up" at bounding box center [575, 374] width 402 height 30
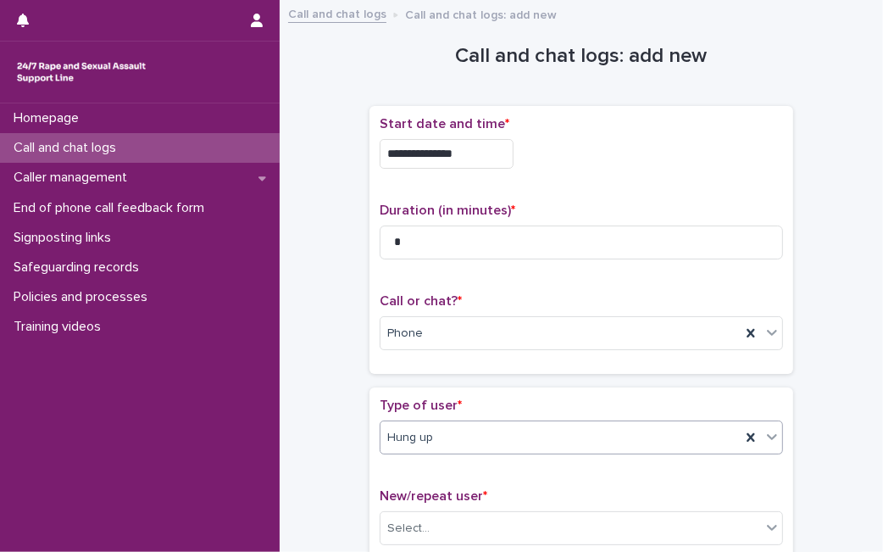
scroll to position [295, 0]
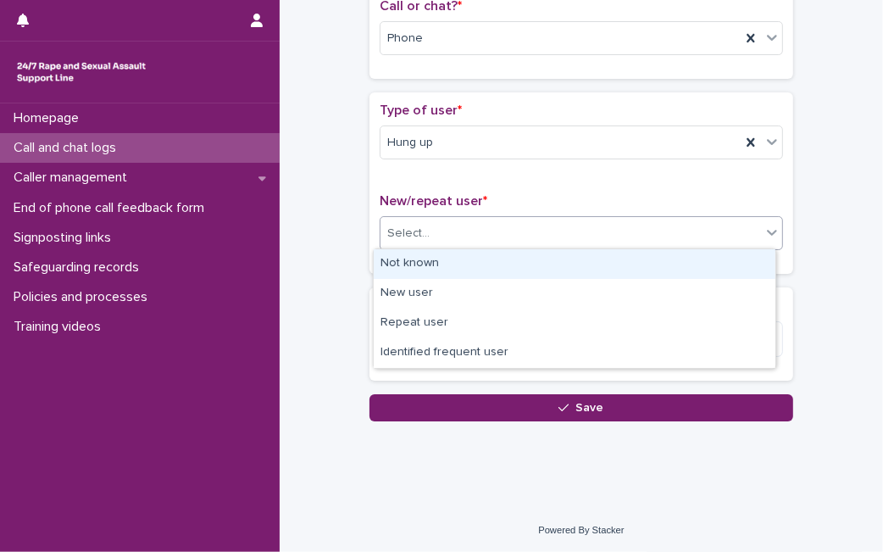
click at [486, 225] on div "Select..." at bounding box center [570, 233] width 380 height 28
click at [452, 263] on div "Not known" at bounding box center [575, 264] width 402 height 30
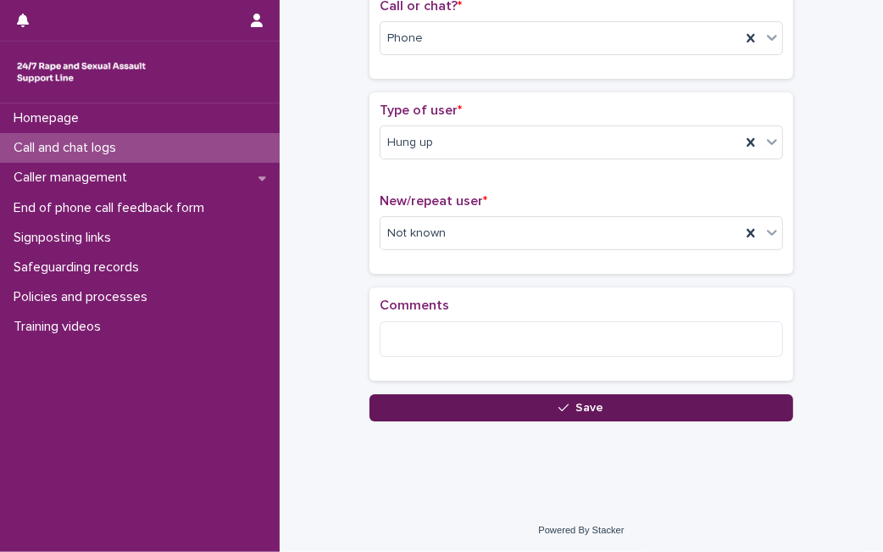
click at [601, 412] on button "Save" at bounding box center [581, 407] width 424 height 27
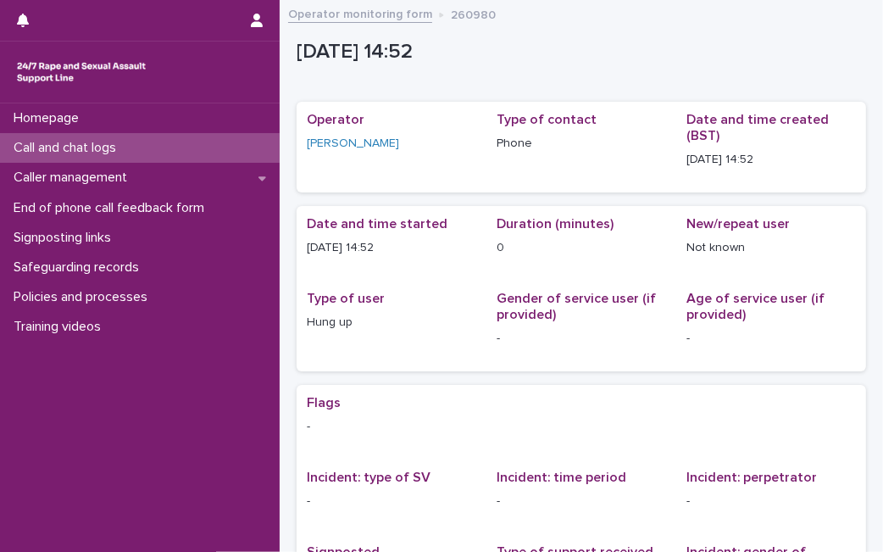
click at [193, 154] on div "Call and chat logs" at bounding box center [140, 148] width 280 height 30
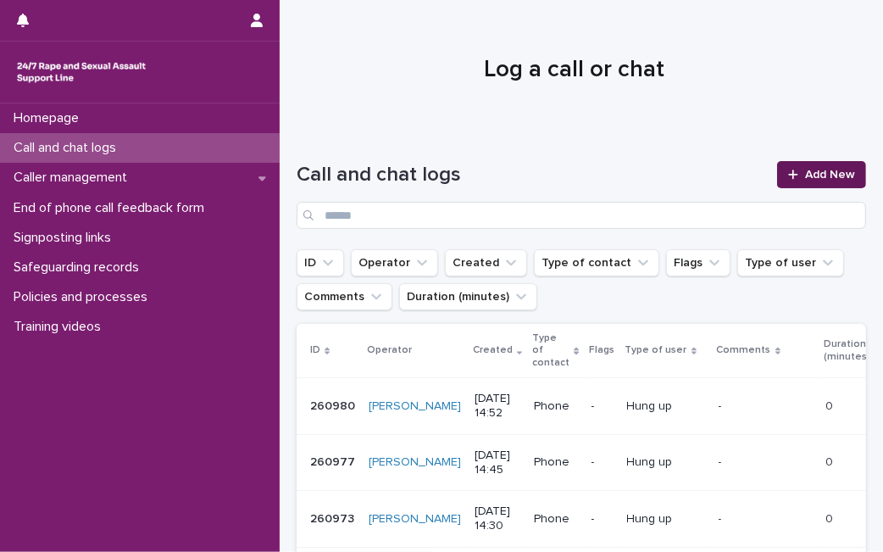
click at [777, 171] on link "Add New" at bounding box center [821, 174] width 89 height 27
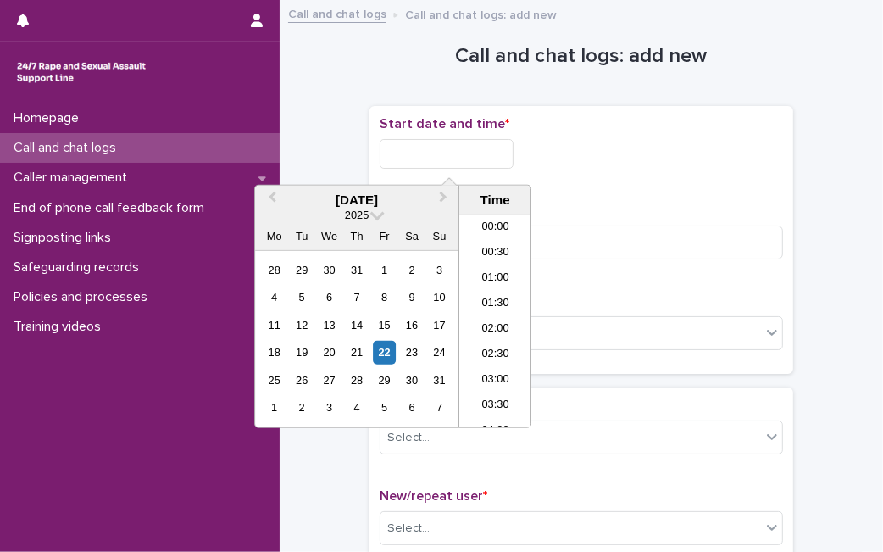
scroll to position [644, 0]
click at [471, 158] on input "text" at bounding box center [447, 154] width 134 height 30
click at [385, 350] on div "22" at bounding box center [384, 352] width 23 height 23
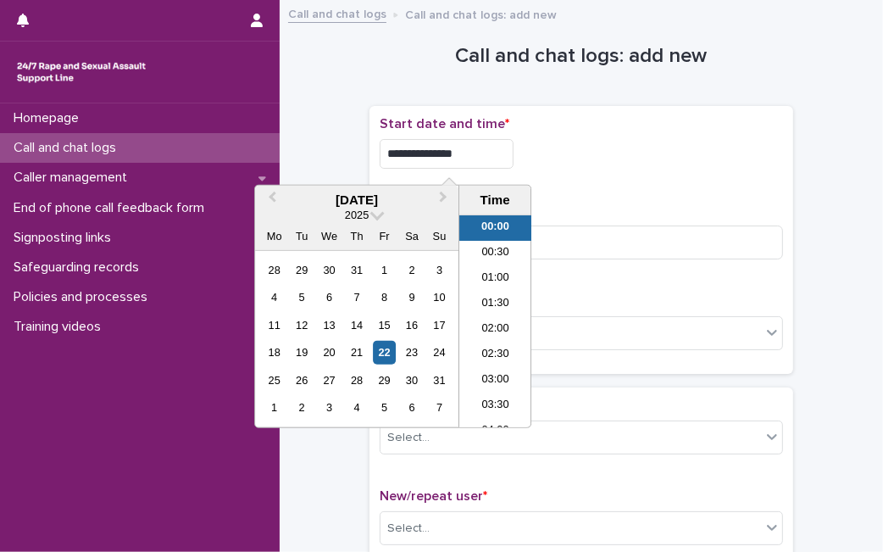
click at [485, 156] on input "**********" at bounding box center [447, 154] width 134 height 30
type input "**********"
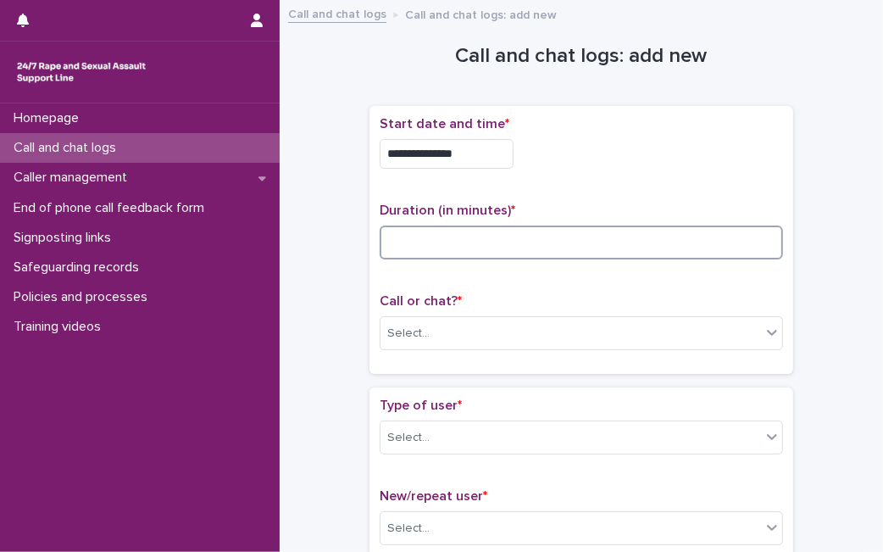
click at [561, 254] on input at bounding box center [581, 242] width 403 height 34
type input "**"
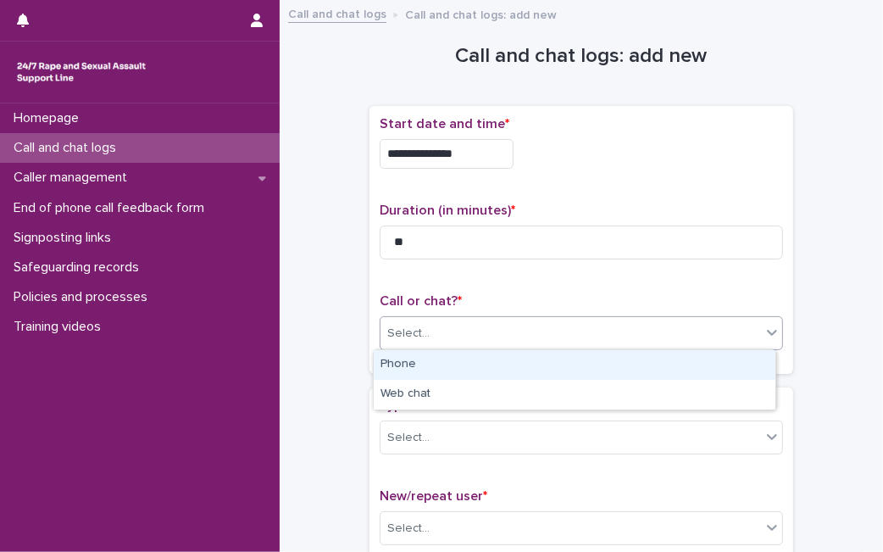
click at [497, 347] on div "Select..." at bounding box center [581, 333] width 403 height 34
click at [481, 367] on div "Phone" at bounding box center [575, 365] width 402 height 30
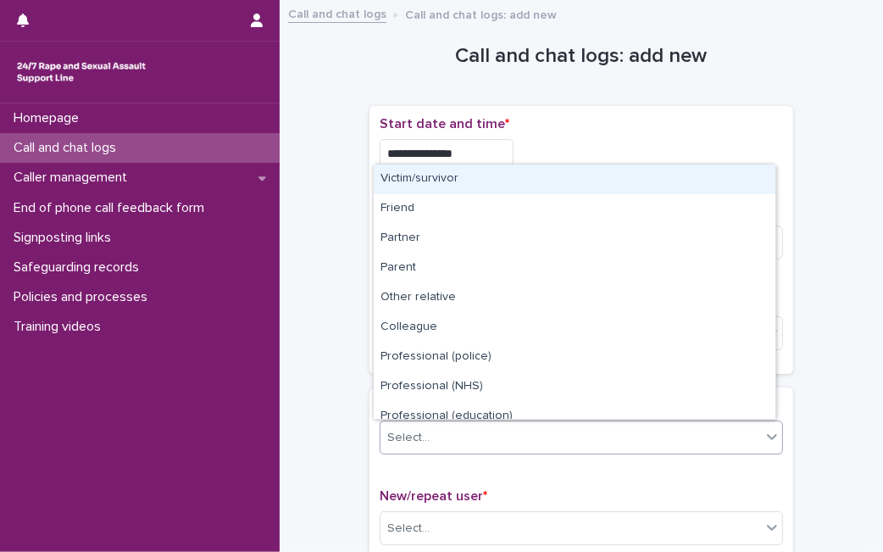
click at [446, 431] on div "Select..." at bounding box center [570, 438] width 380 height 28
click at [536, 179] on div "Victim/survivor" at bounding box center [575, 179] width 402 height 30
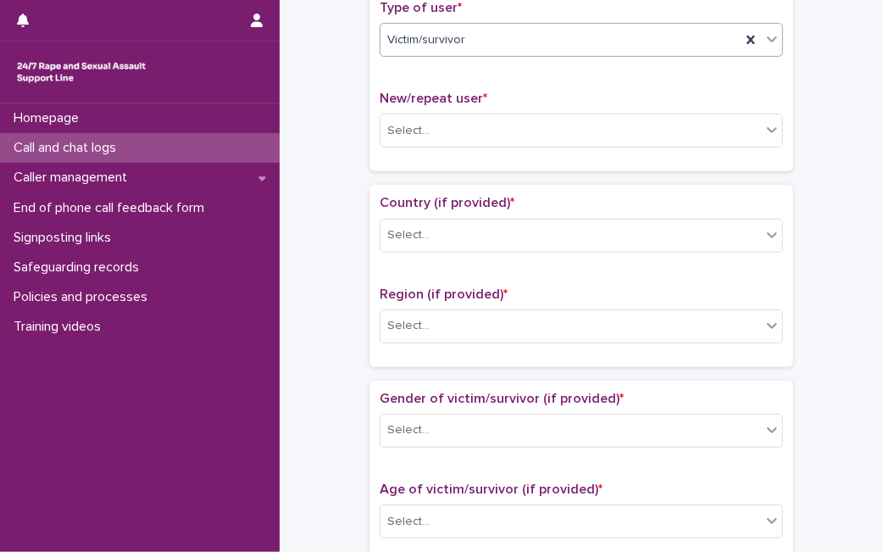
scroll to position [435, 0]
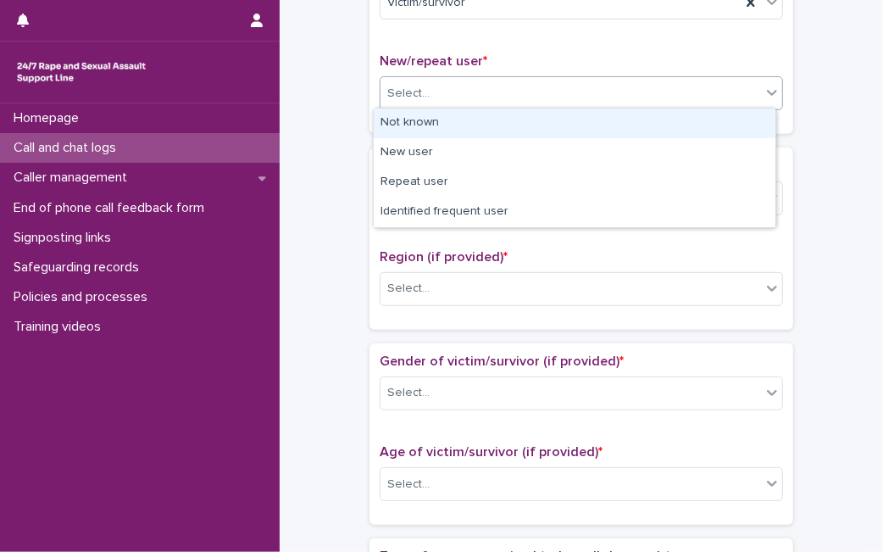
click at [746, 86] on div "Select..." at bounding box center [570, 94] width 380 height 28
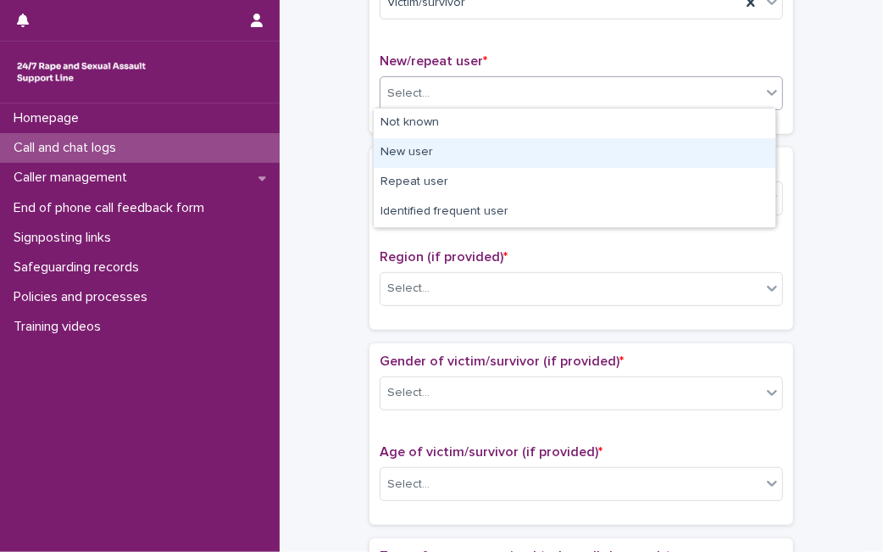
click at [656, 150] on div "New user" at bounding box center [575, 153] width 402 height 30
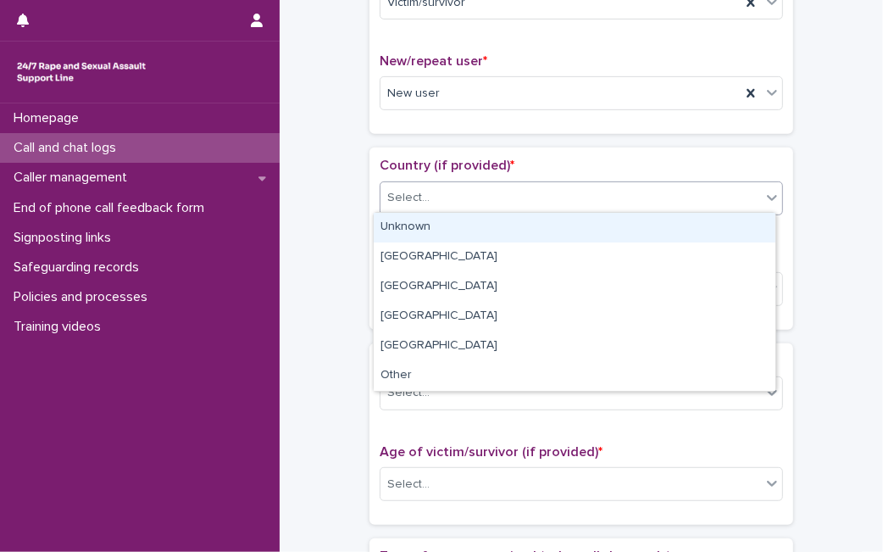
click at [534, 251] on body "**********" at bounding box center [441, 276] width 883 height 552
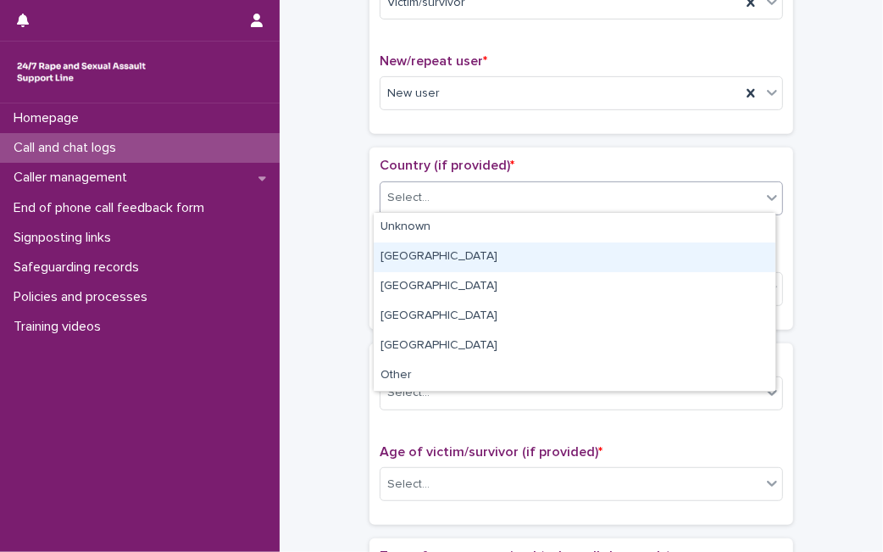
click at [534, 251] on div "England" at bounding box center [575, 257] width 402 height 30
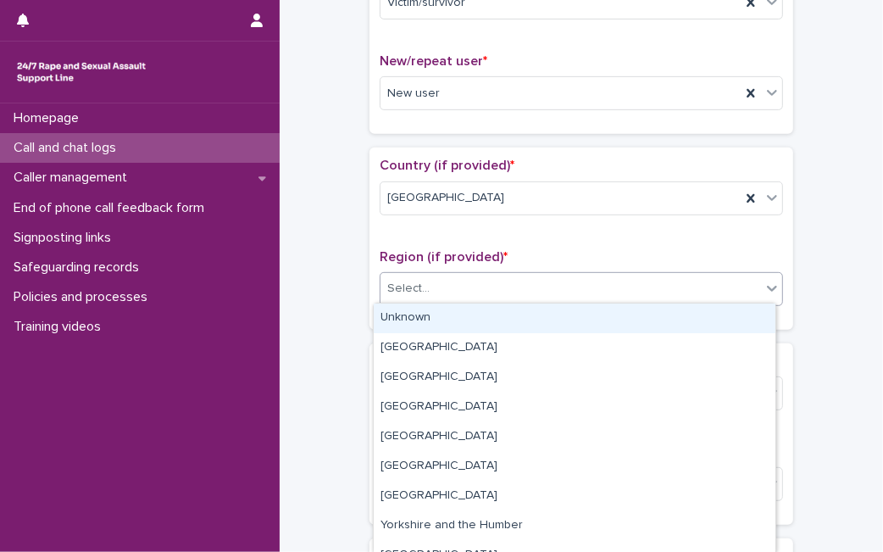
click at [508, 294] on div "Select..." at bounding box center [570, 289] width 380 height 28
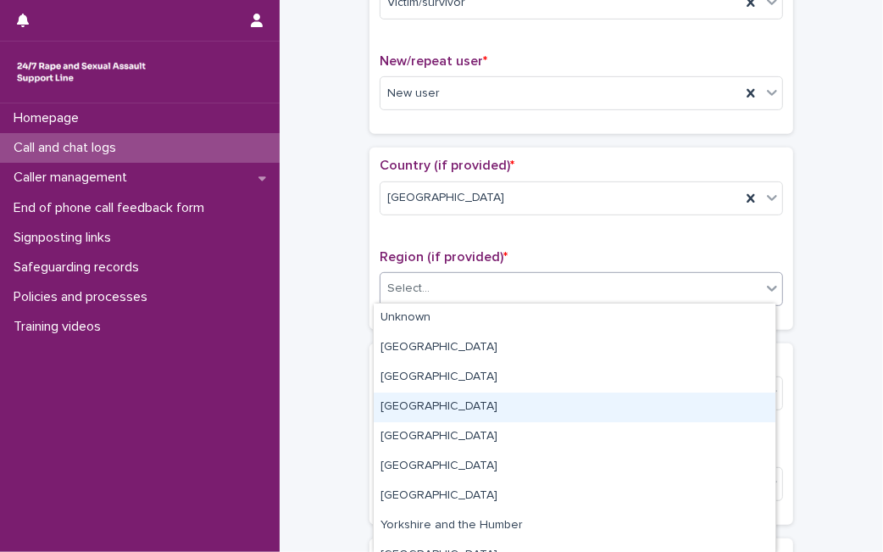
click at [470, 410] on div "[GEOGRAPHIC_DATA]" at bounding box center [575, 407] width 402 height 30
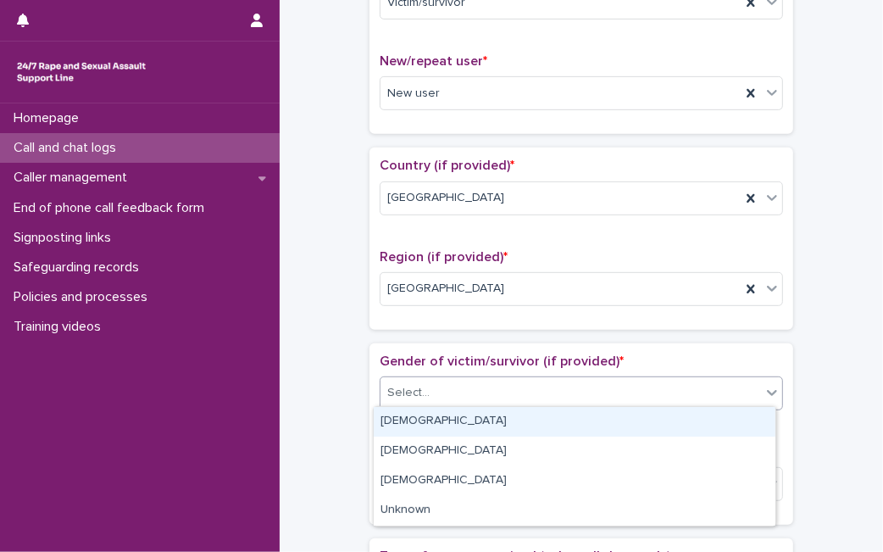
click at [475, 397] on div "Select..." at bounding box center [570, 393] width 380 height 28
click at [469, 422] on div "[DEMOGRAPHIC_DATA]" at bounding box center [575, 422] width 402 height 30
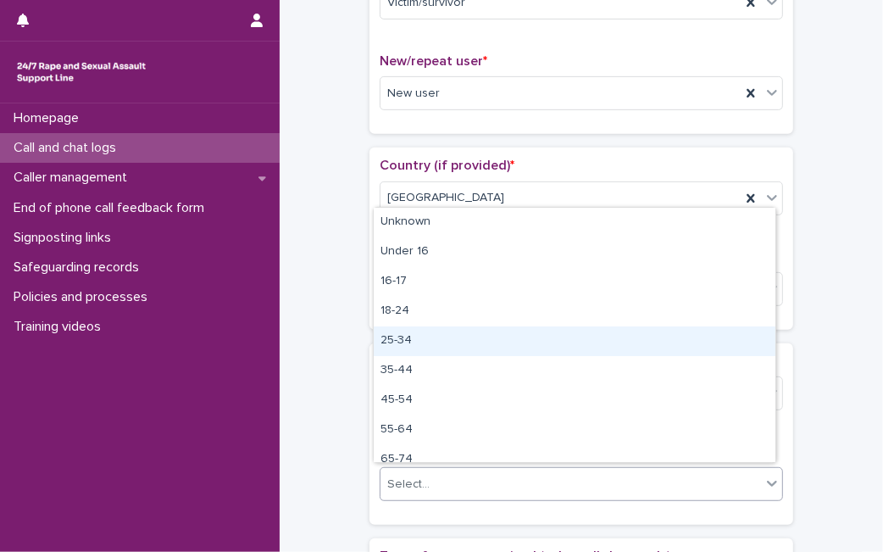
drag, startPoint x: 424, startPoint y: 486, endPoint x: 443, endPoint y: 335, distance: 152.9
click at [443, 335] on body "**********" at bounding box center [441, 276] width 883 height 552
click at [443, 335] on div "25-34" at bounding box center [575, 341] width 402 height 30
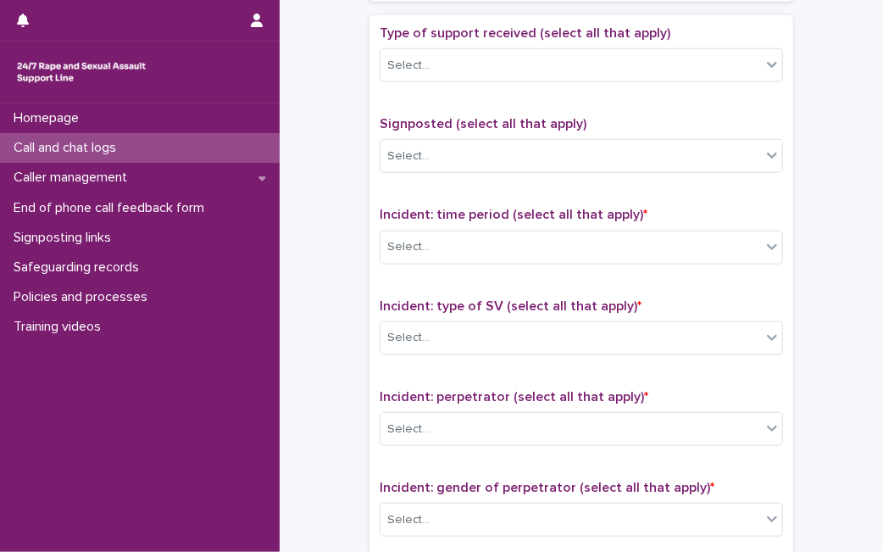
scroll to position [962, 0]
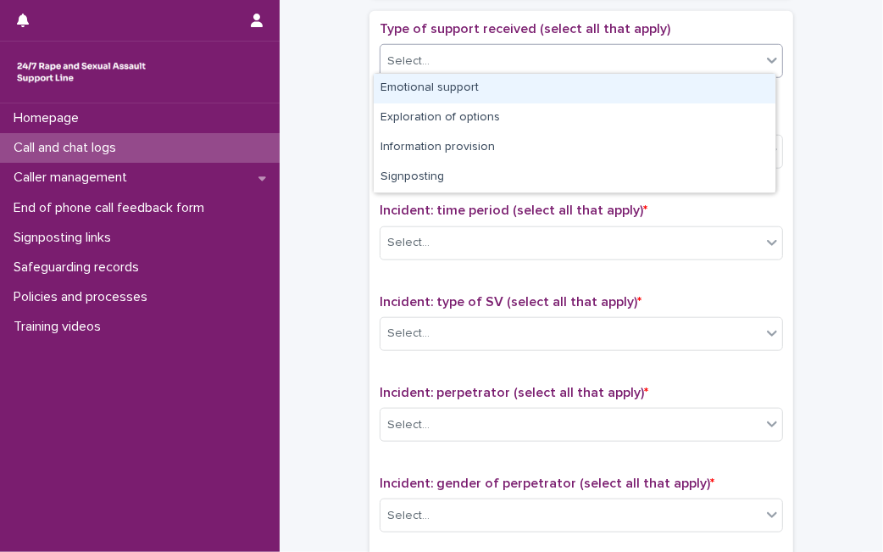
click at [730, 71] on div "Select..." at bounding box center [581, 61] width 403 height 34
click at [685, 100] on div "Emotional support" at bounding box center [575, 89] width 402 height 30
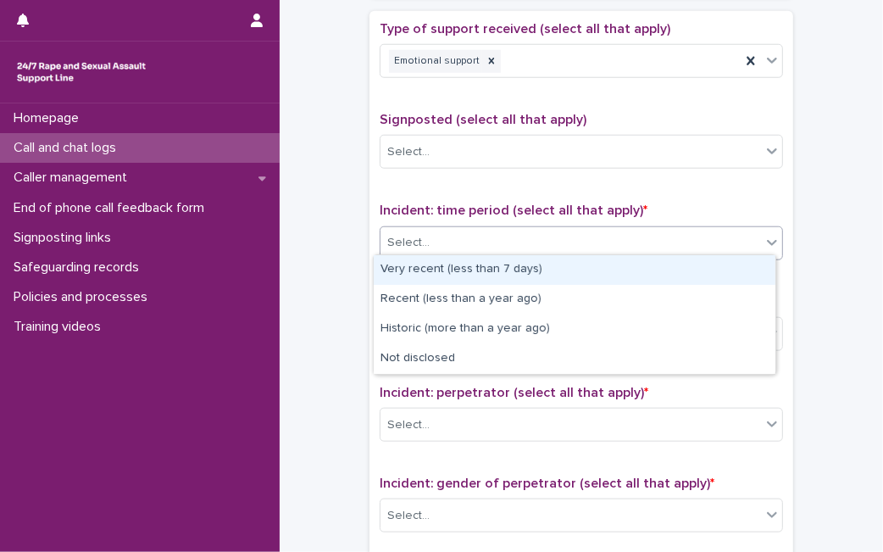
click at [539, 229] on div "Select..." at bounding box center [570, 243] width 380 height 28
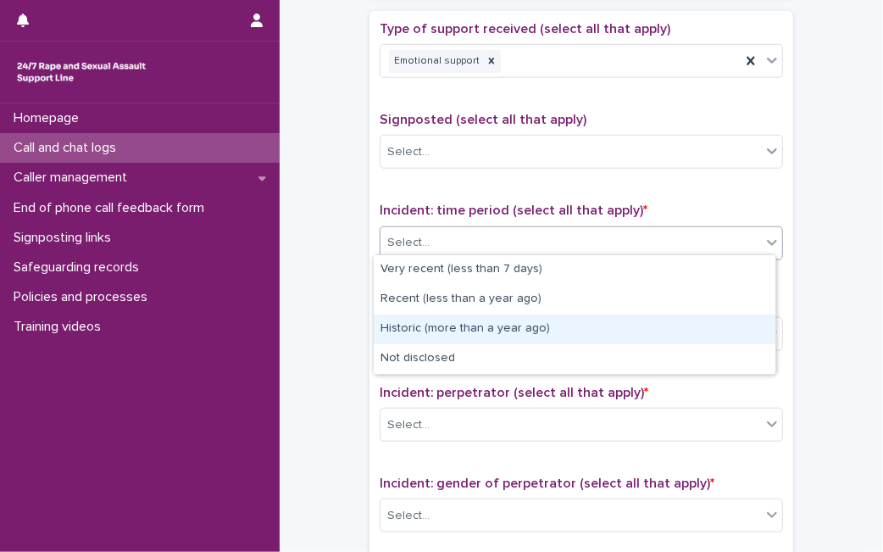
click at [465, 318] on div "Historic (more than a year ago)" at bounding box center [575, 329] width 402 height 30
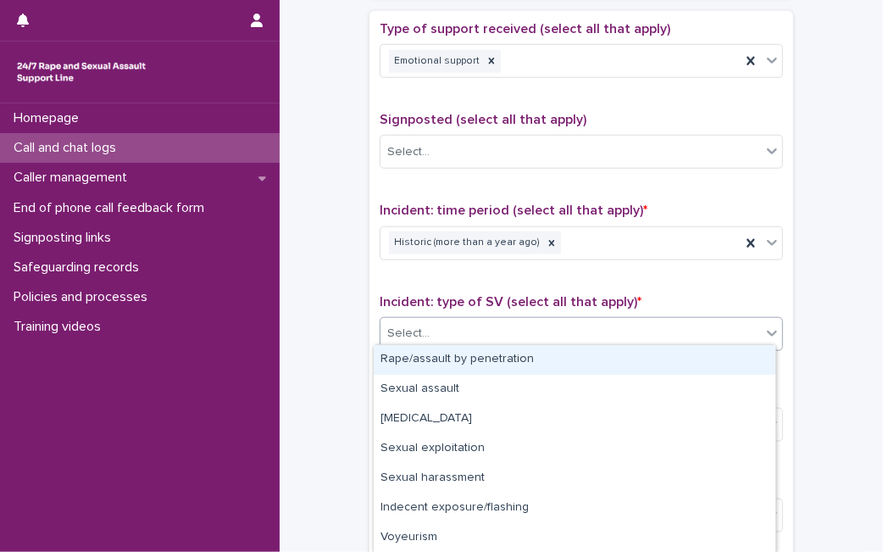
click at [465, 319] on div "Select..." at bounding box center [570, 333] width 380 height 28
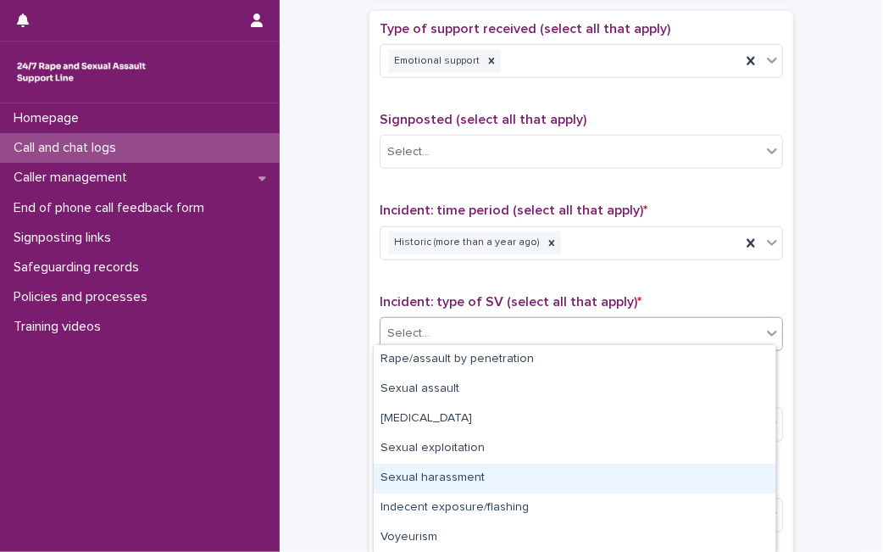
scroll to position [88, 0]
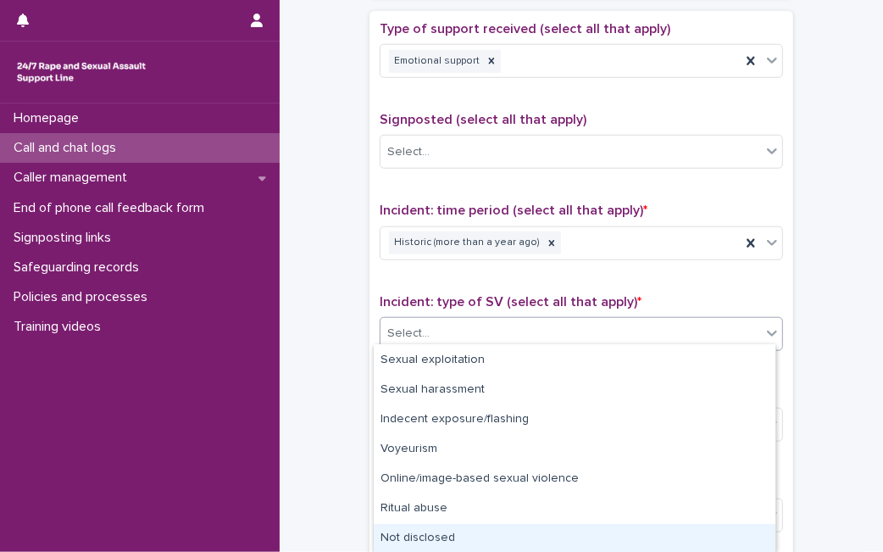
click at [680, 541] on div "Not disclosed" at bounding box center [575, 539] width 402 height 30
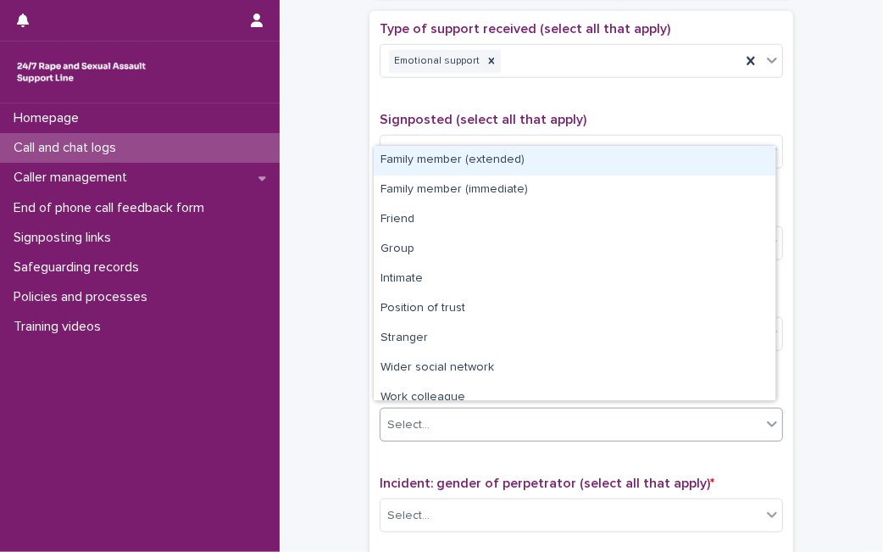
click at [636, 252] on body "**********" at bounding box center [441, 276] width 883 height 552
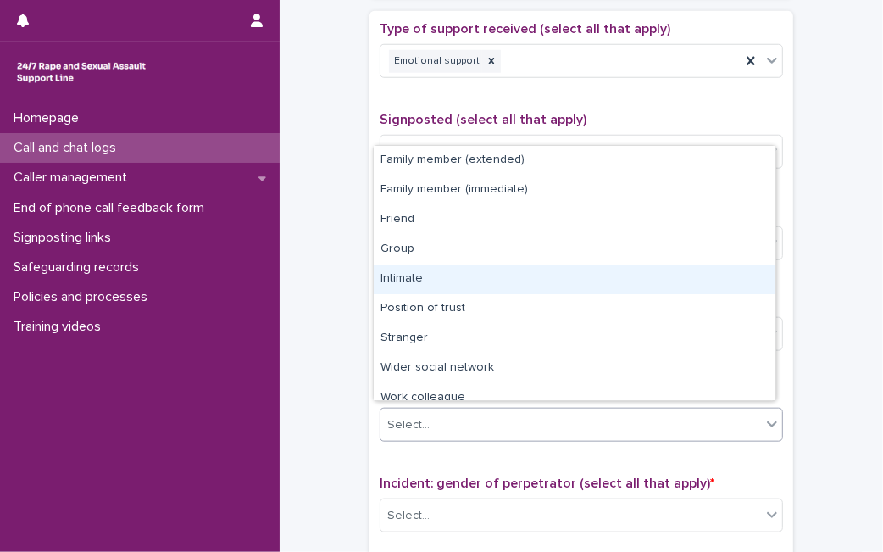
click at [707, 281] on div "Intimate" at bounding box center [575, 279] width 402 height 30
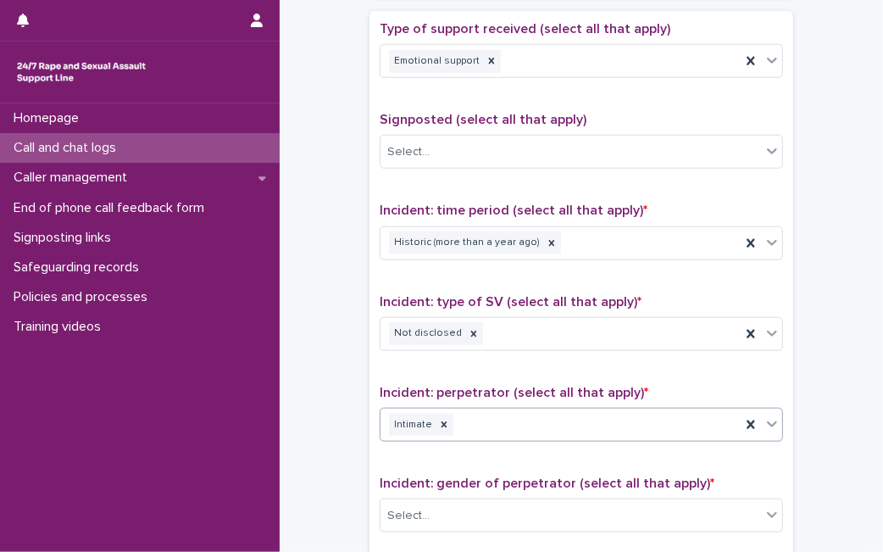
scroll to position [1315, 0]
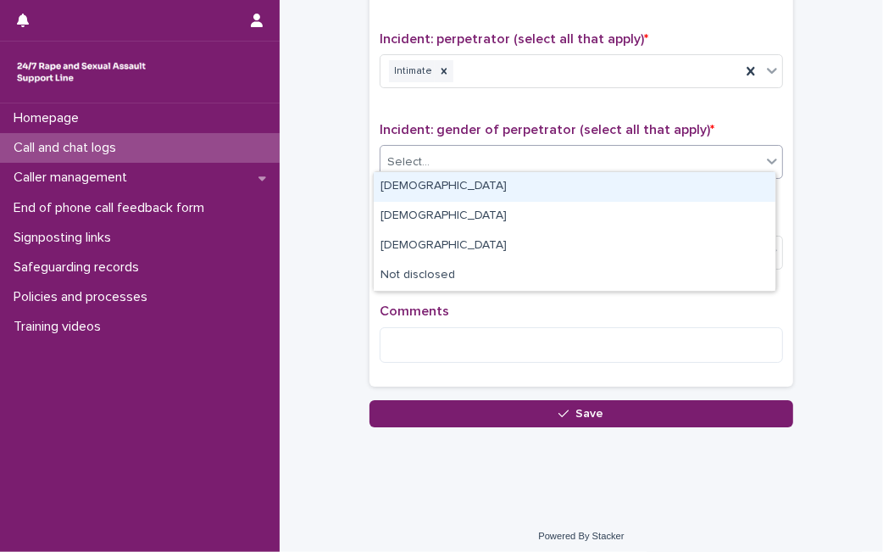
click at [699, 158] on div "Select..." at bounding box center [570, 162] width 380 height 28
click at [598, 188] on div "[DEMOGRAPHIC_DATA]" at bounding box center [575, 187] width 402 height 30
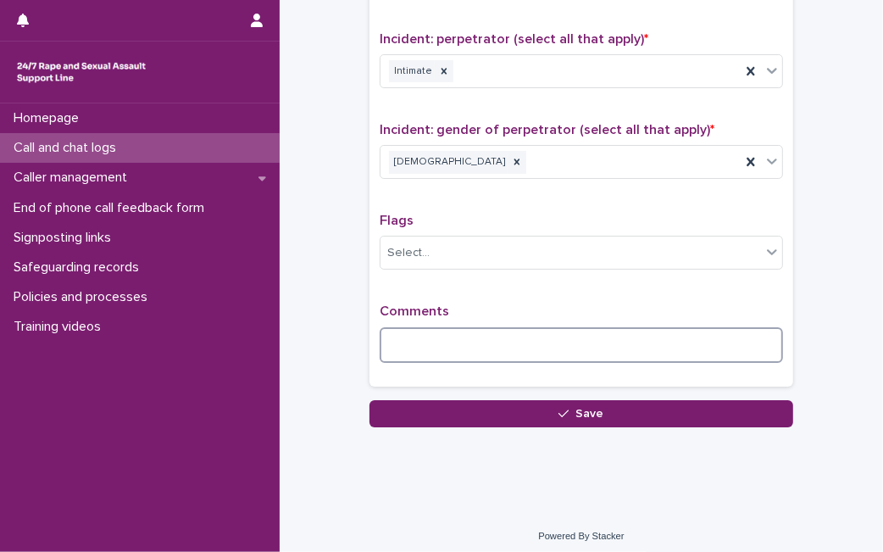
click at [492, 348] on textarea at bounding box center [581, 345] width 403 height 36
type textarea "*"
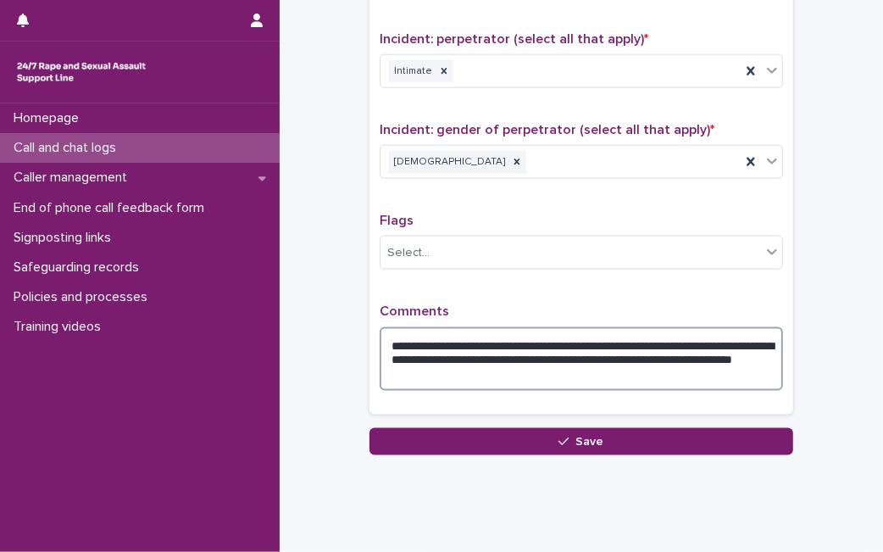
type textarea "**********"
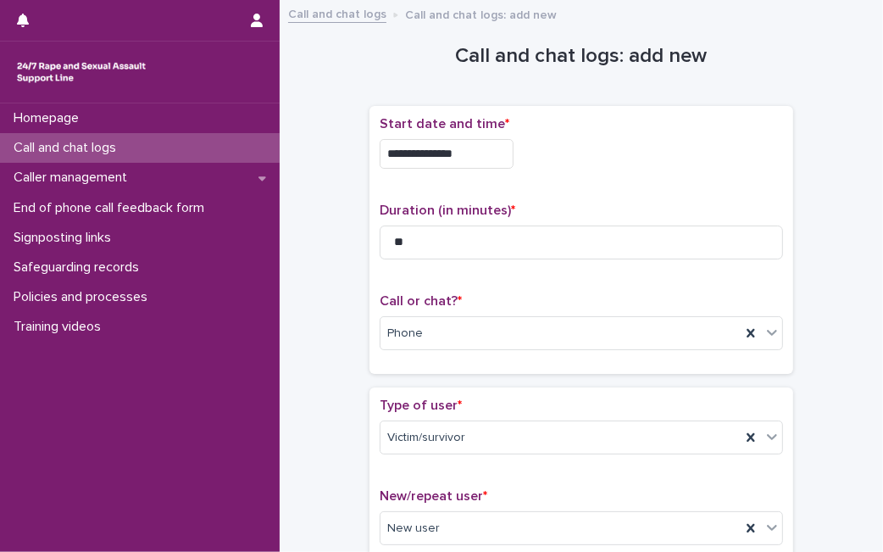
scroll to position [1343, 0]
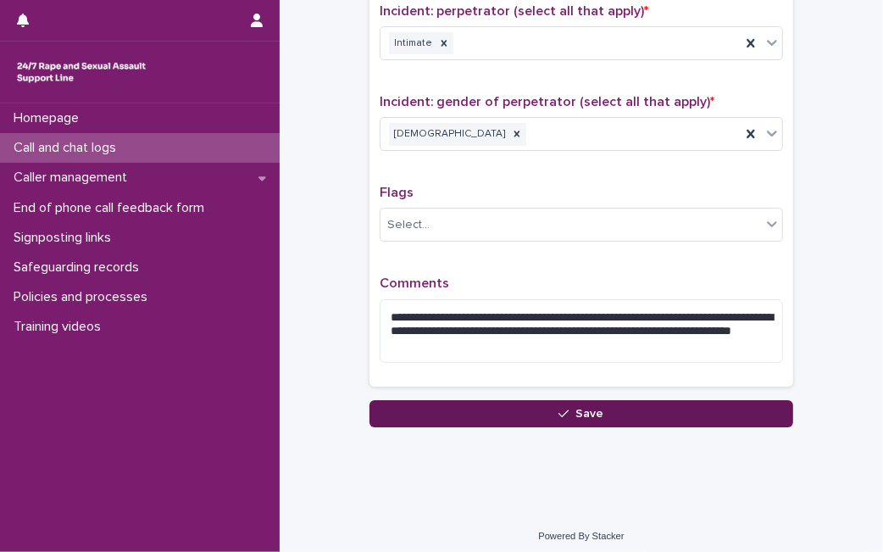
click at [607, 408] on button "Save" at bounding box center [581, 413] width 424 height 27
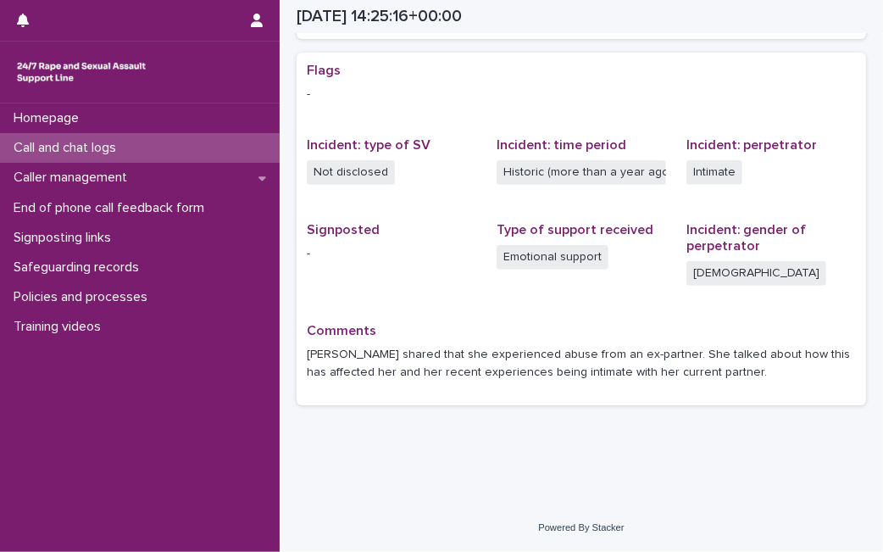
scroll to position [331, 0]
click at [177, 141] on div "Call and chat logs" at bounding box center [140, 148] width 280 height 30
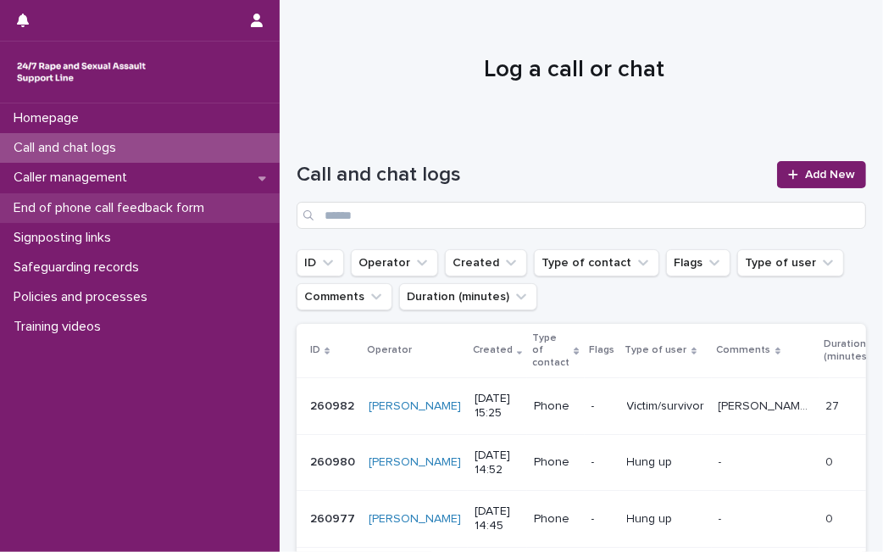
click at [154, 209] on p "End of phone call feedback form" at bounding box center [112, 208] width 211 height 16
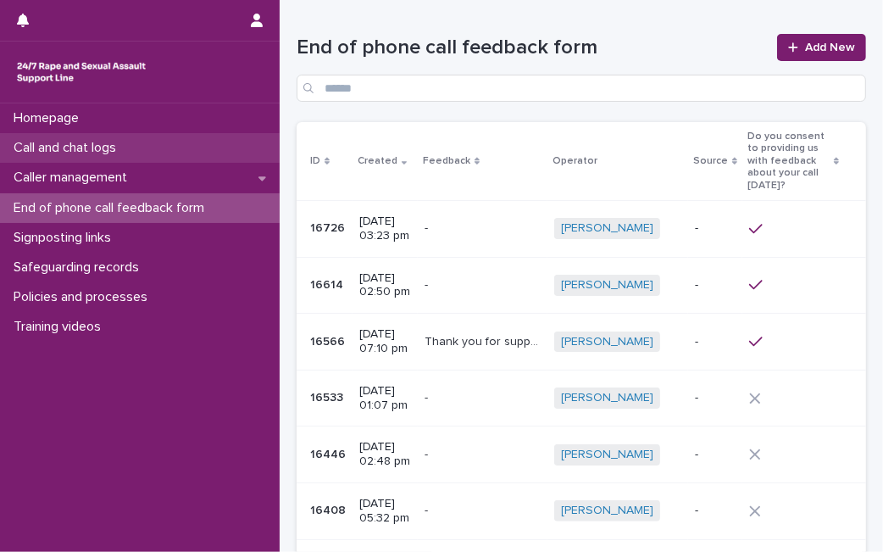
click at [97, 144] on p "Call and chat logs" at bounding box center [68, 148] width 123 height 16
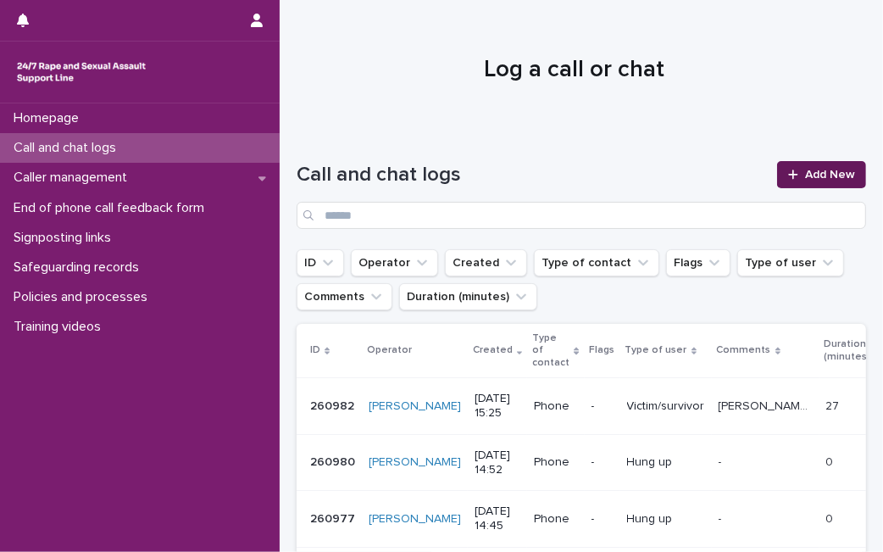
click at [818, 175] on span "Add New" at bounding box center [830, 175] width 50 height 12
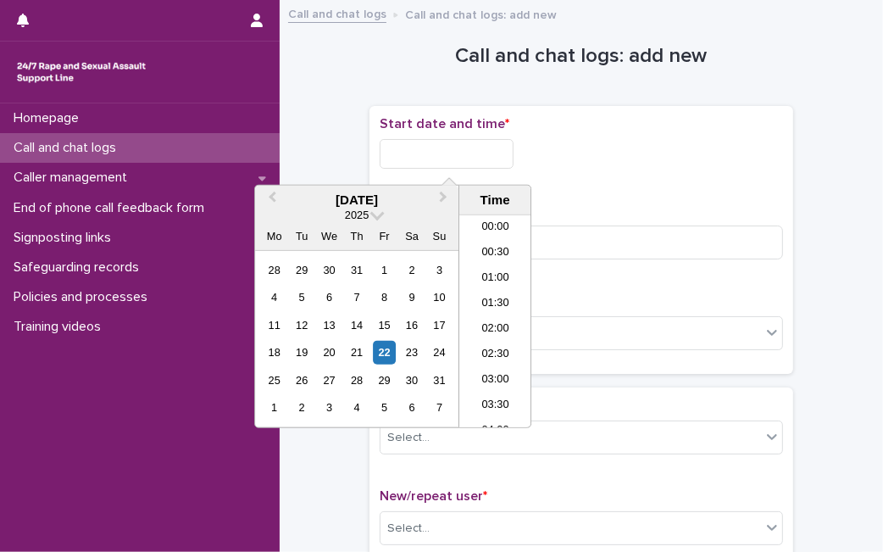
click at [442, 161] on input "text" at bounding box center [447, 154] width 134 height 30
click at [382, 354] on div "22" at bounding box center [384, 352] width 23 height 23
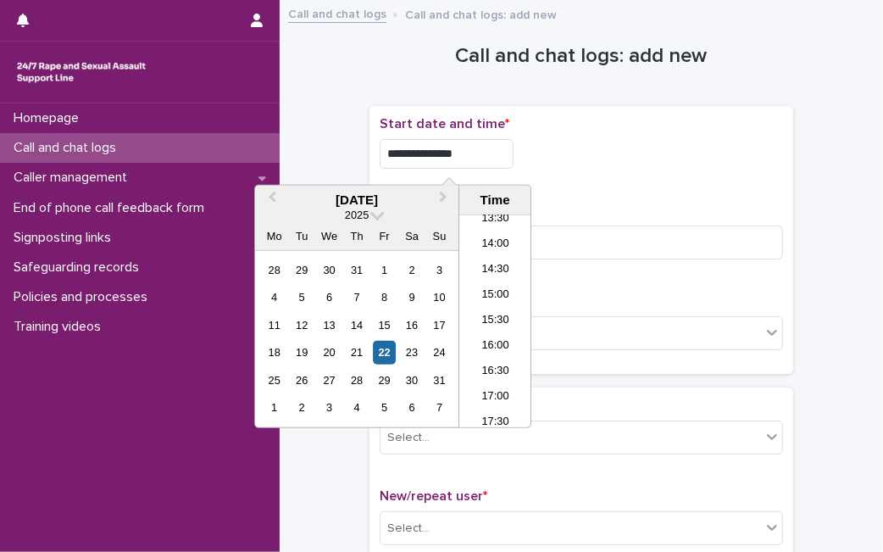
click at [470, 163] on input "**********" at bounding box center [447, 154] width 134 height 30
type input "**********"
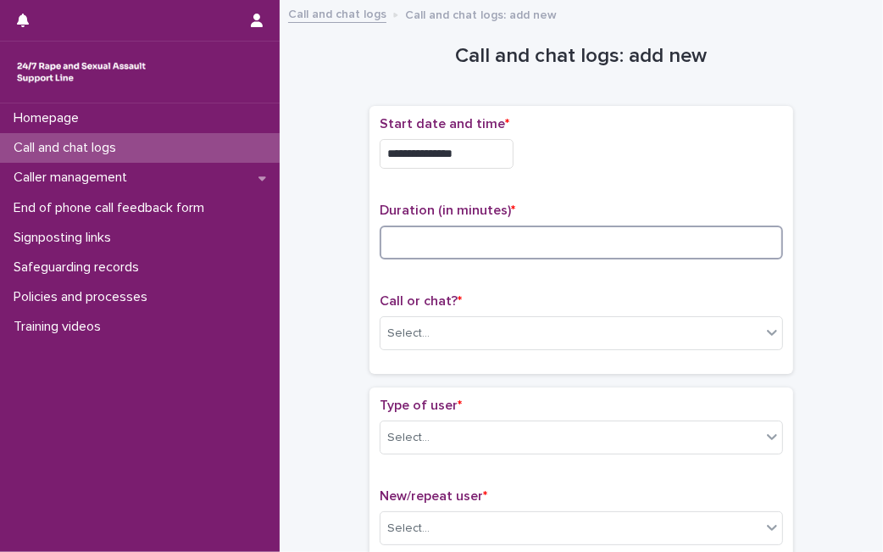
click at [622, 248] on input at bounding box center [581, 242] width 403 height 34
type input "*"
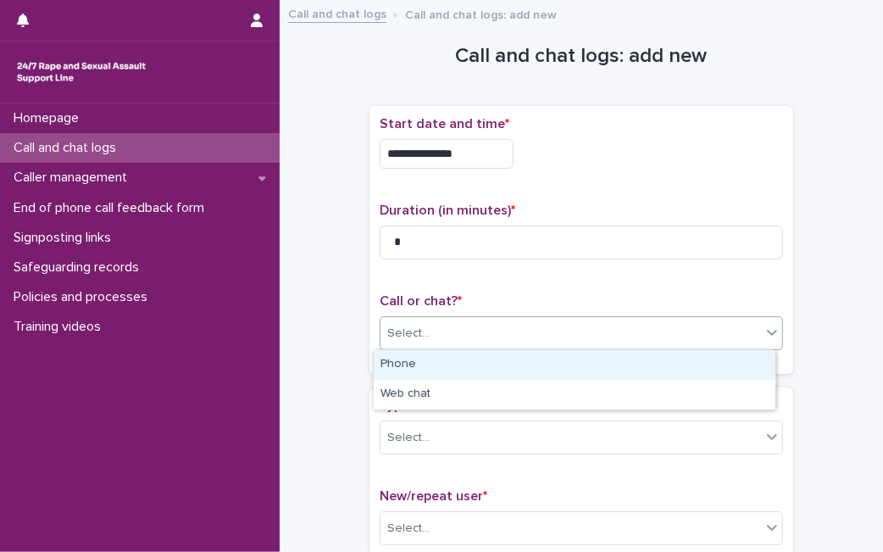
click at [607, 336] on div "Select..." at bounding box center [570, 333] width 380 height 28
click at [557, 374] on div "Phone" at bounding box center [575, 365] width 402 height 30
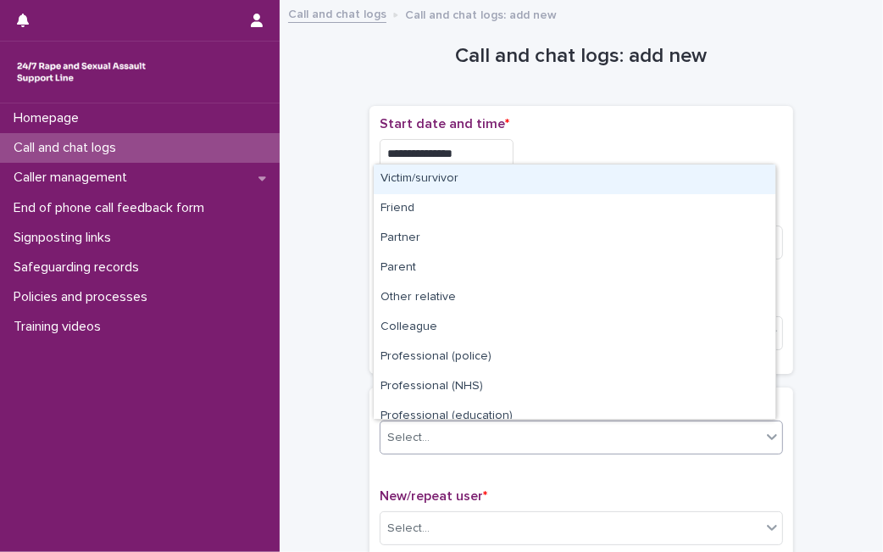
click at [502, 444] on div "Select..." at bounding box center [570, 438] width 380 height 28
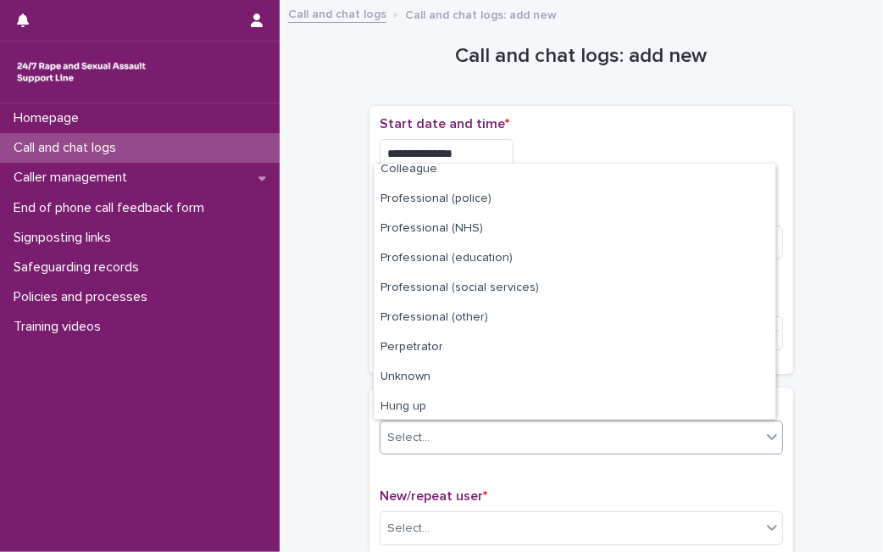
scroll to position [191, 0]
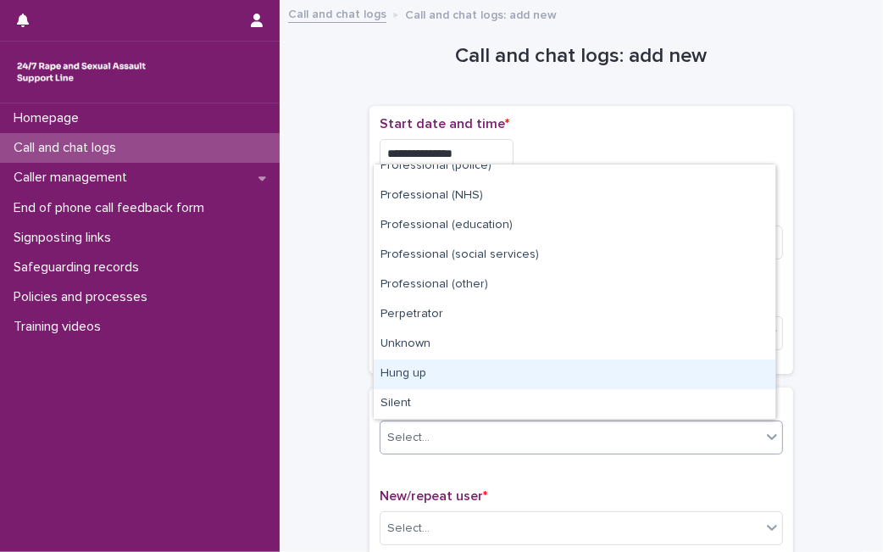
click at [697, 384] on div "Hung up" at bounding box center [575, 374] width 402 height 30
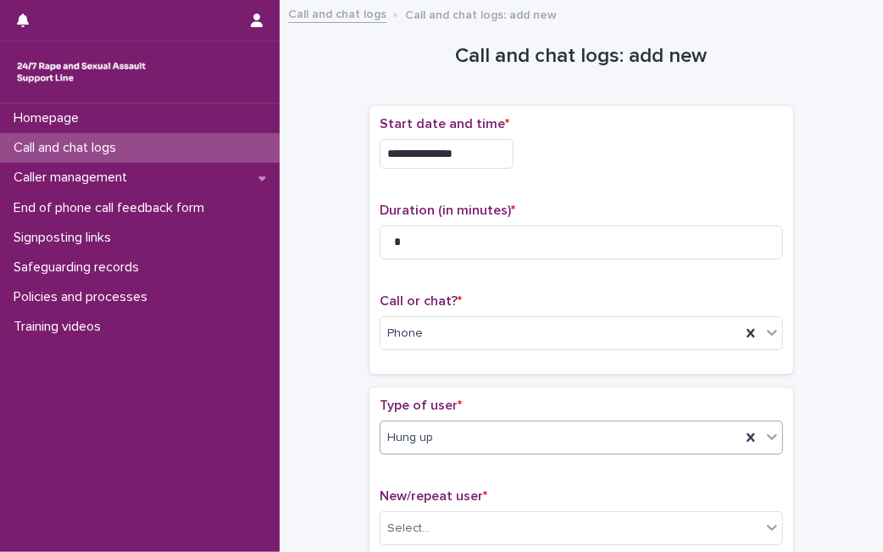
scroll to position [295, 0]
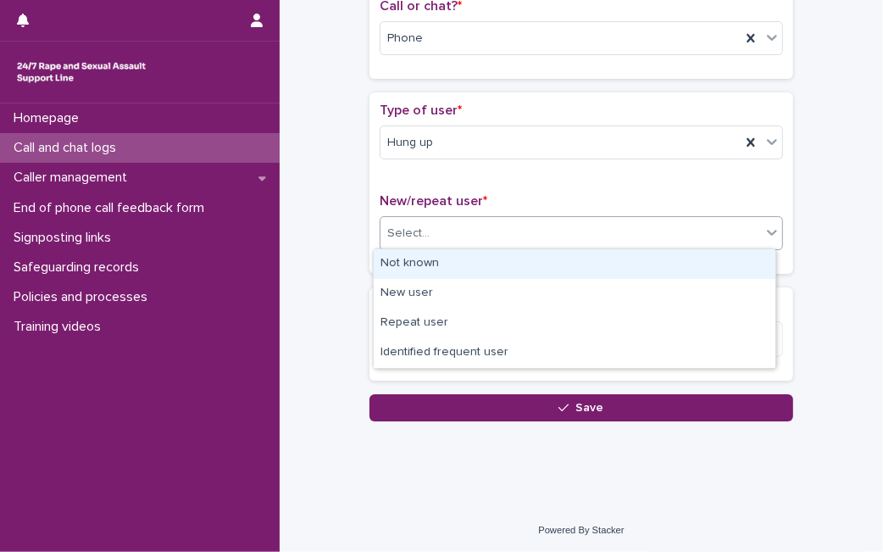
click at [650, 238] on div "Select..." at bounding box center [570, 233] width 380 height 28
click at [582, 264] on div "Not known" at bounding box center [575, 264] width 402 height 30
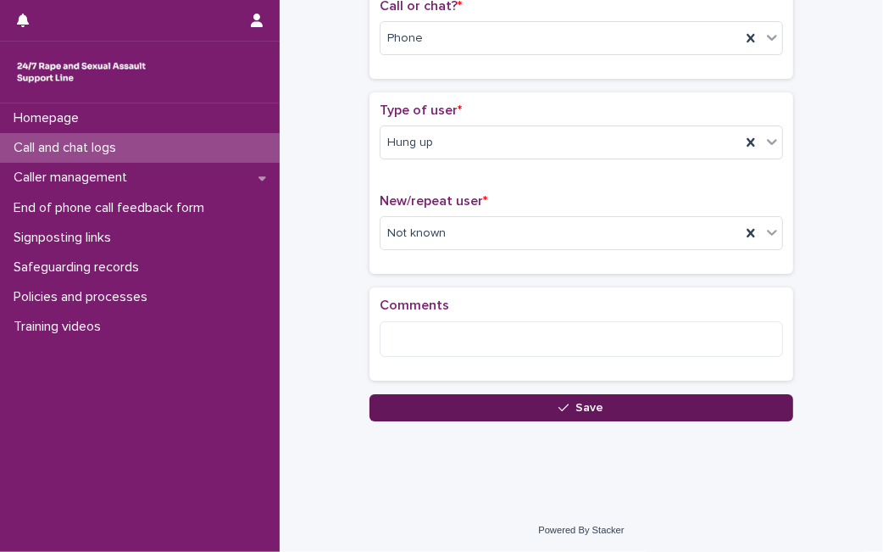
click at [450, 402] on button "Save" at bounding box center [581, 407] width 424 height 27
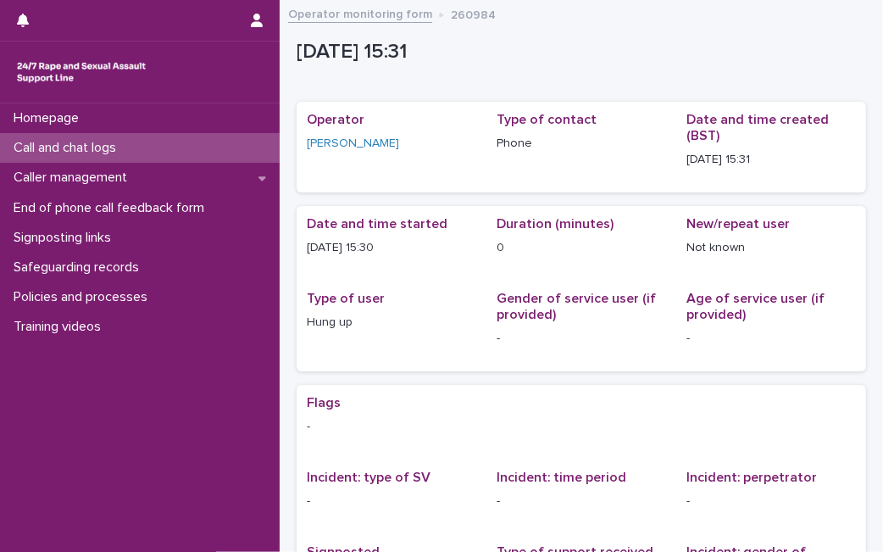
click at [173, 149] on div "Call and chat logs" at bounding box center [140, 148] width 280 height 30
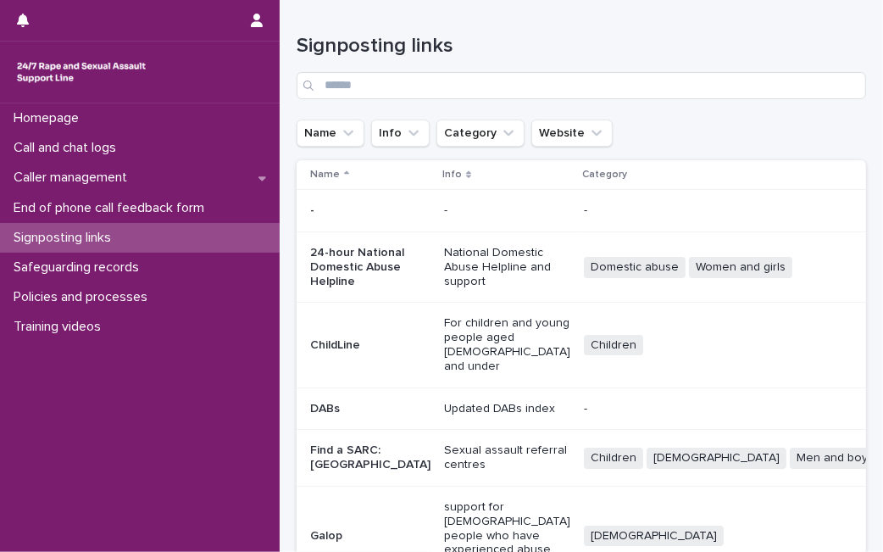
scroll to position [535, 0]
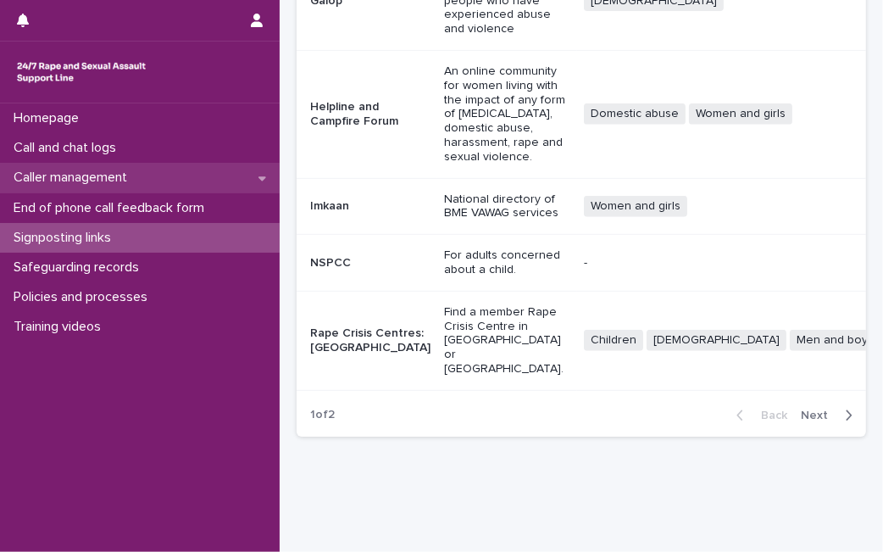
drag, startPoint x: 0, startPoint y: 0, endPoint x: 232, endPoint y: 175, distance: 290.4
click at [232, 175] on div "Caller management" at bounding box center [140, 178] width 280 height 30
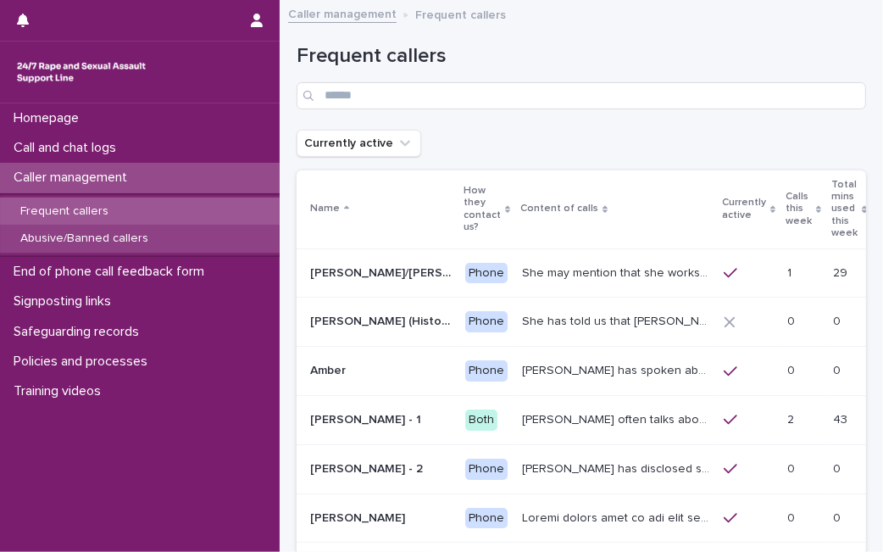
click at [183, 238] on div "Abusive/Banned callers" at bounding box center [140, 239] width 280 height 28
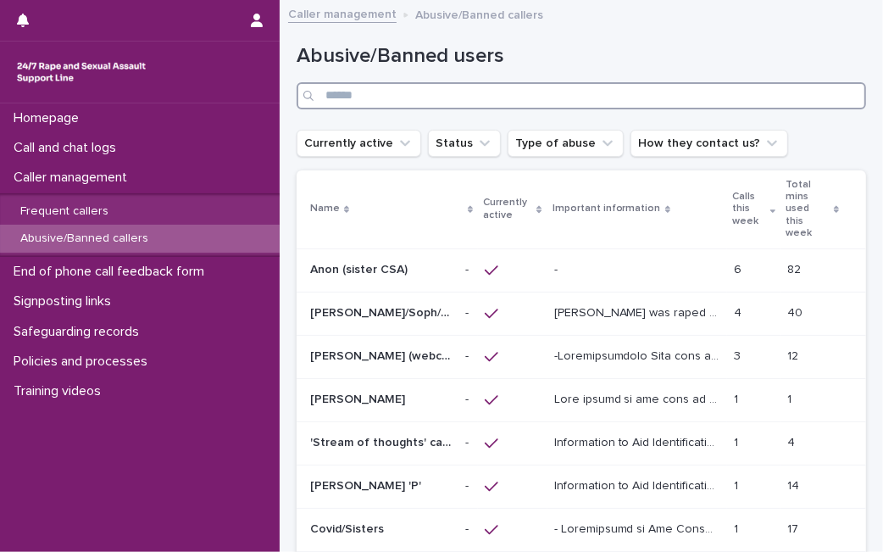
click at [419, 103] on input "Search" at bounding box center [581, 95] width 569 height 27
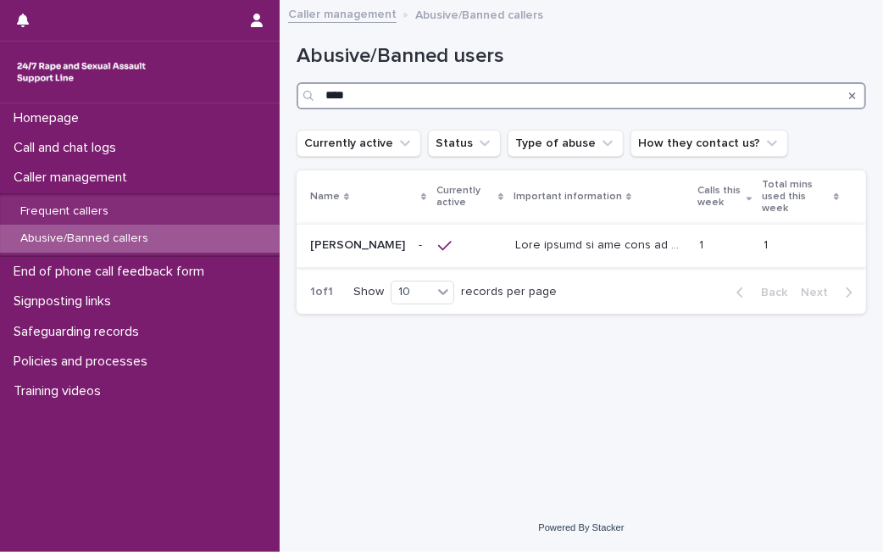
type input "****"
click at [537, 244] on div at bounding box center [600, 245] width 170 height 28
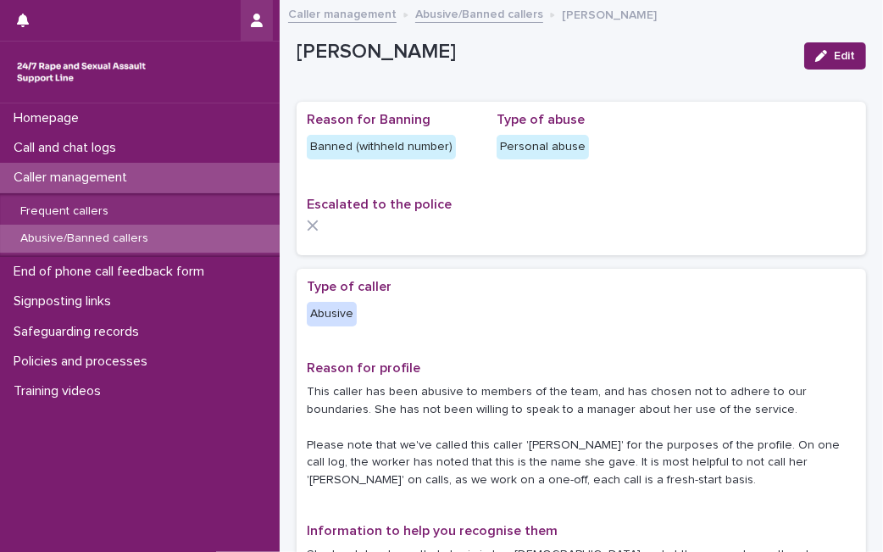
click at [724, 233] on div "Escalated to the police" at bounding box center [581, 221] width 549 height 48
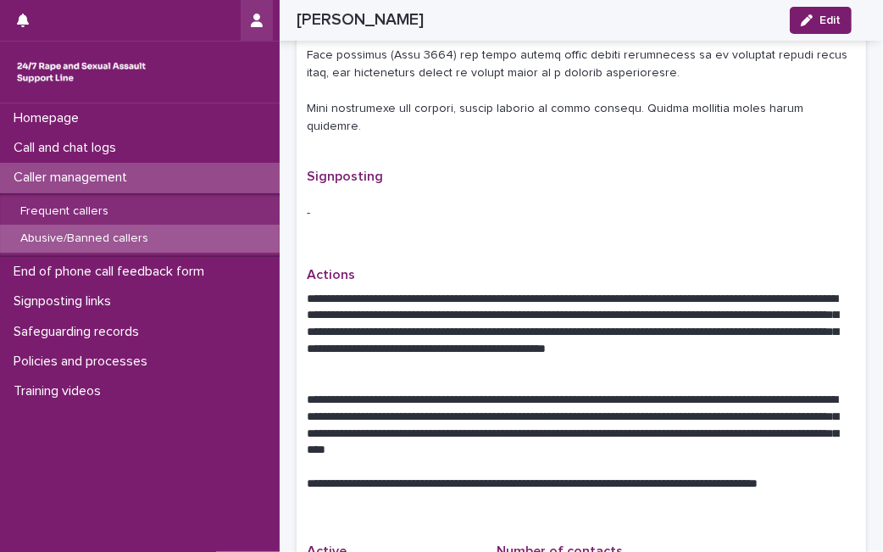
scroll to position [1242, 0]
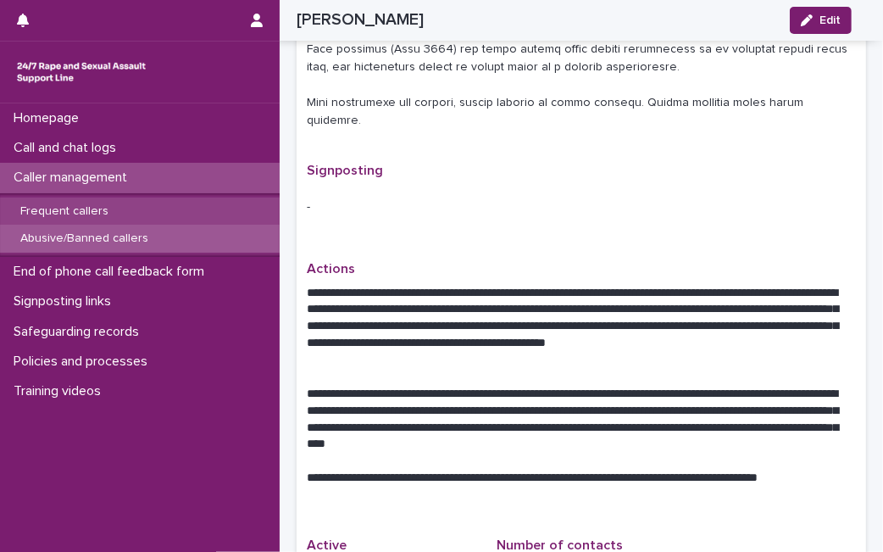
click at [161, 219] on div "Frequent callers" at bounding box center [140, 211] width 280 height 28
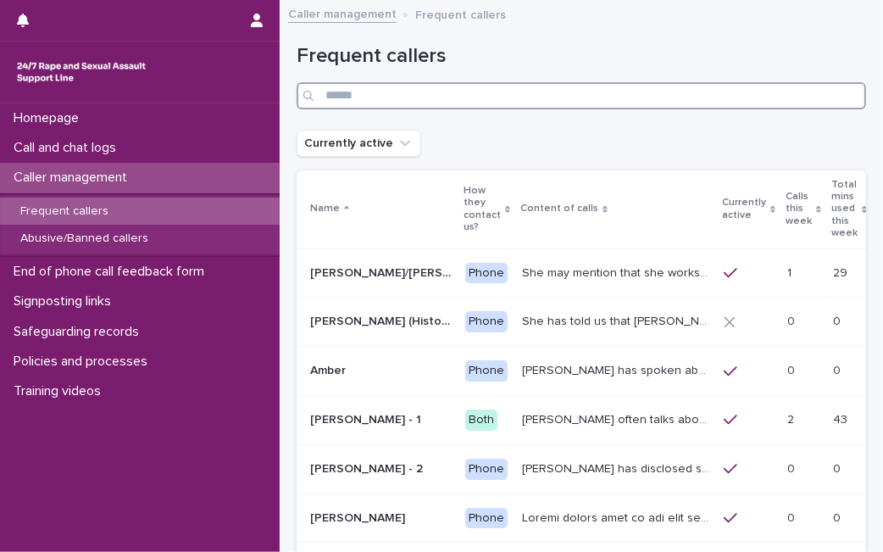
click at [672, 100] on input "Search" at bounding box center [581, 95] width 569 height 27
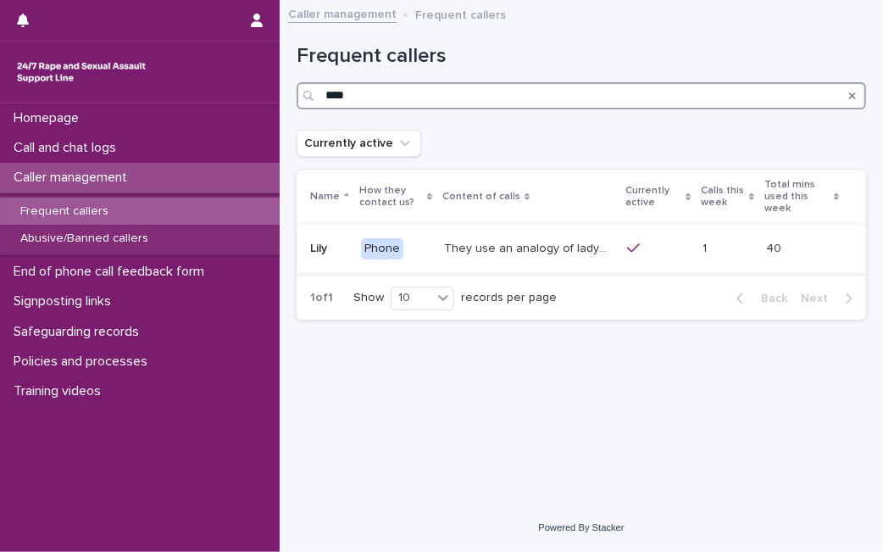
type input "****"
click at [643, 241] on div at bounding box center [658, 248] width 63 height 15
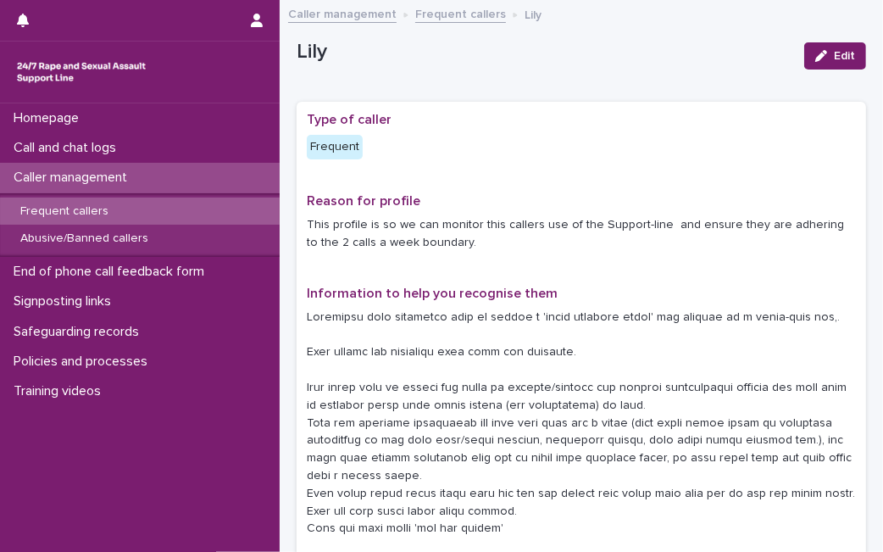
click at [668, 206] on p "Reason for profile" at bounding box center [581, 201] width 549 height 16
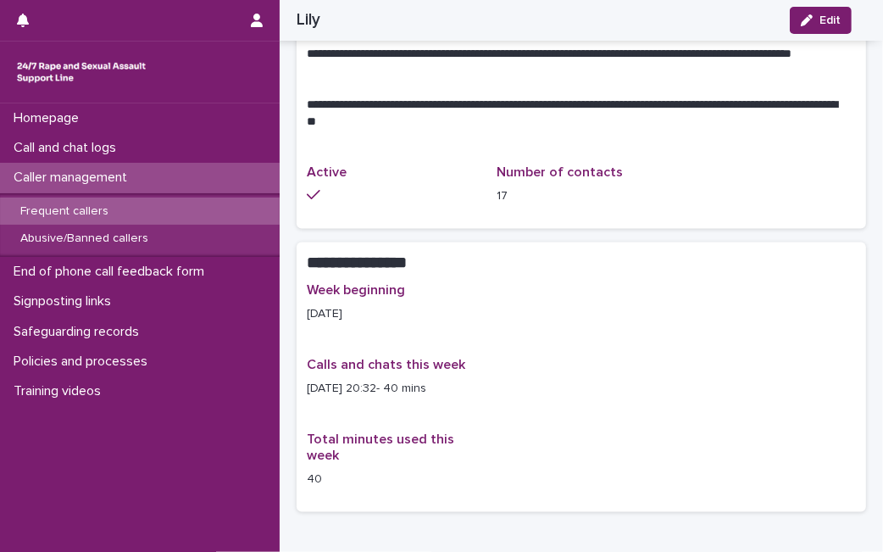
scroll to position [1328, 0]
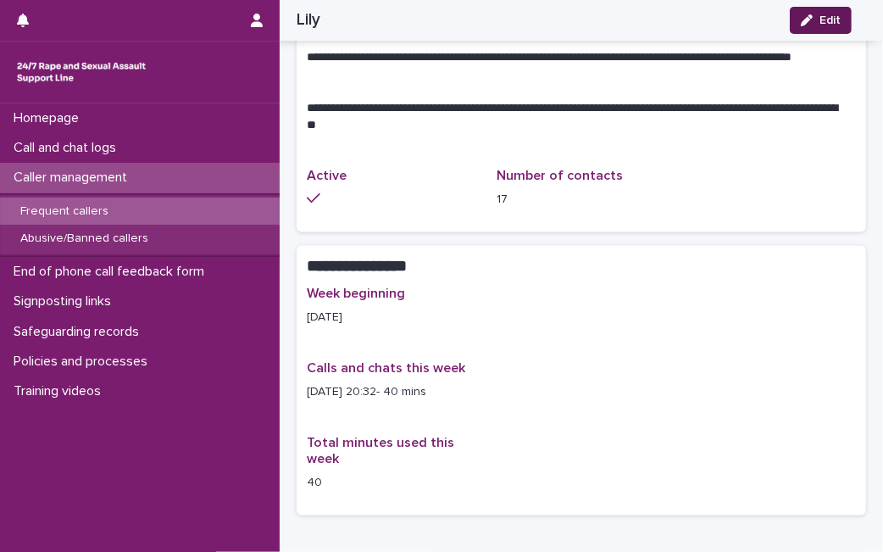
click at [810, 15] on icon "button" at bounding box center [807, 20] width 12 height 12
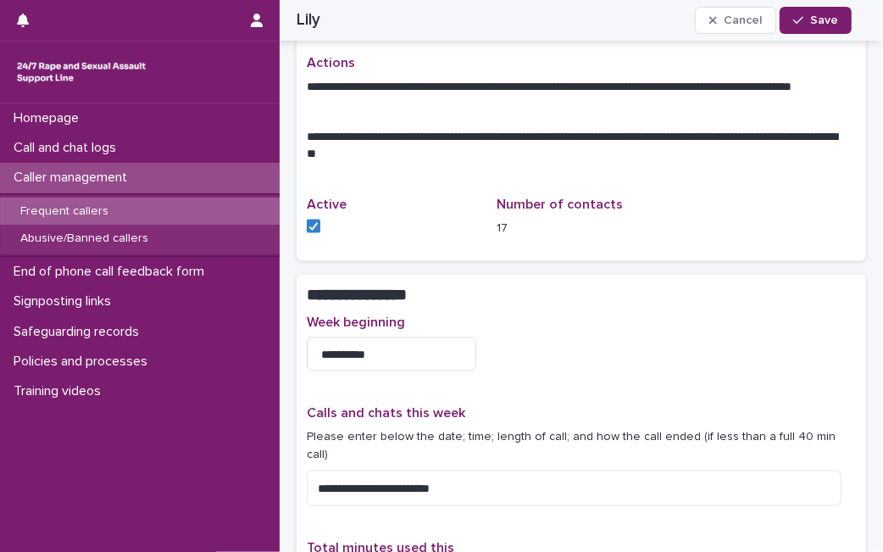
scroll to position [1371, 0]
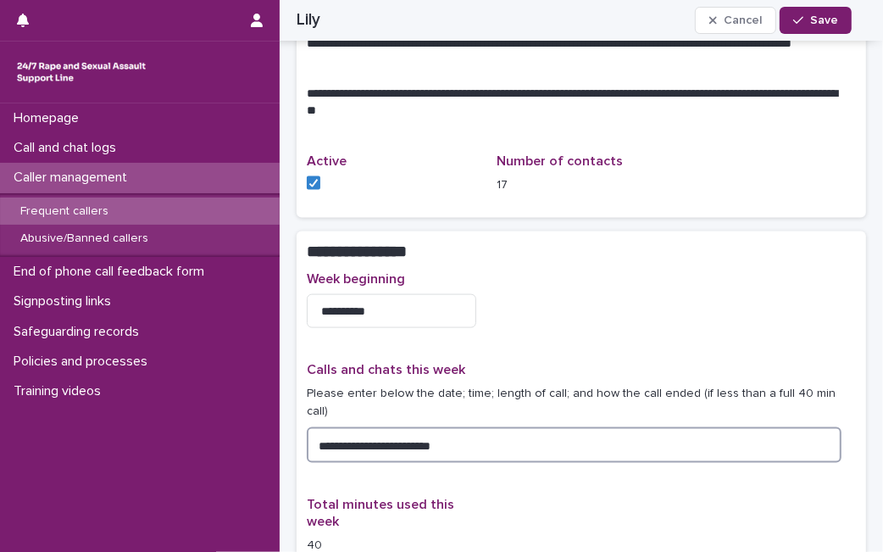
click at [557, 427] on textarea "**********" at bounding box center [574, 445] width 535 height 36
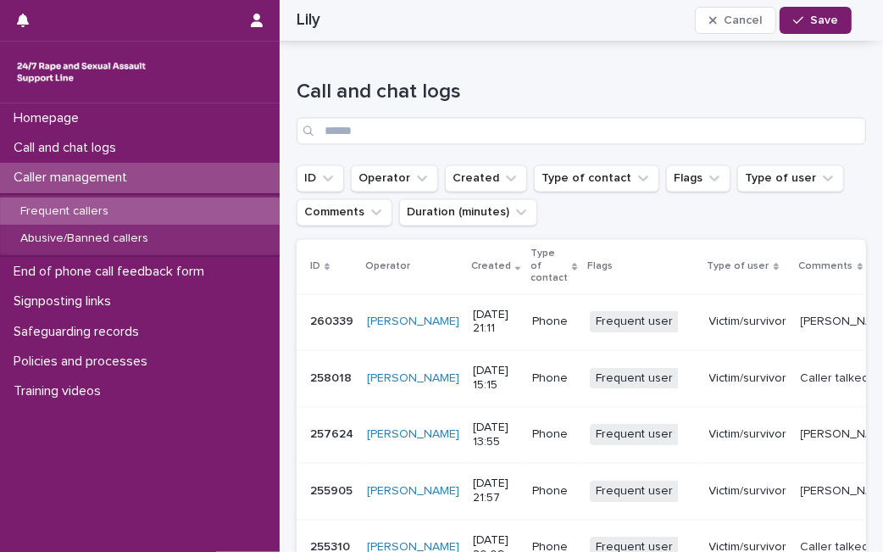
scroll to position [2255, 0]
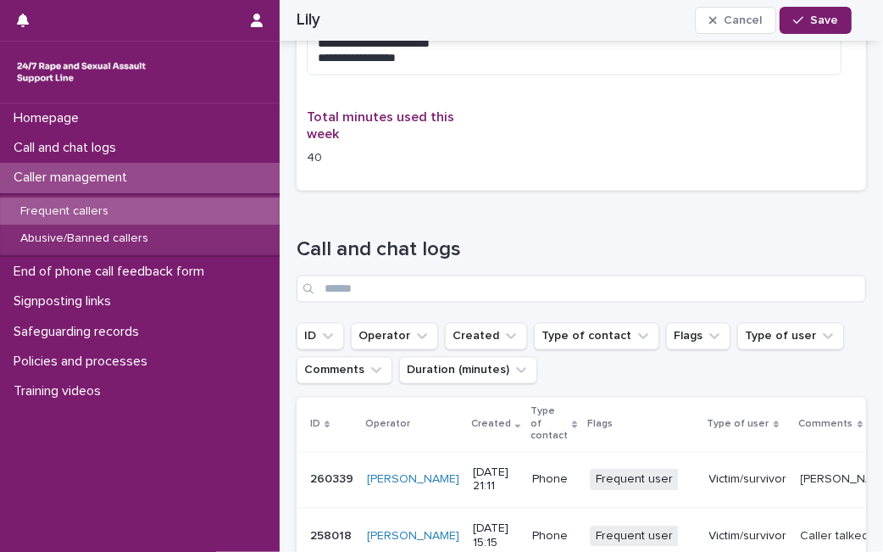
click at [462, 204] on div "Loading... Saving… Call and chat logs ID Operator Created Type of contact Flags…" at bounding box center [581, 555] width 569 height 702
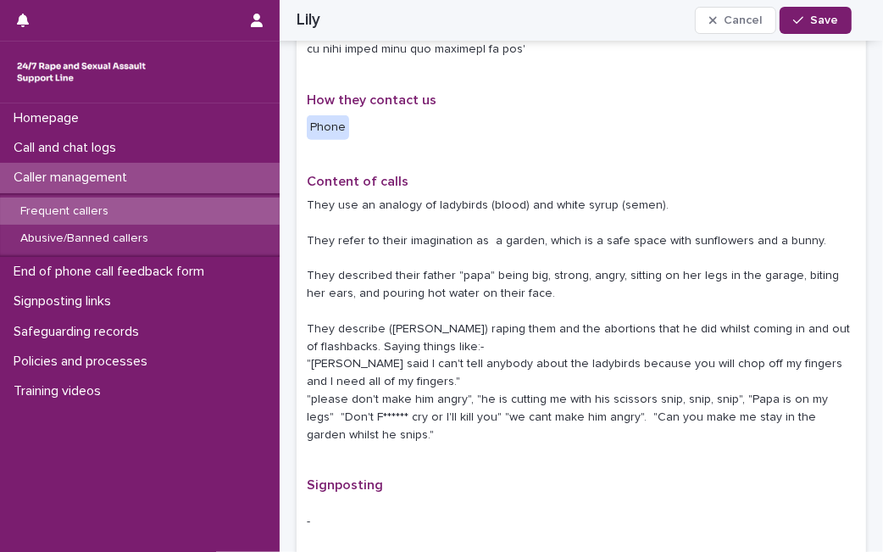
scroll to position [325, 0]
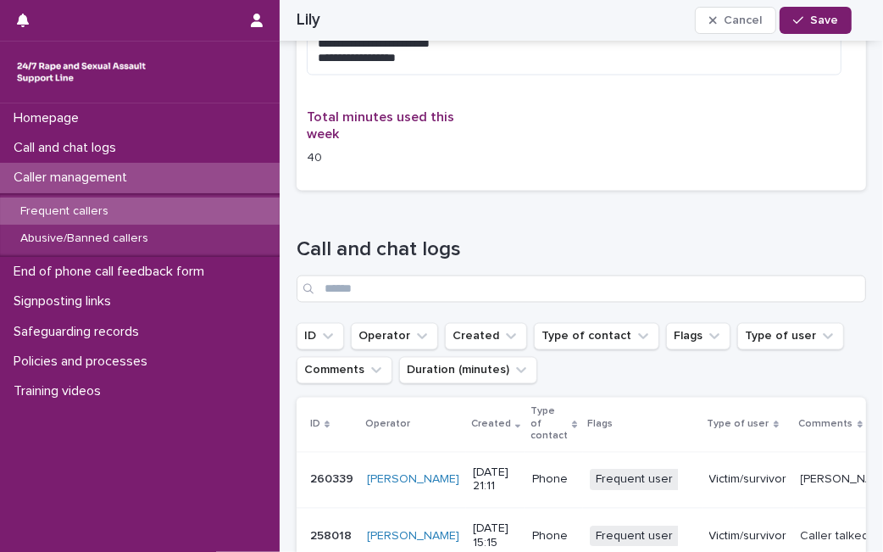
scroll to position [1290, 0]
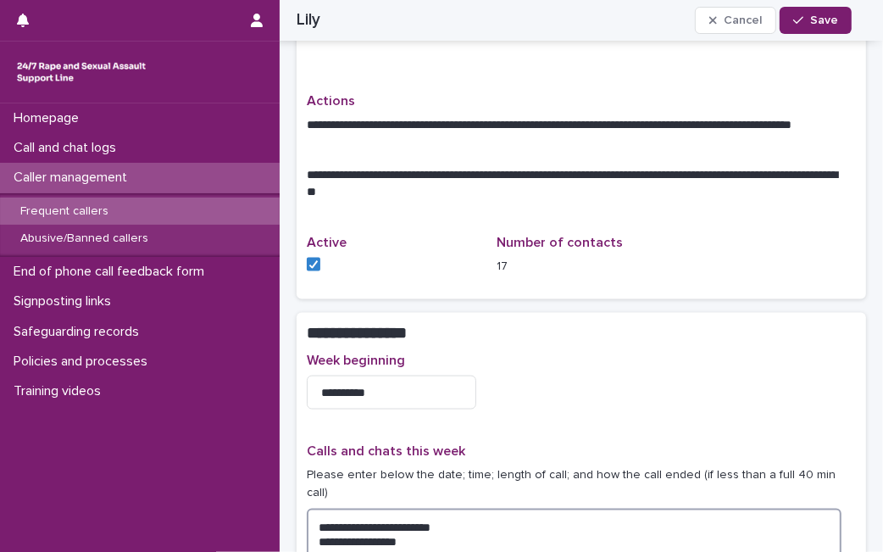
click at [419, 517] on textarea "**********" at bounding box center [574, 533] width 535 height 50
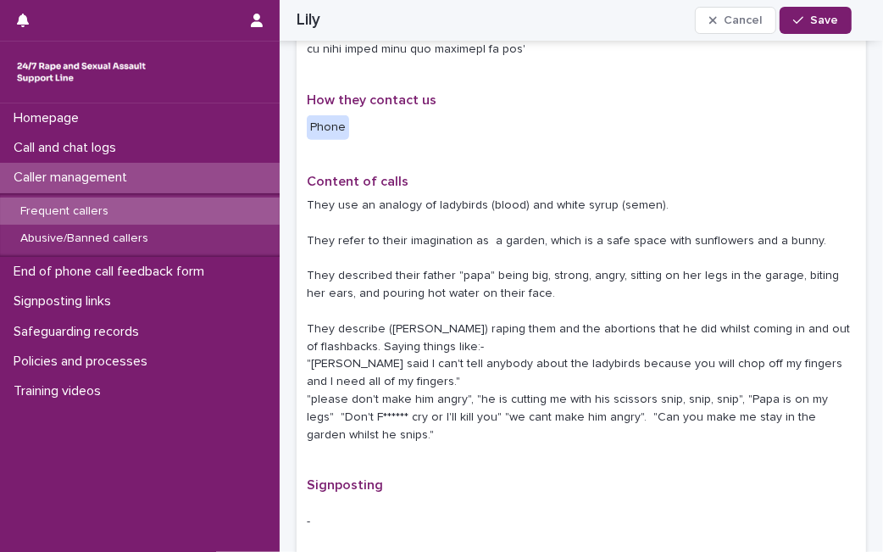
scroll to position [325, 0]
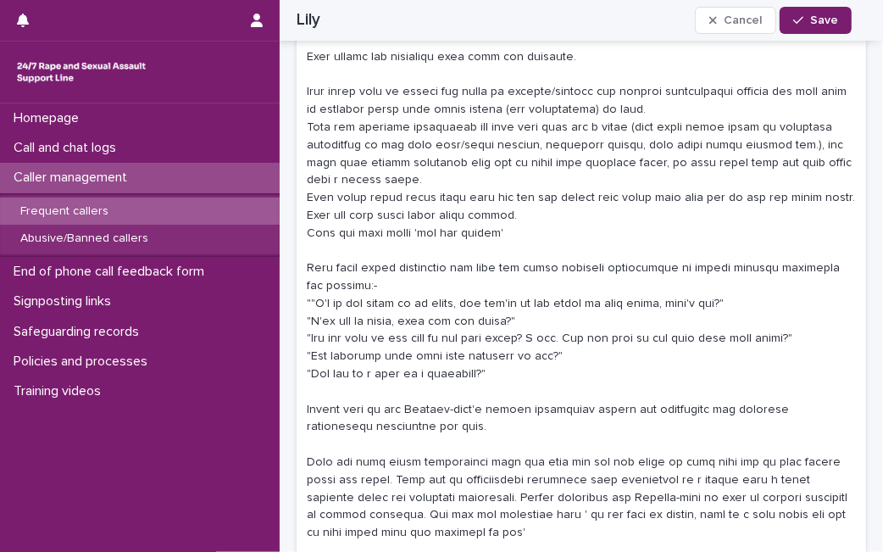
click at [708, 301] on p at bounding box center [581, 277] width 549 height 529
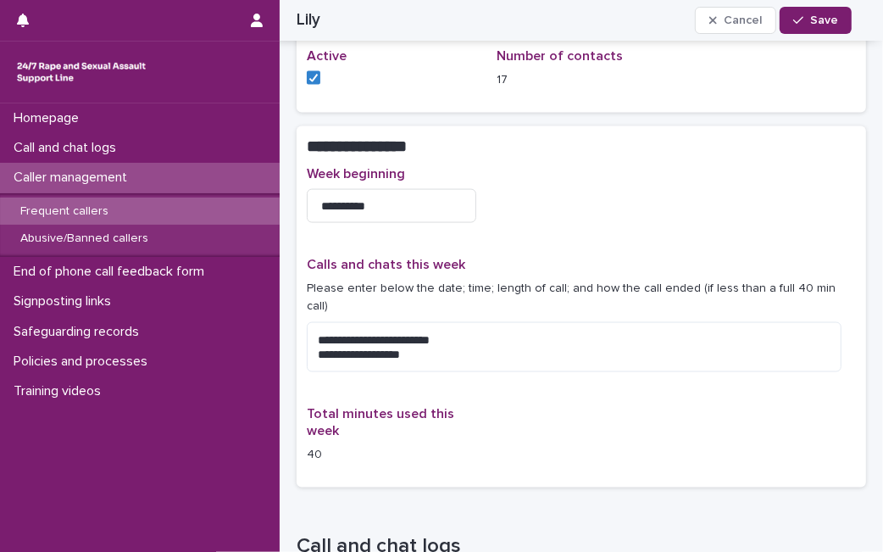
scroll to position [1525, 0]
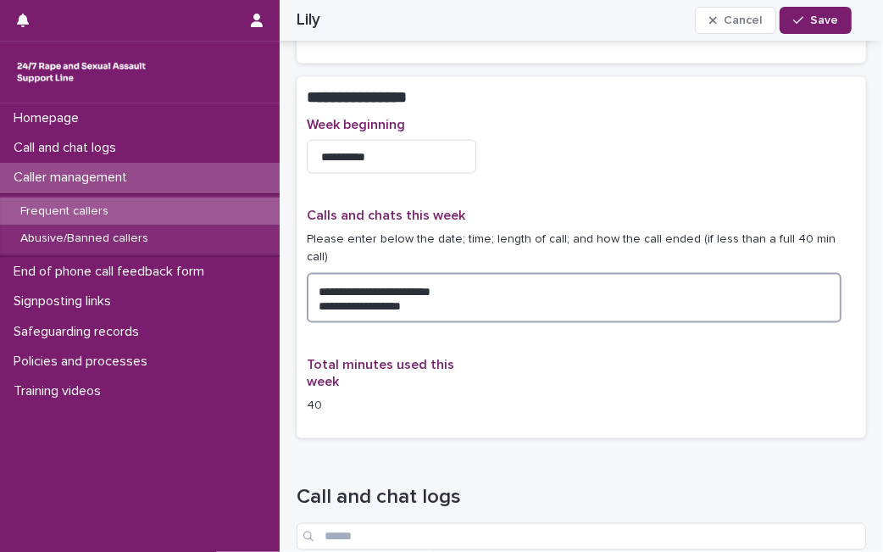
click at [445, 281] on textarea "**********" at bounding box center [574, 298] width 535 height 50
drag, startPoint x: 792, startPoint y: 293, endPoint x: 765, endPoint y: 291, distance: 27.2
click at [765, 291] on textarea "**********" at bounding box center [574, 298] width 535 height 50
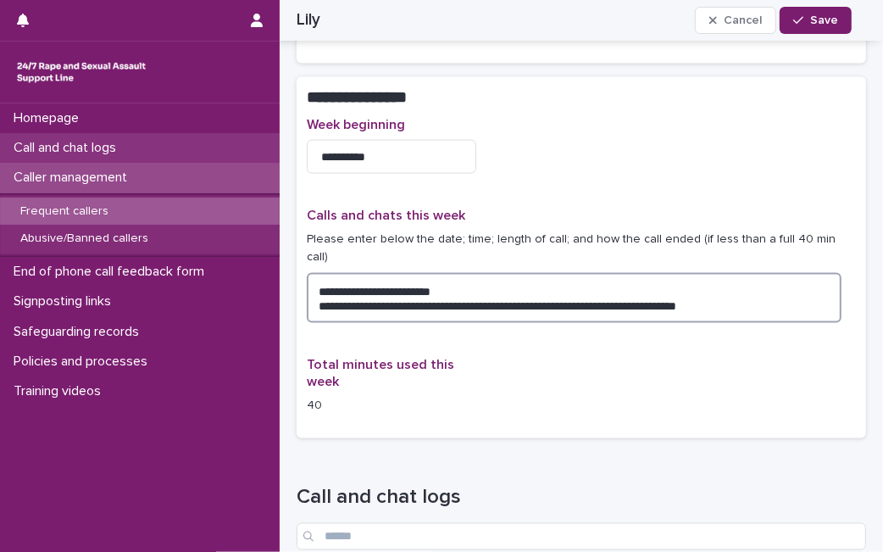
type textarea "**********"
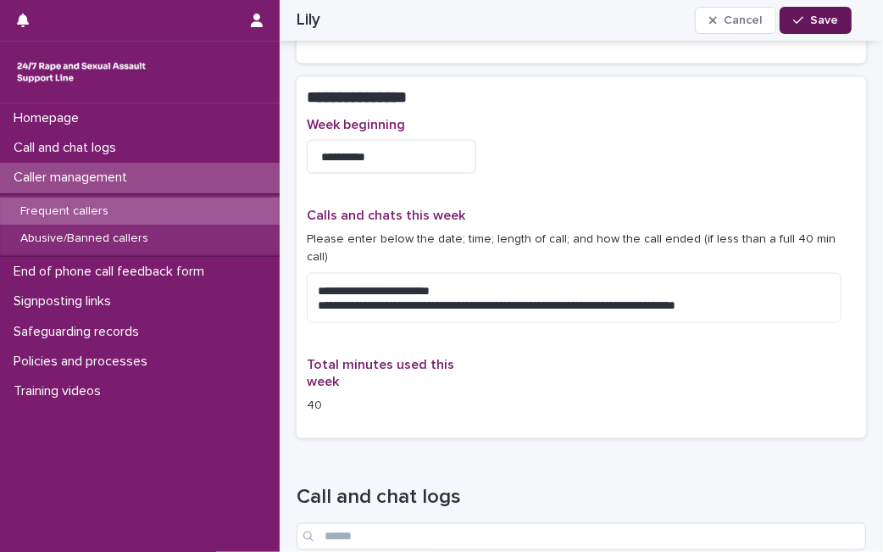
click at [832, 20] on span "Save" at bounding box center [824, 20] width 28 height 12
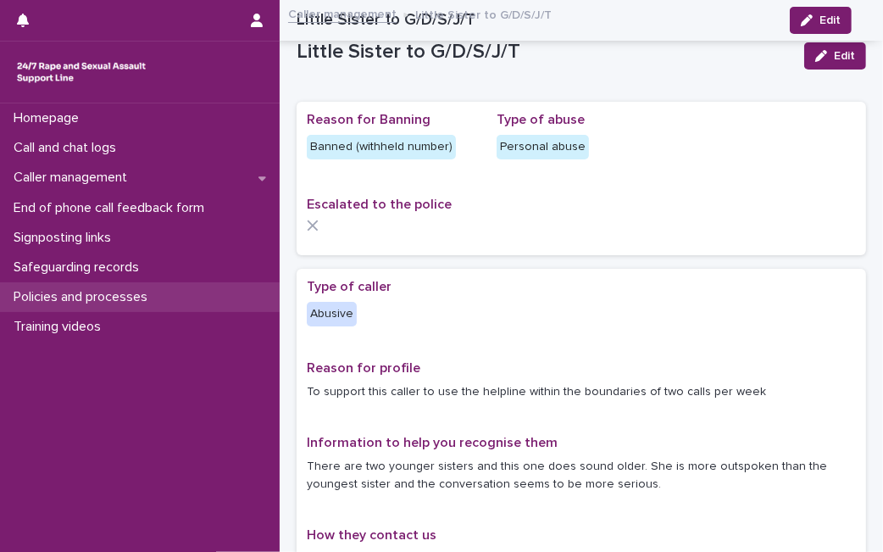
scroll to position [1318, 0]
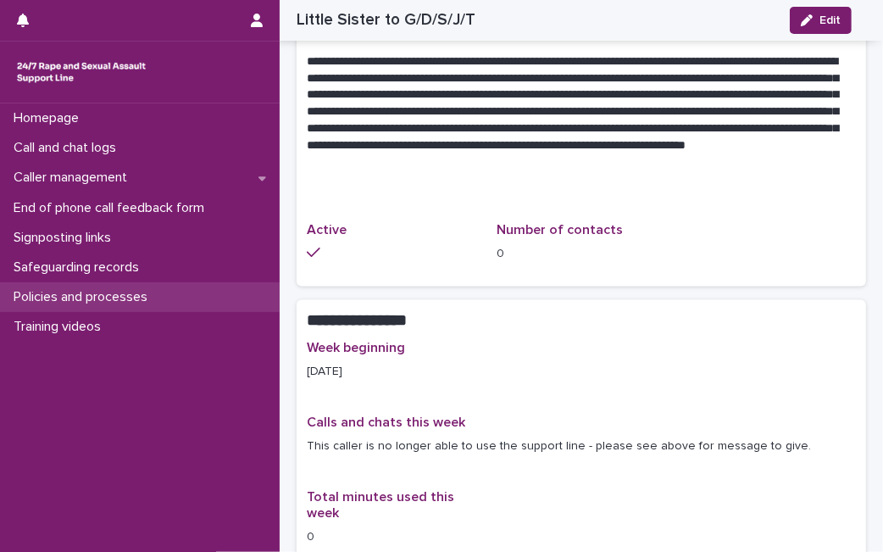
click at [179, 289] on div "Policies and processes" at bounding box center [140, 297] width 280 height 30
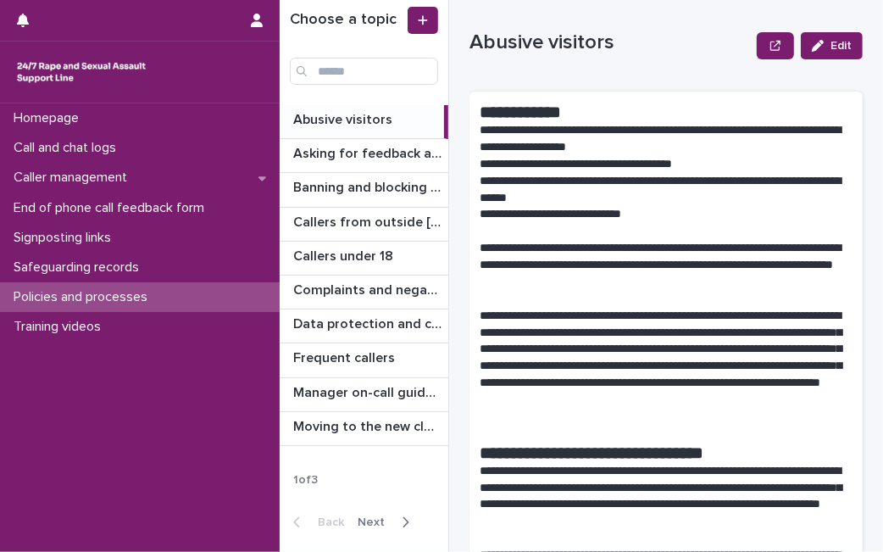
click at [366, 529] on div "Back Next" at bounding box center [351, 522] width 143 height 42
click at [368, 524] on span "Next" at bounding box center [376, 522] width 37 height 12
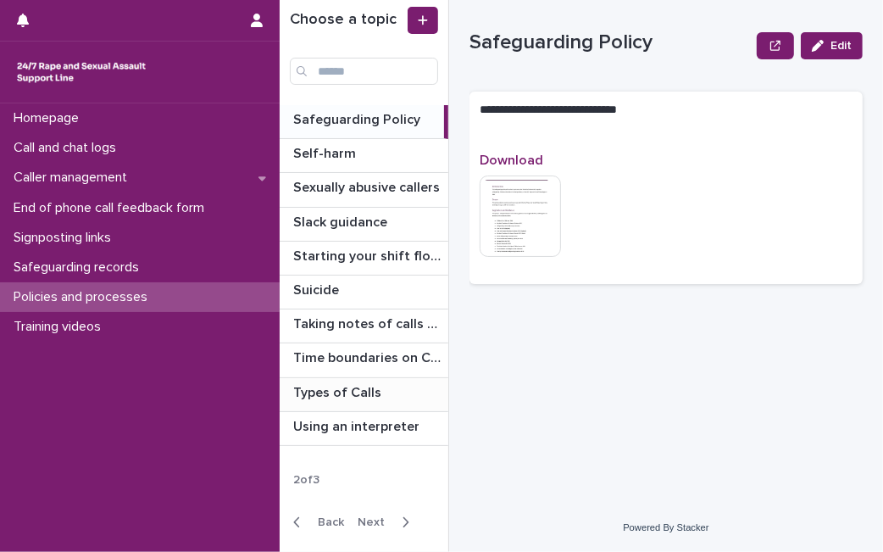
click at [363, 392] on p "Types of Calls" at bounding box center [339, 390] width 92 height 19
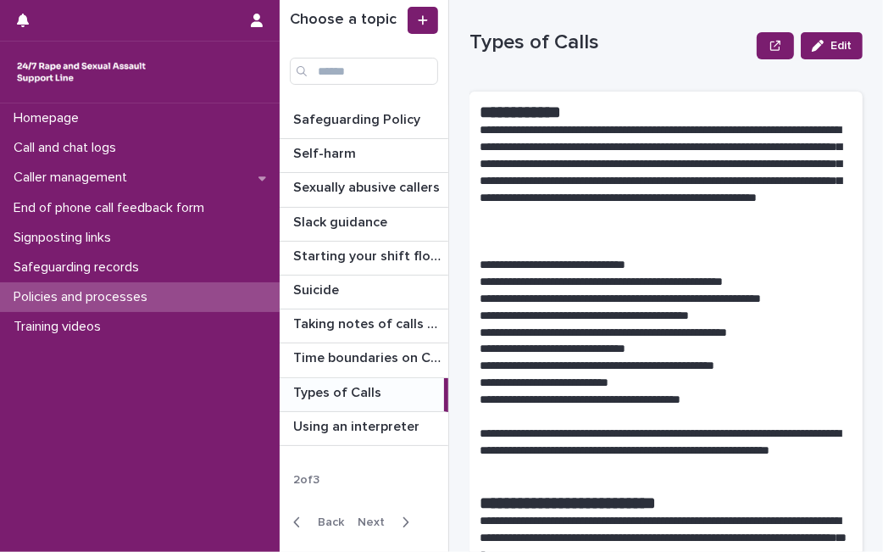
click at [653, 284] on p "**********" at bounding box center [659, 282] width 358 height 17
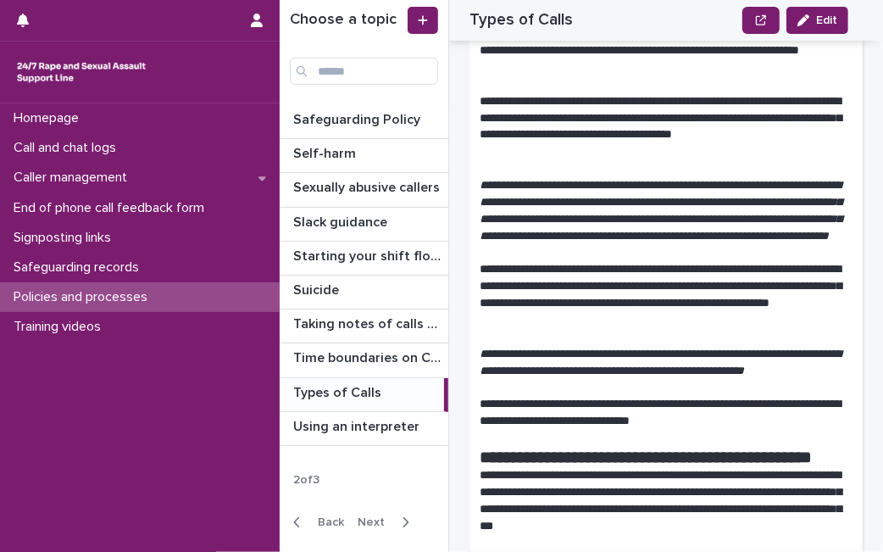
scroll to position [828, 0]
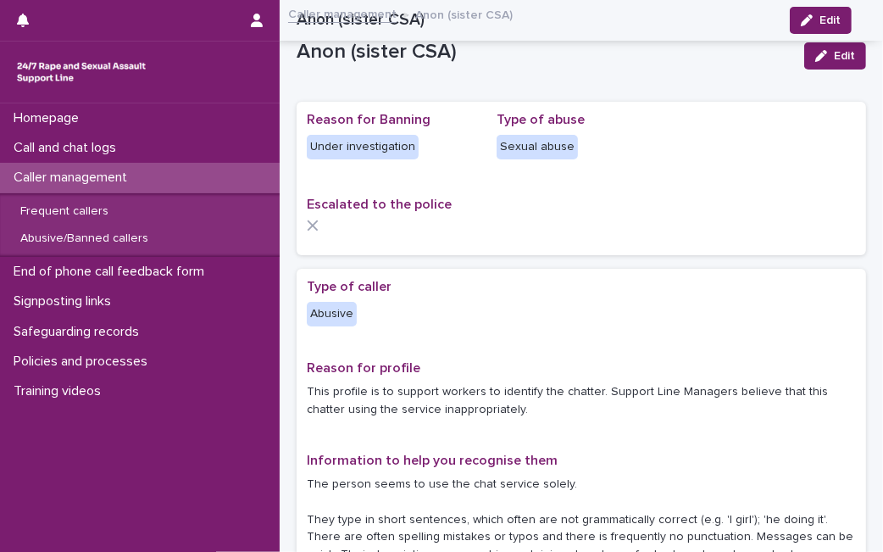
scroll to position [452, 0]
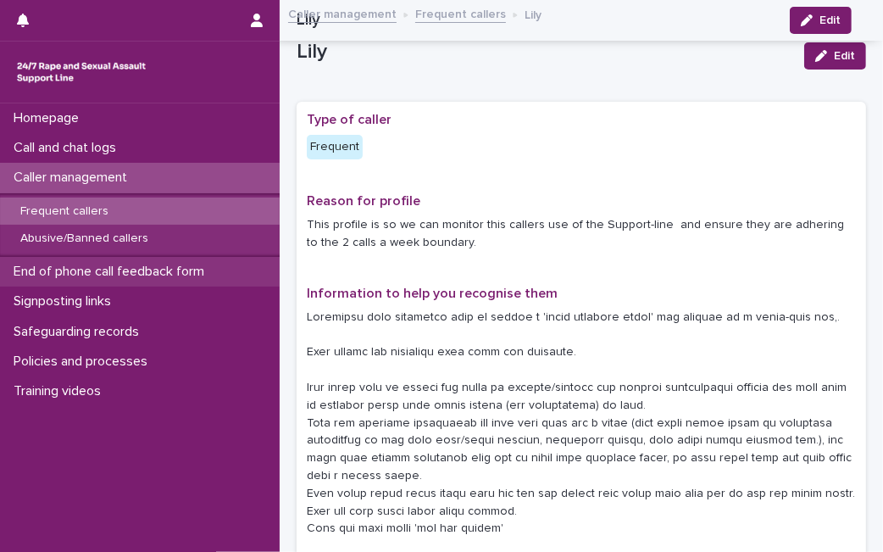
scroll to position [1525, 0]
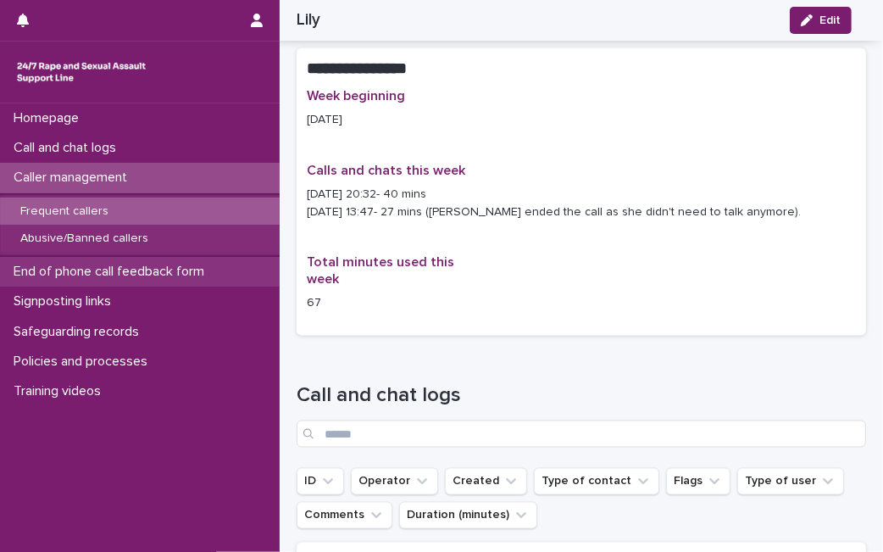
drag, startPoint x: 0, startPoint y: 0, endPoint x: 137, endPoint y: 269, distance: 302.4
click at [137, 269] on p "End of phone call feedback form" at bounding box center [112, 272] width 211 height 16
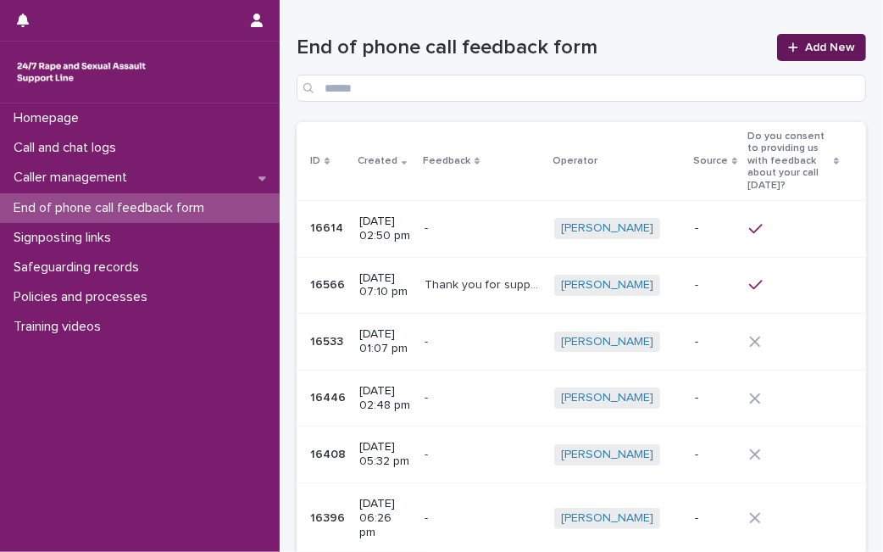
click at [788, 51] on icon at bounding box center [793, 48] width 10 height 12
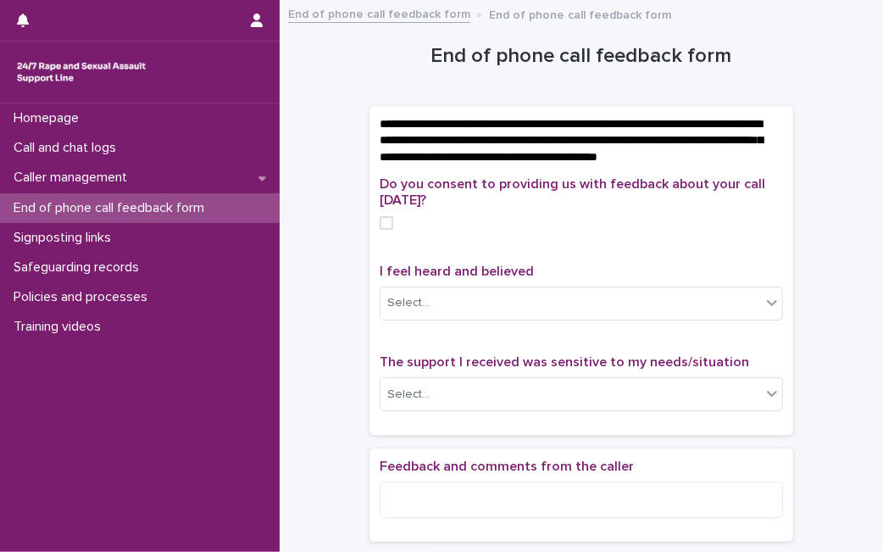
click at [380, 230] on span at bounding box center [387, 223] width 14 height 14
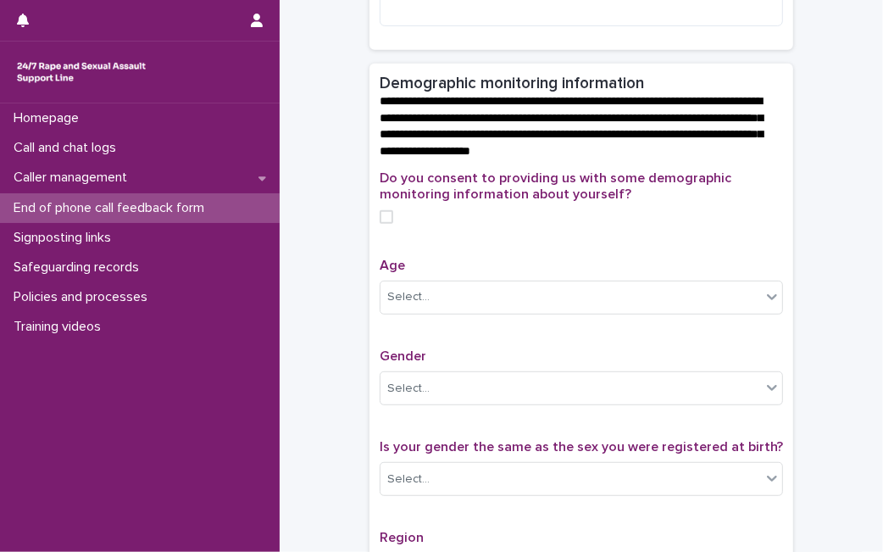
scroll to position [510, 0]
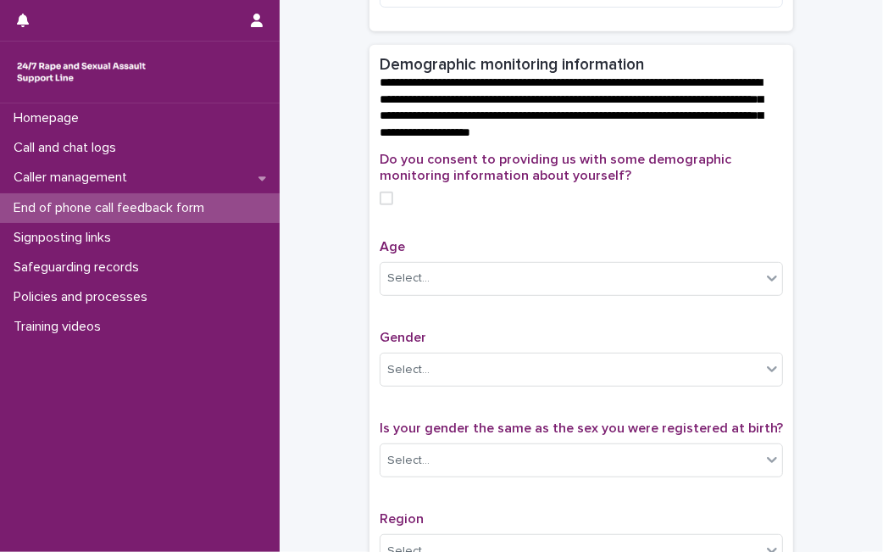
click at [380, 205] on span at bounding box center [387, 198] width 14 height 14
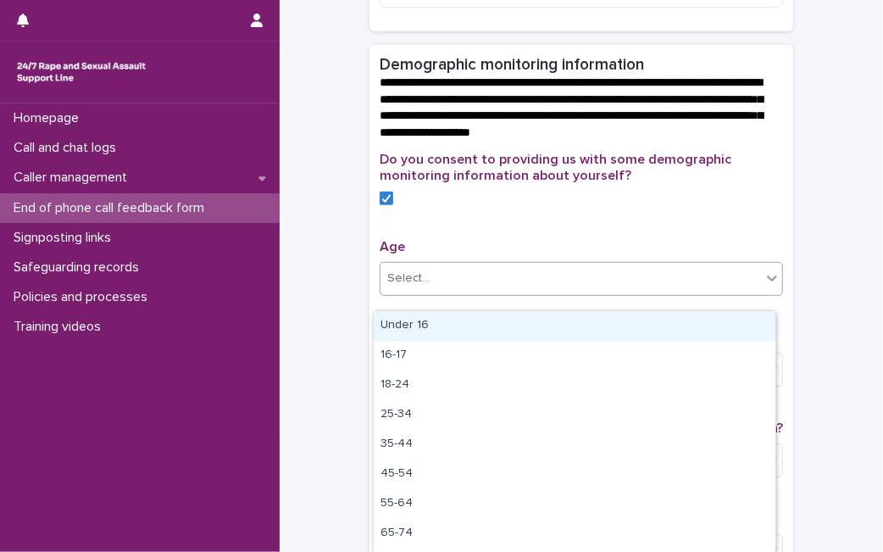
click at [431, 286] on input "text" at bounding box center [432, 278] width 2 height 14
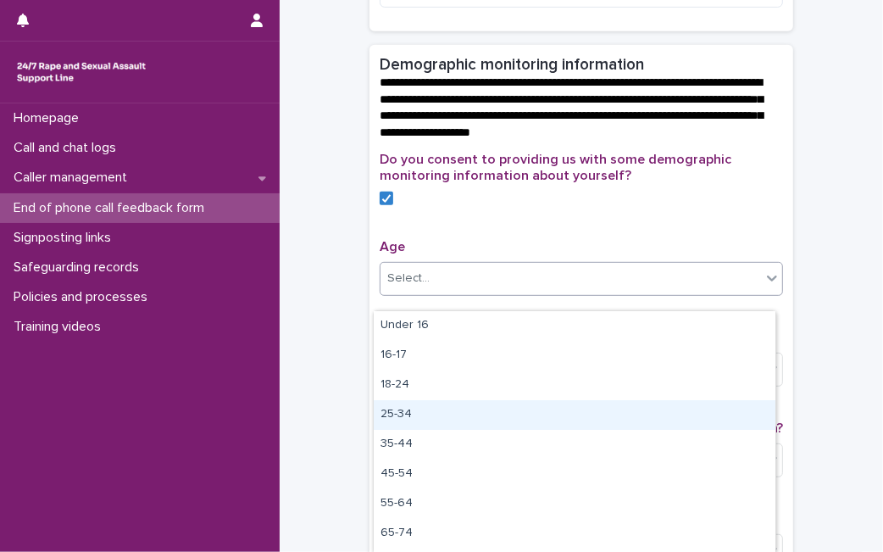
click at [408, 411] on div "25-34" at bounding box center [575, 415] width 402 height 30
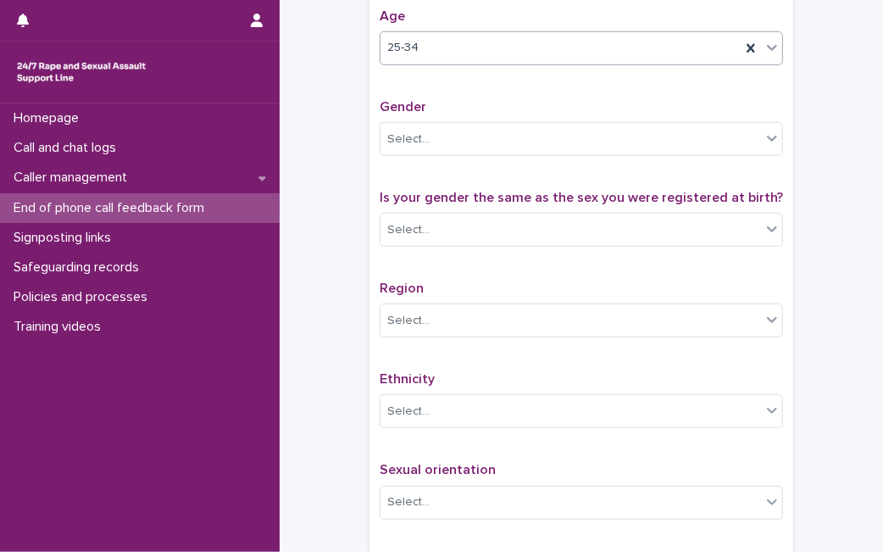
scroll to position [747, 0]
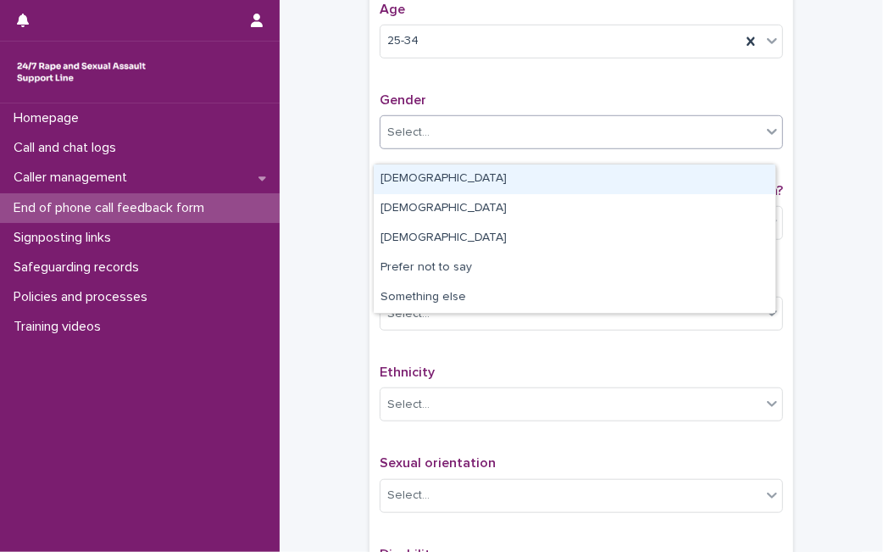
click at [609, 140] on div "Select..." at bounding box center [570, 133] width 380 height 28
click at [560, 177] on div "[DEMOGRAPHIC_DATA]" at bounding box center [575, 179] width 402 height 30
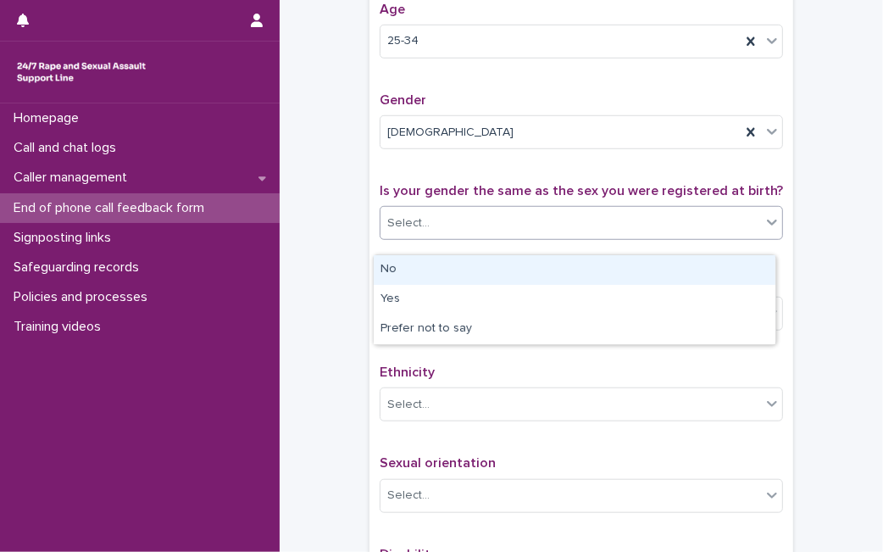
click at [680, 236] on div "Select..." at bounding box center [570, 223] width 380 height 28
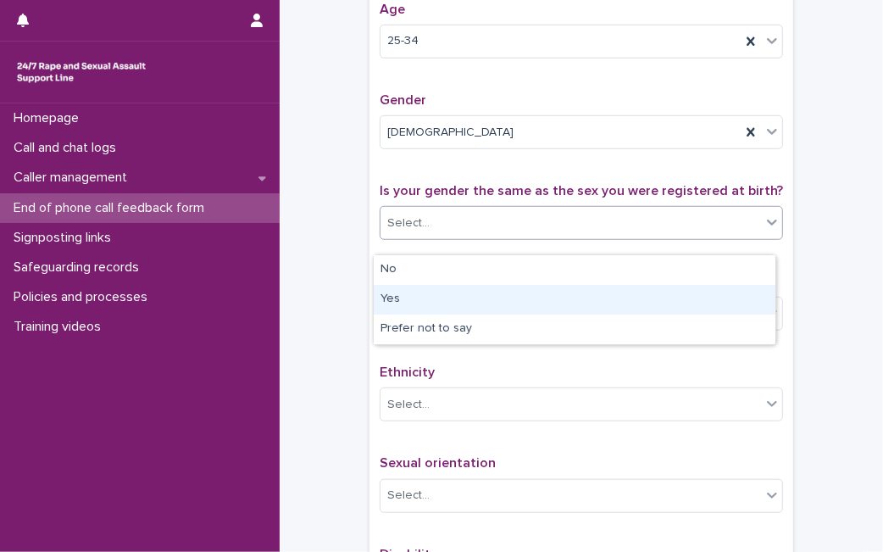
click at [650, 294] on div "Yes" at bounding box center [575, 300] width 402 height 30
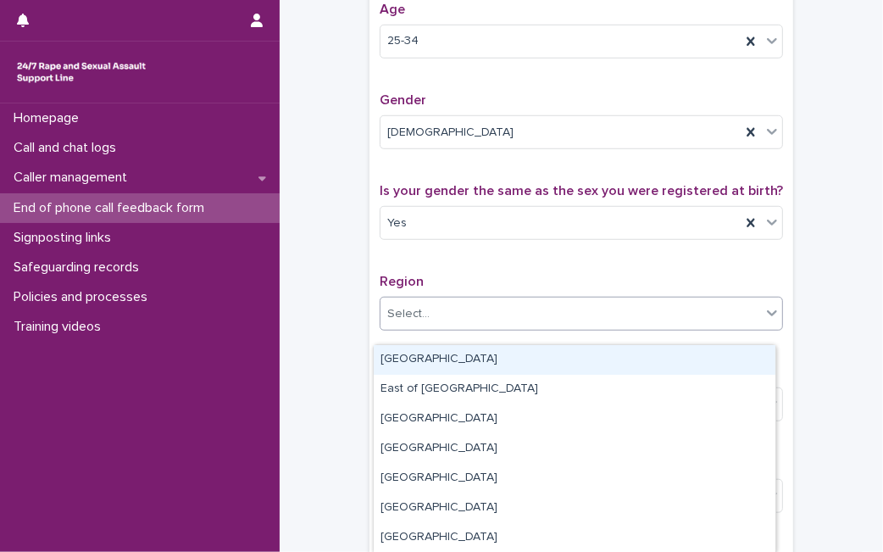
click at [630, 315] on div "Select..." at bounding box center [570, 314] width 380 height 28
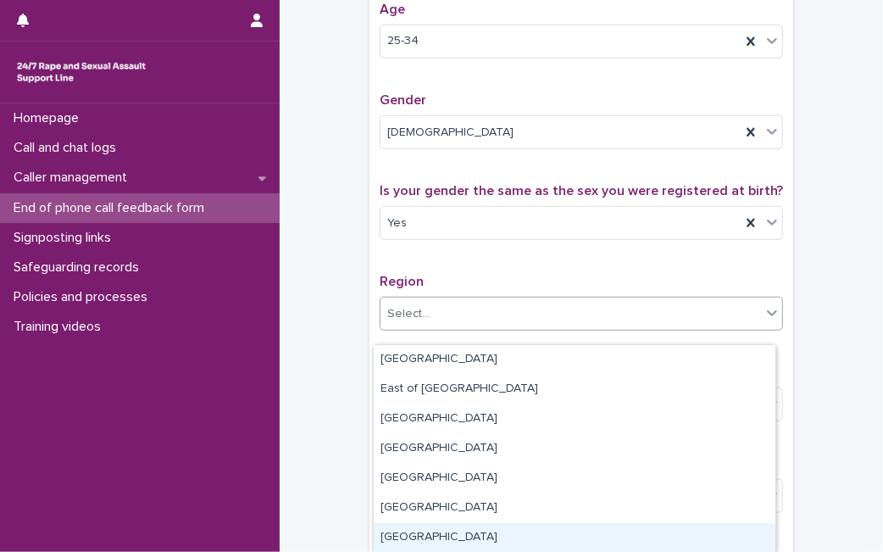
click at [574, 523] on div "[GEOGRAPHIC_DATA]" at bounding box center [575, 538] width 402 height 30
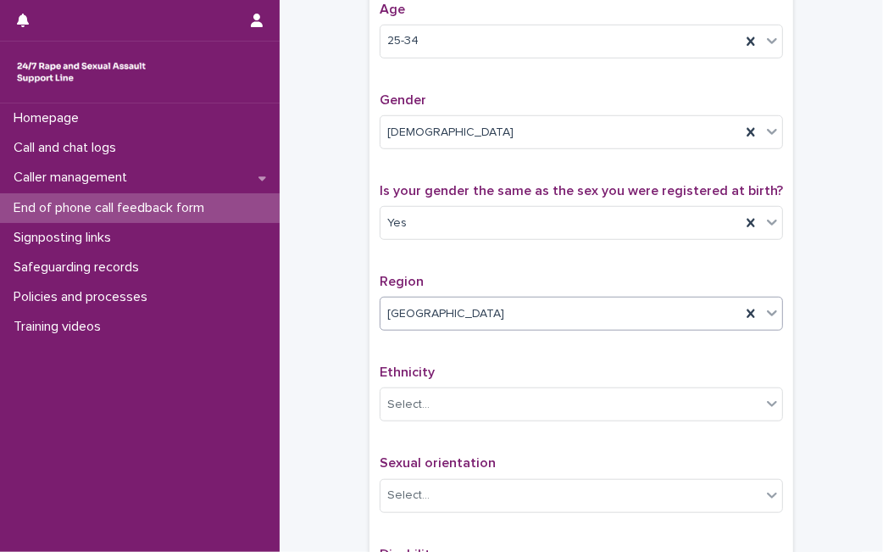
scroll to position [1008, 0]
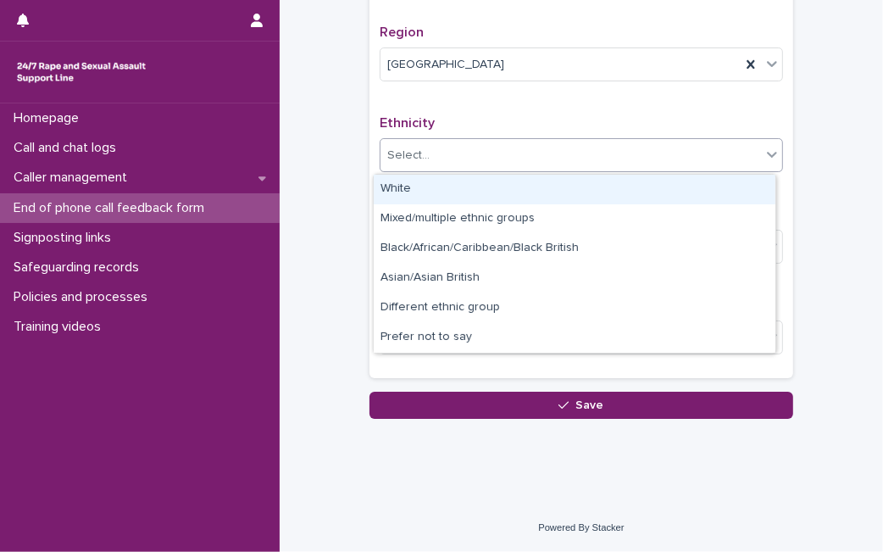
click at [584, 161] on div "Select..." at bounding box center [570, 155] width 380 height 28
click at [517, 197] on div "White" at bounding box center [575, 190] width 402 height 30
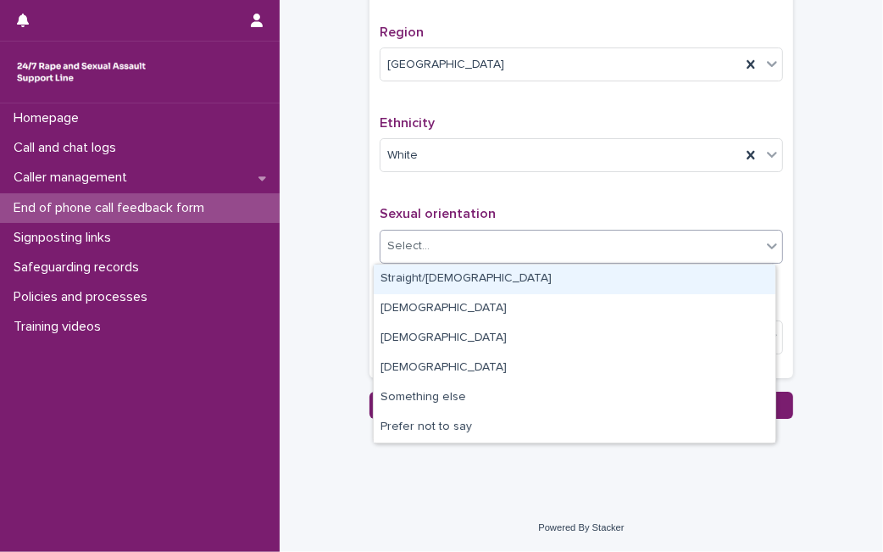
click at [484, 243] on div "Select..." at bounding box center [570, 246] width 380 height 28
click at [480, 286] on div "Straight/[DEMOGRAPHIC_DATA]" at bounding box center [575, 279] width 402 height 30
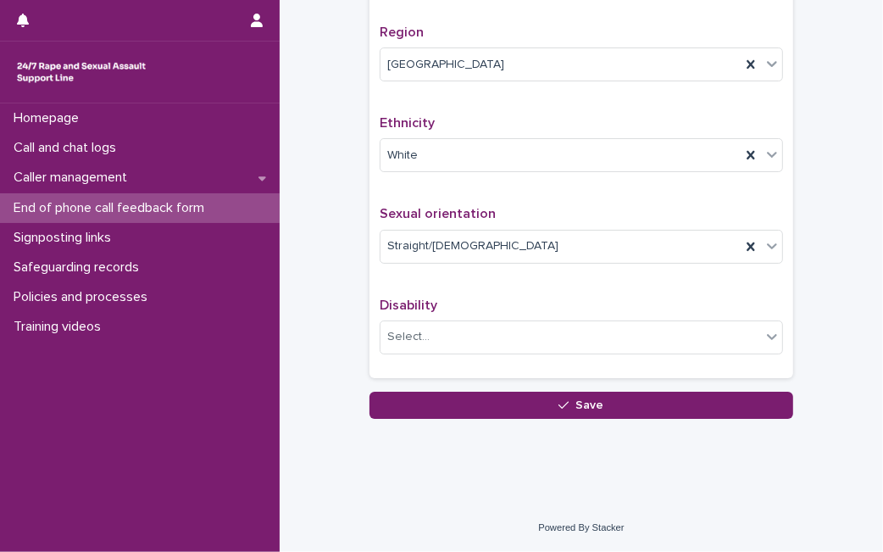
click at [446, 362] on div "Disability Select..." at bounding box center [581, 332] width 403 height 70
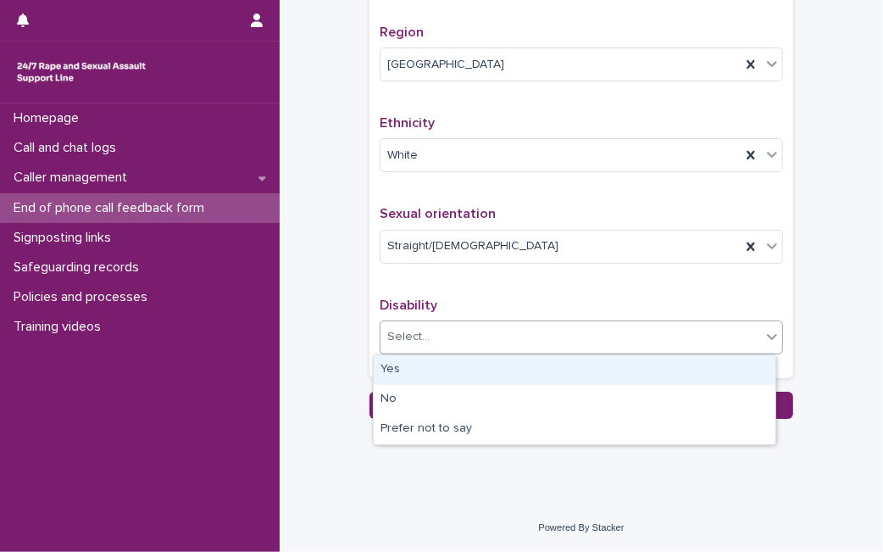
click at [450, 341] on div "Select..." at bounding box center [570, 337] width 380 height 28
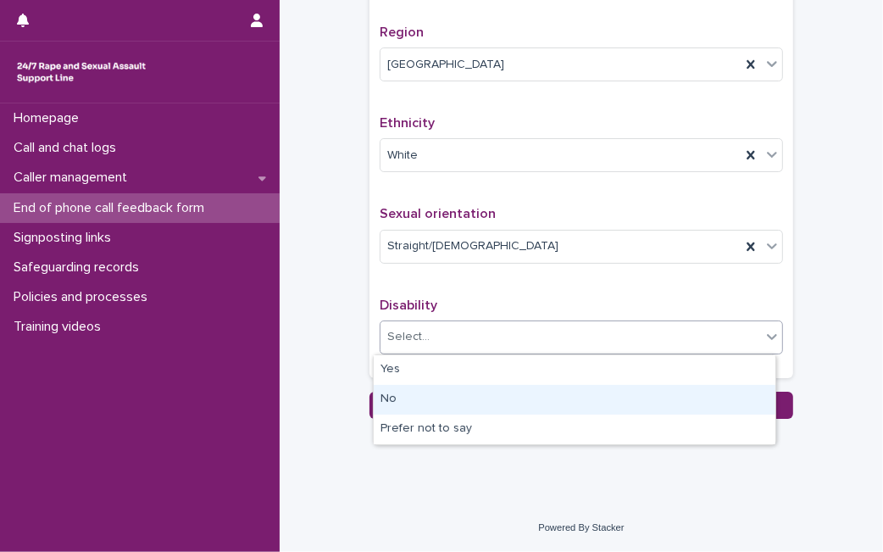
click at [435, 389] on div "No" at bounding box center [575, 400] width 402 height 30
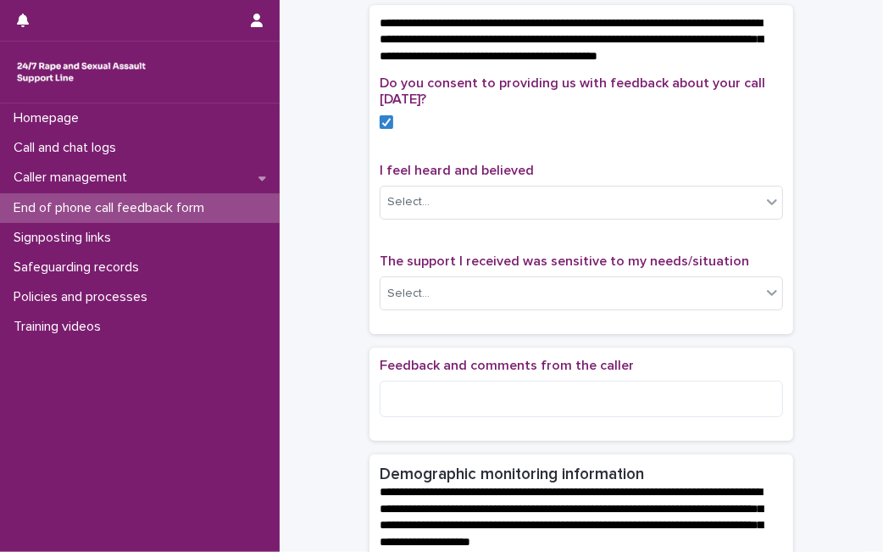
scroll to position [34, 0]
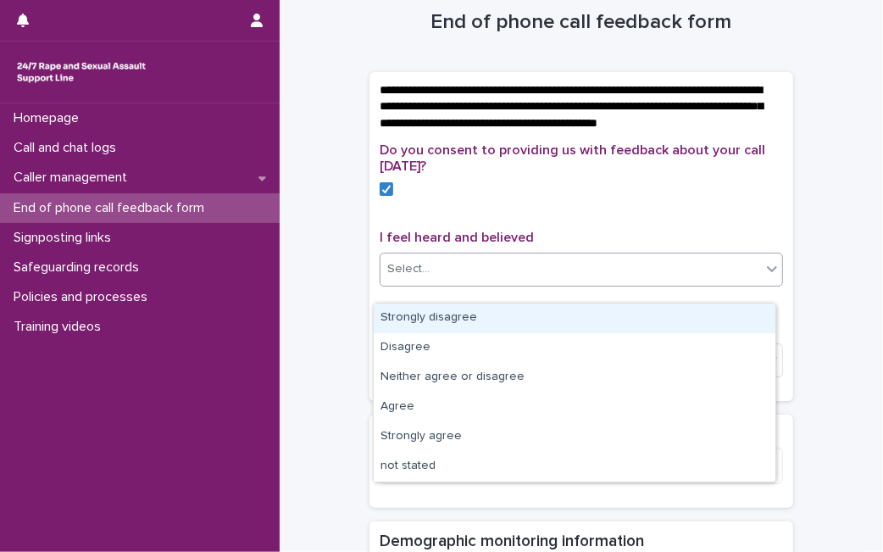
click at [591, 283] on div "Select..." at bounding box center [570, 269] width 380 height 28
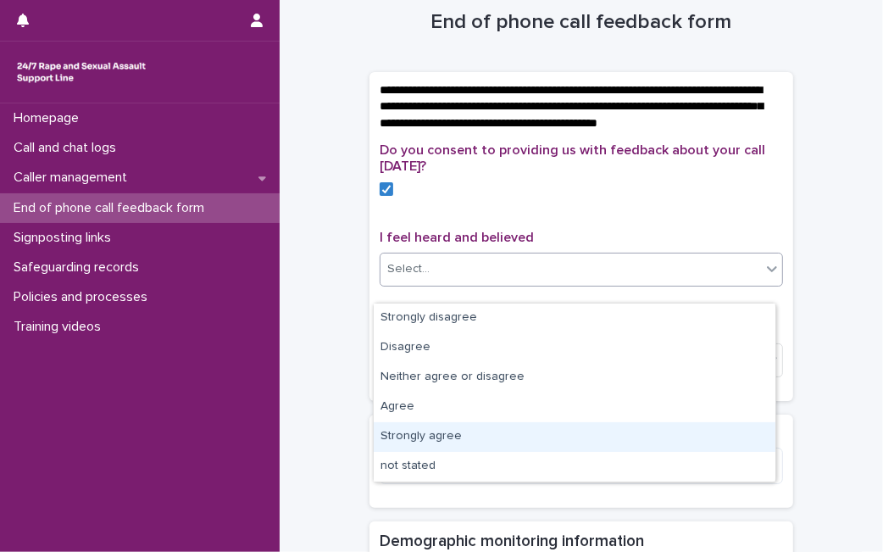
click at [476, 427] on div "Strongly agree" at bounding box center [575, 437] width 402 height 30
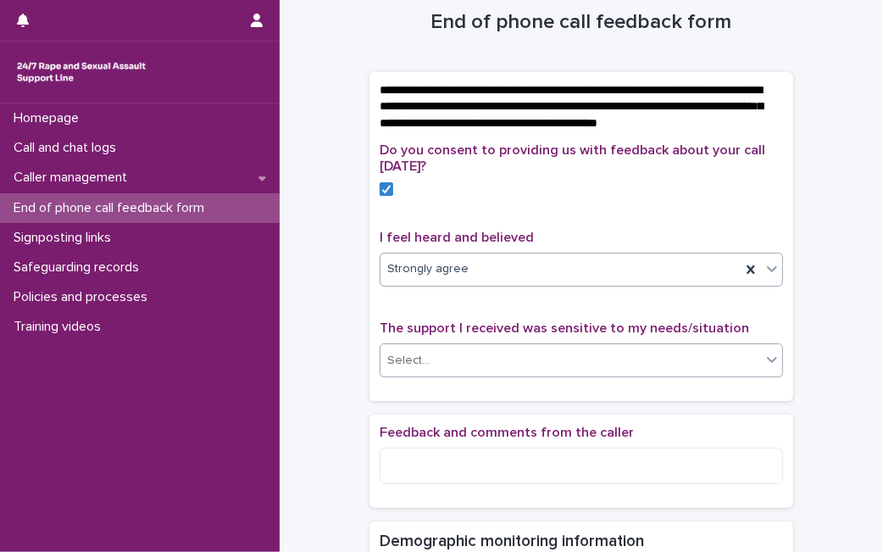
click at [539, 372] on div "Select..." at bounding box center [570, 361] width 380 height 28
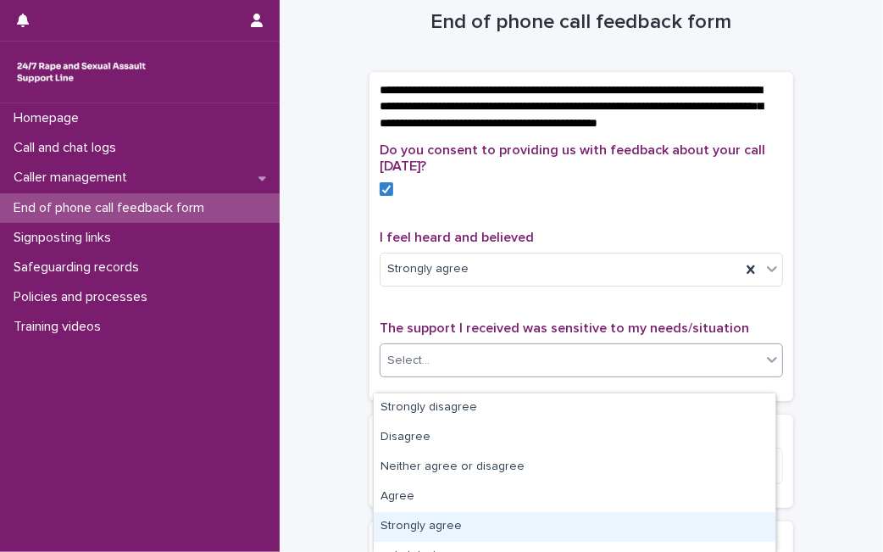
click at [481, 524] on div "Strongly agree" at bounding box center [575, 527] width 402 height 30
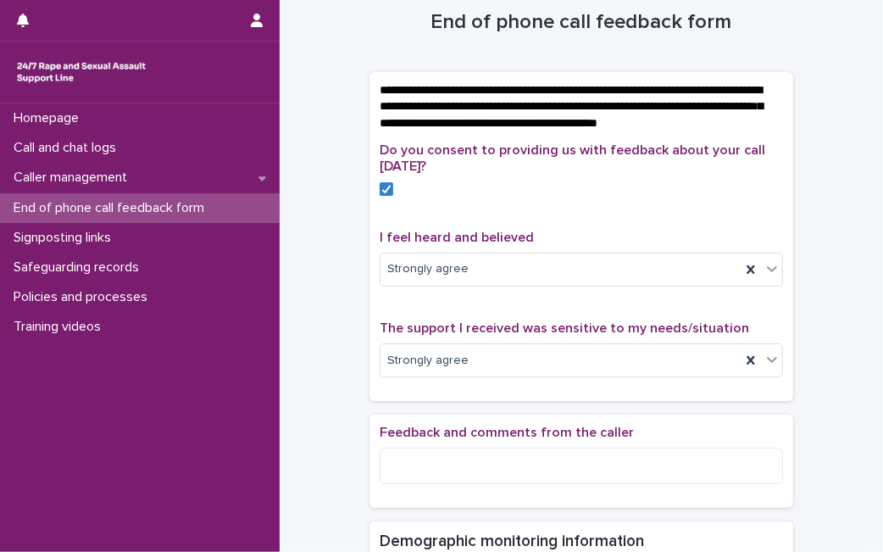
click at [147, 388] on div "Homepage Call and chat logs Caller management End of phone call feedback form S…" at bounding box center [140, 327] width 280 height 448
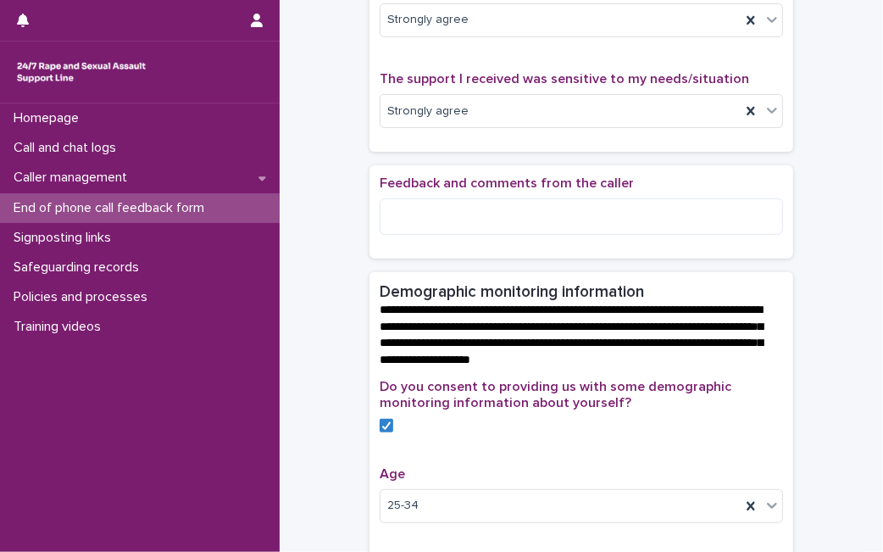
scroll to position [1008, 0]
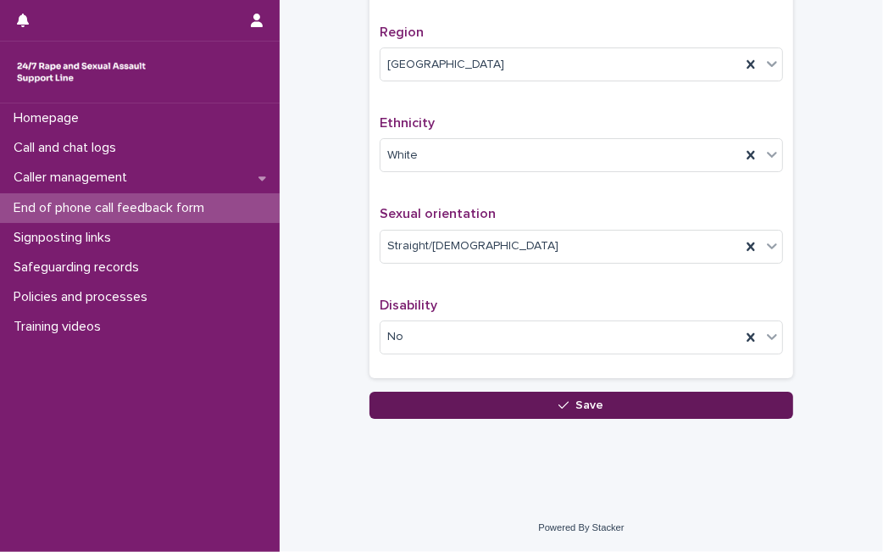
click at [623, 397] on button "Save" at bounding box center [581, 404] width 424 height 27
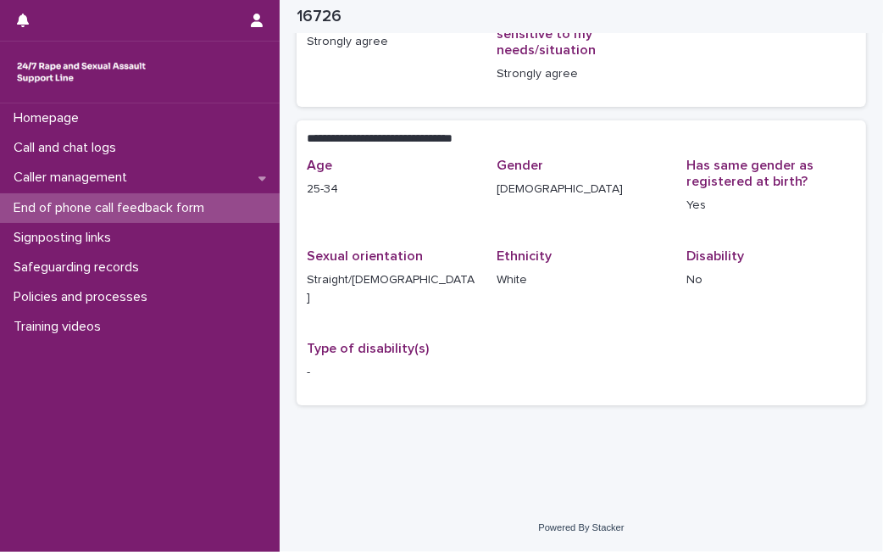
scroll to position [246, 0]
